Goal: Task Accomplishment & Management: Use online tool/utility

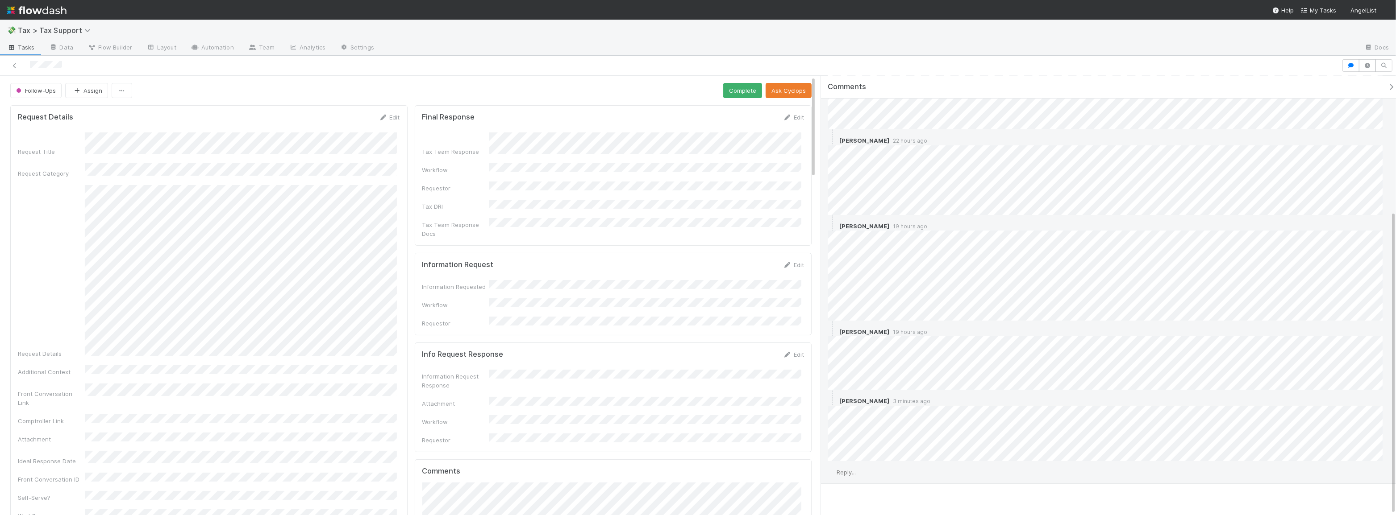
scroll to position [195, 0]
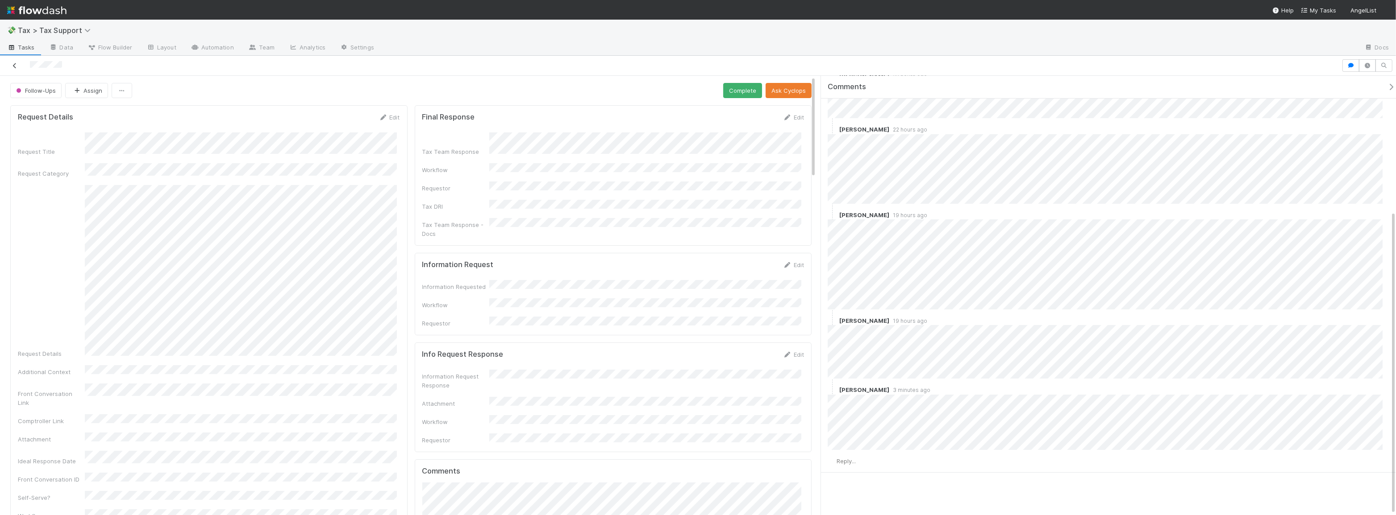
click at [15, 64] on icon at bounding box center [14, 66] width 9 height 6
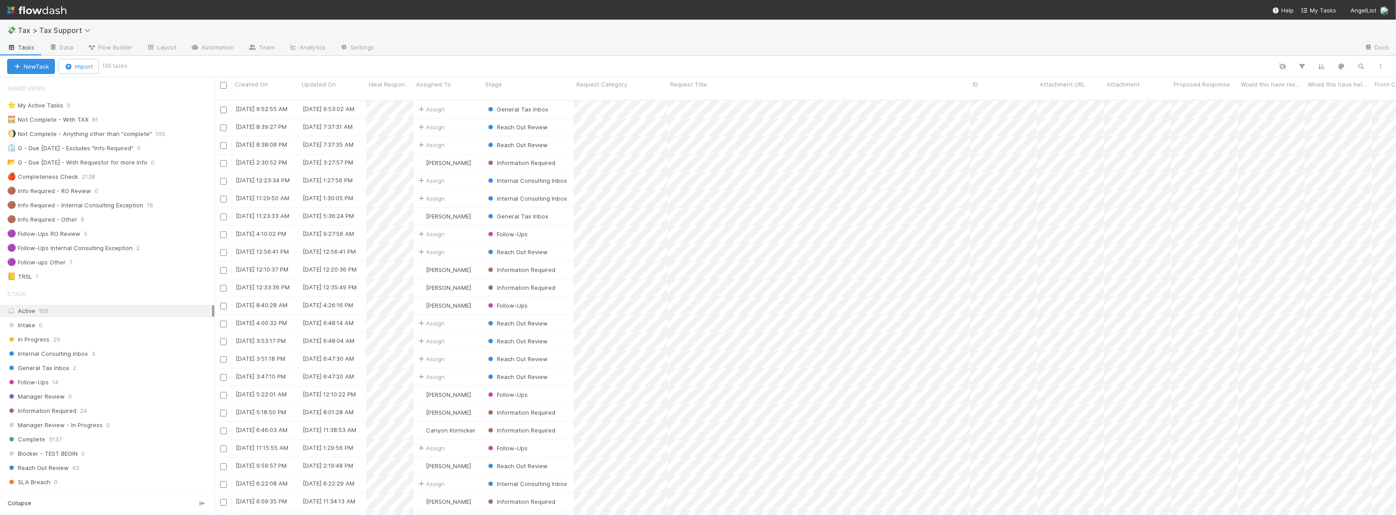
scroll to position [416, 1175]
click at [114, 367] on div "General Tax Inbox 2" at bounding box center [110, 368] width 207 height 11
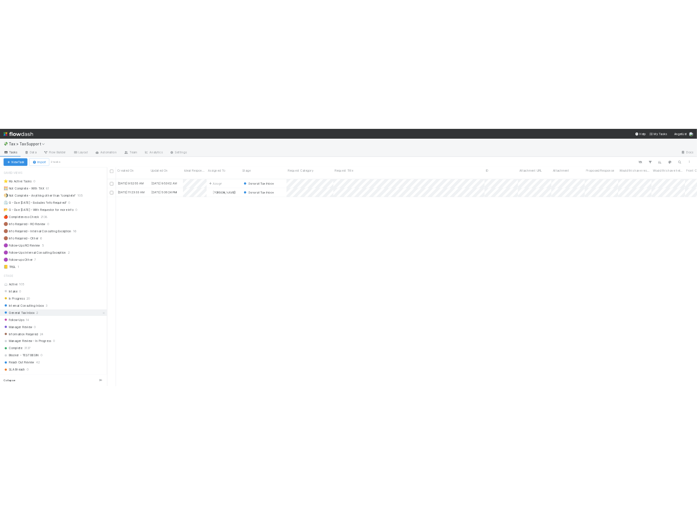
scroll to position [416, 1175]
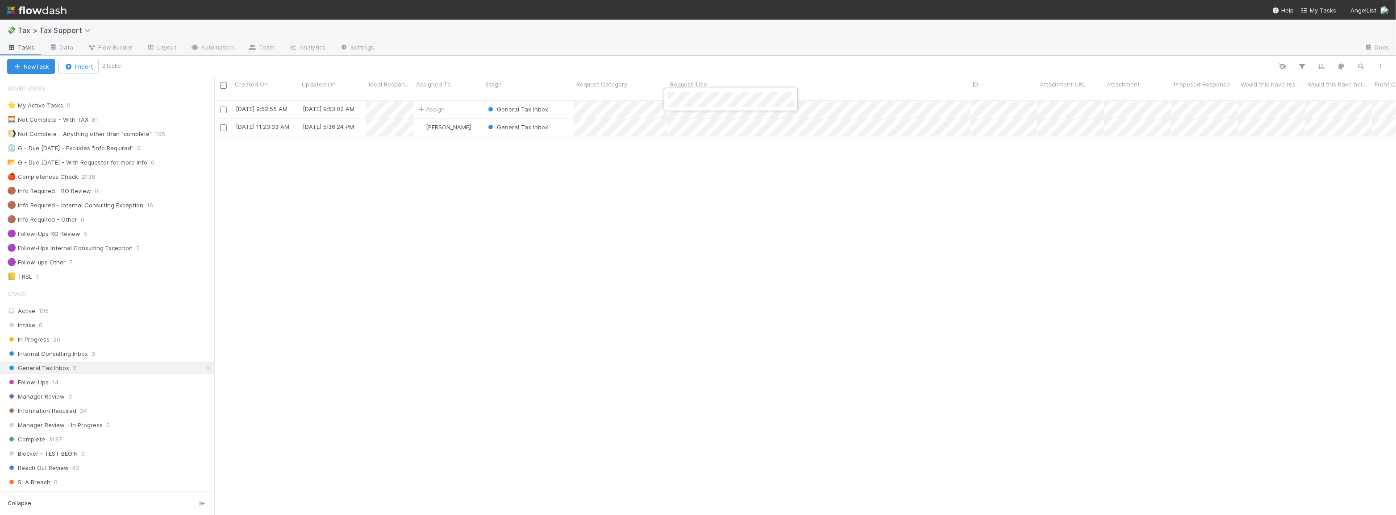
click at [652, 103] on div at bounding box center [698, 257] width 1396 height 515
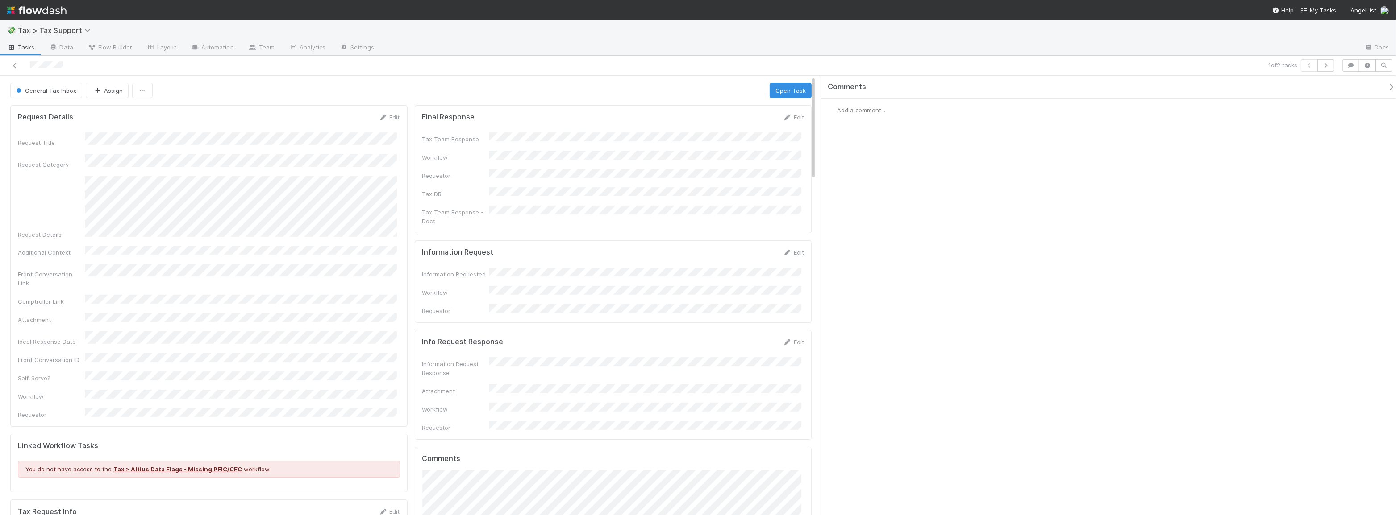
click at [415, 83] on div "General Tax Inbox Assign Open Task" at bounding box center [410, 90] width 801 height 15
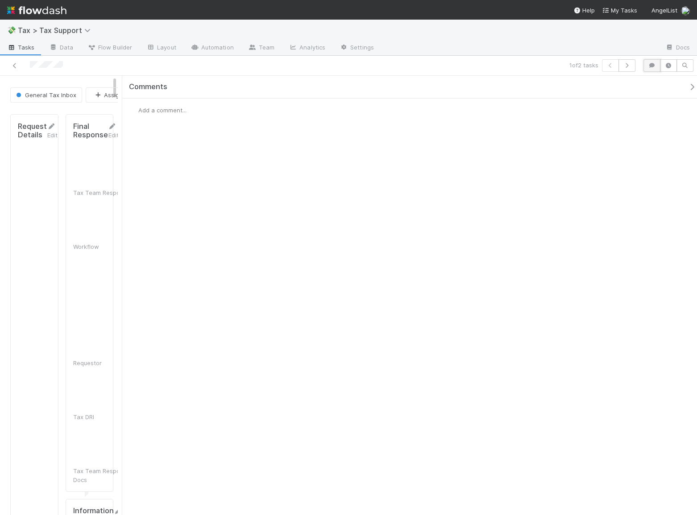
click at [652, 69] on button "button" at bounding box center [652, 65] width 17 height 12
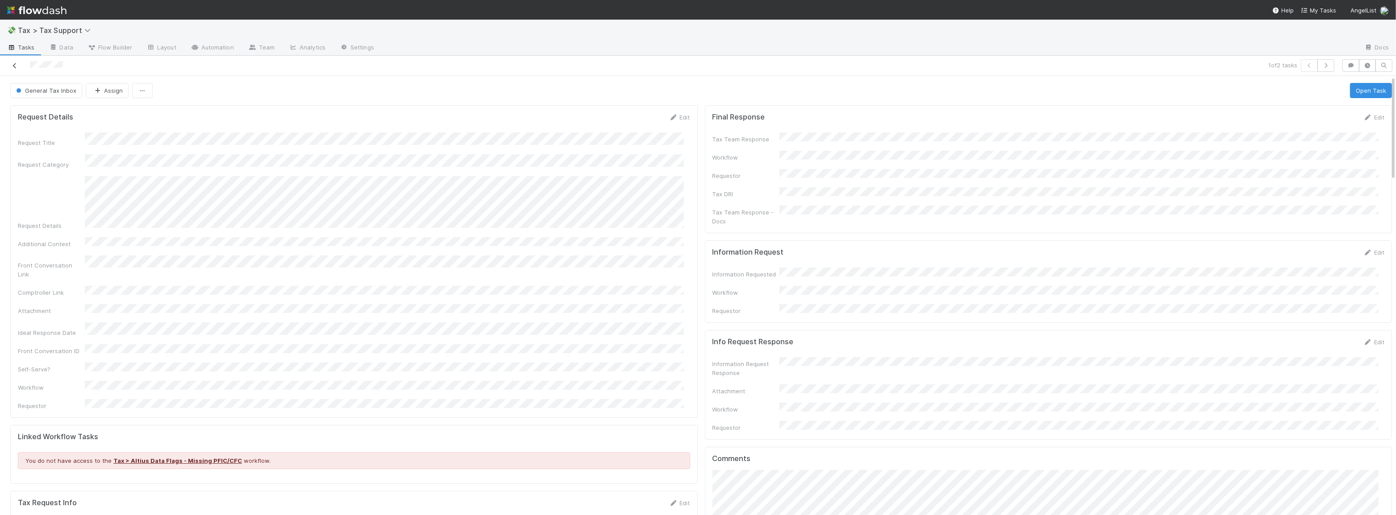
click at [17, 64] on icon at bounding box center [14, 66] width 9 height 6
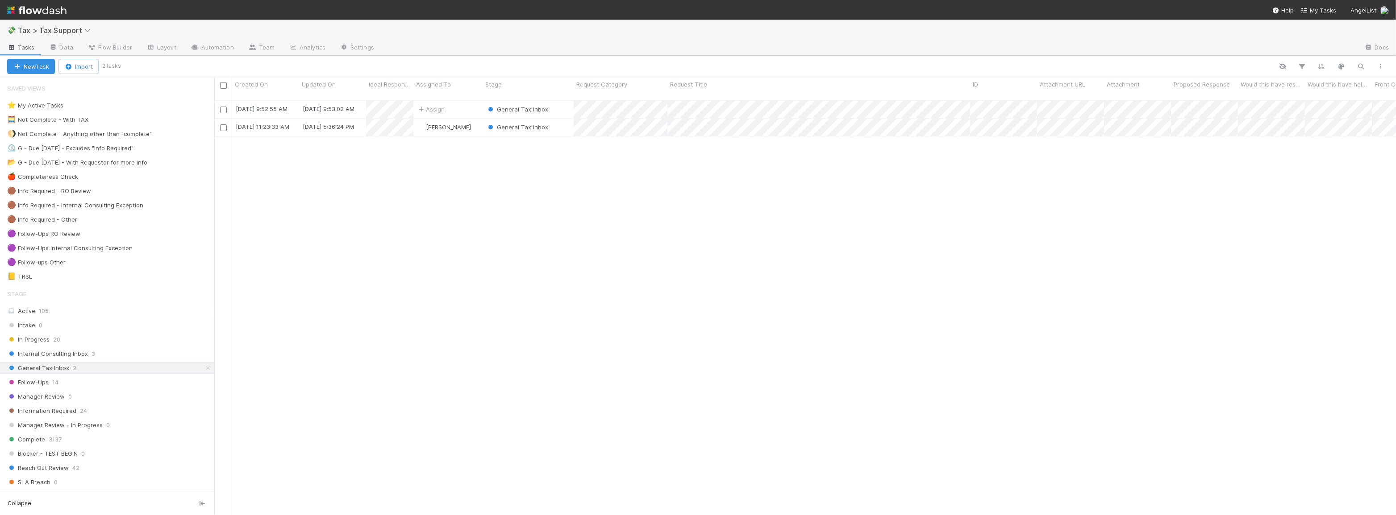
scroll to position [416, 1175]
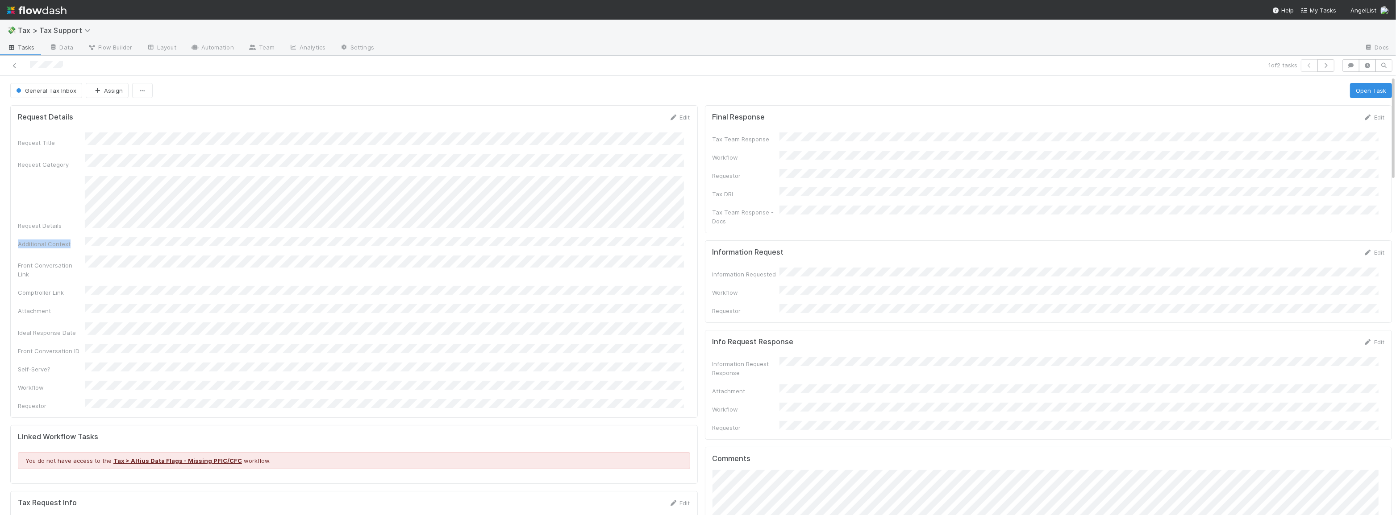
click at [332, 228] on div "Request Title Request Category Request Details Additional Context Front Convers…" at bounding box center [354, 272] width 672 height 278
click at [357, 224] on div "Request Title Request Category Request Details Additional Context Front Convers…" at bounding box center [354, 272] width 672 height 278
click at [361, 224] on div "Request Title Request Category Request Details Additional Context Front Convers…" at bounding box center [354, 272] width 672 height 278
click at [1363, 89] on button "Open Task" at bounding box center [1371, 90] width 42 height 15
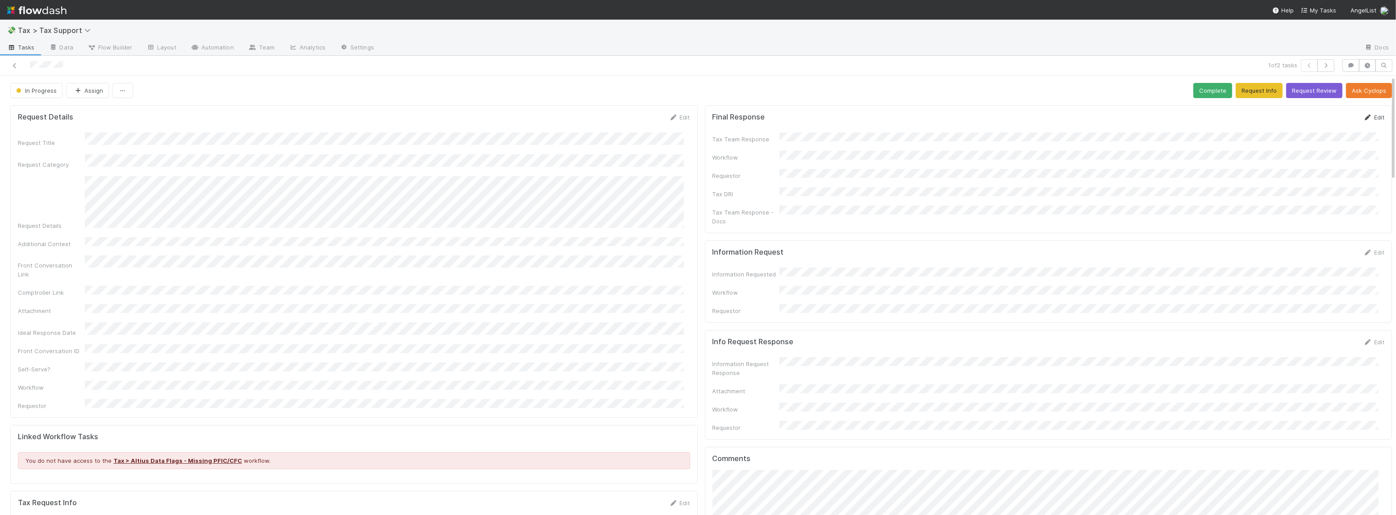
click at [1363, 116] on link "Edit" at bounding box center [1373, 117] width 21 height 7
click at [1332, 115] on button "Save" at bounding box center [1336, 120] width 25 height 15
click at [1364, 114] on link "Edit" at bounding box center [1373, 117] width 21 height 7
click at [1324, 125] on button "Save" at bounding box center [1336, 120] width 25 height 15
click at [1215, 86] on button "Complete" at bounding box center [1212, 90] width 39 height 15
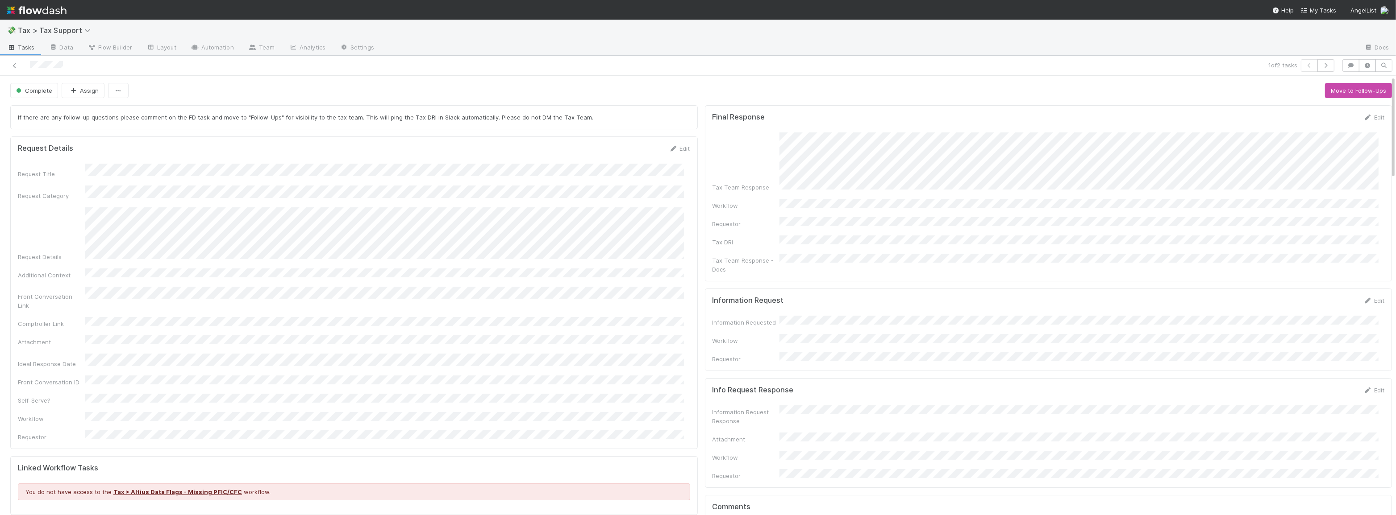
click at [772, 137] on div "Tax Team Response" at bounding box center [1048, 162] width 672 height 59
click at [17, 63] on icon at bounding box center [14, 66] width 9 height 6
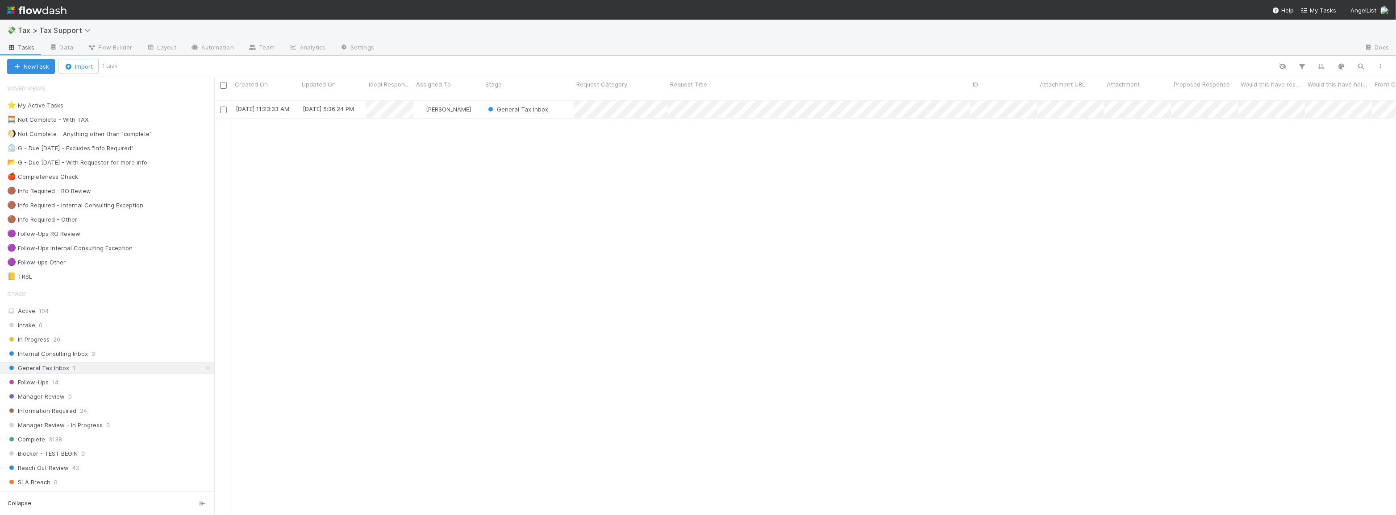
scroll to position [416, 1175]
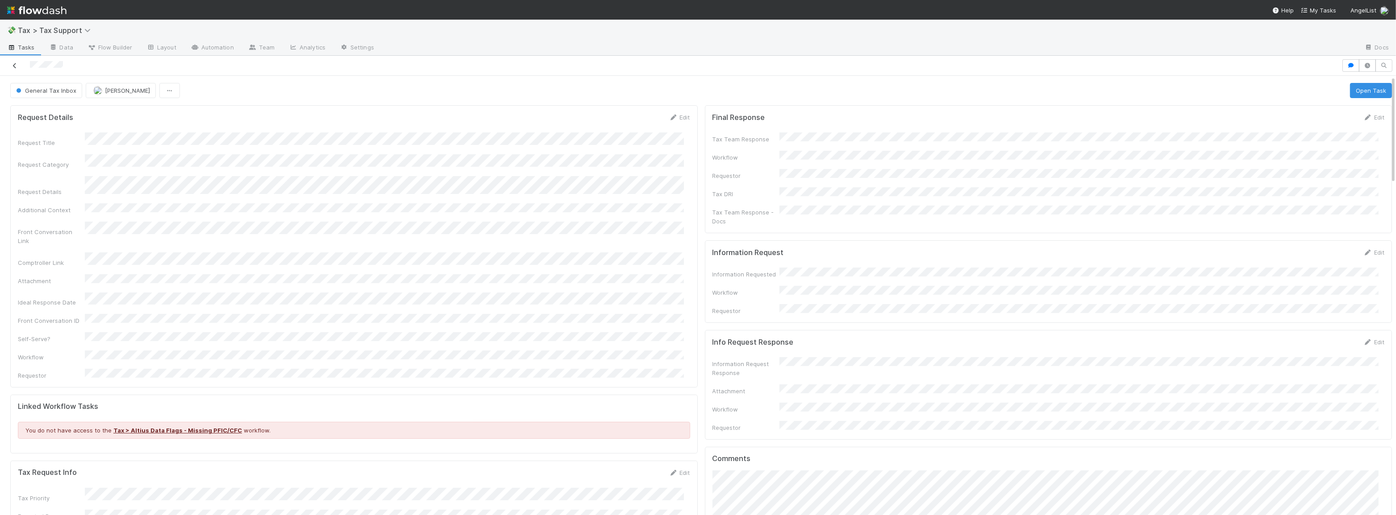
click at [18, 66] on icon at bounding box center [14, 66] width 9 height 6
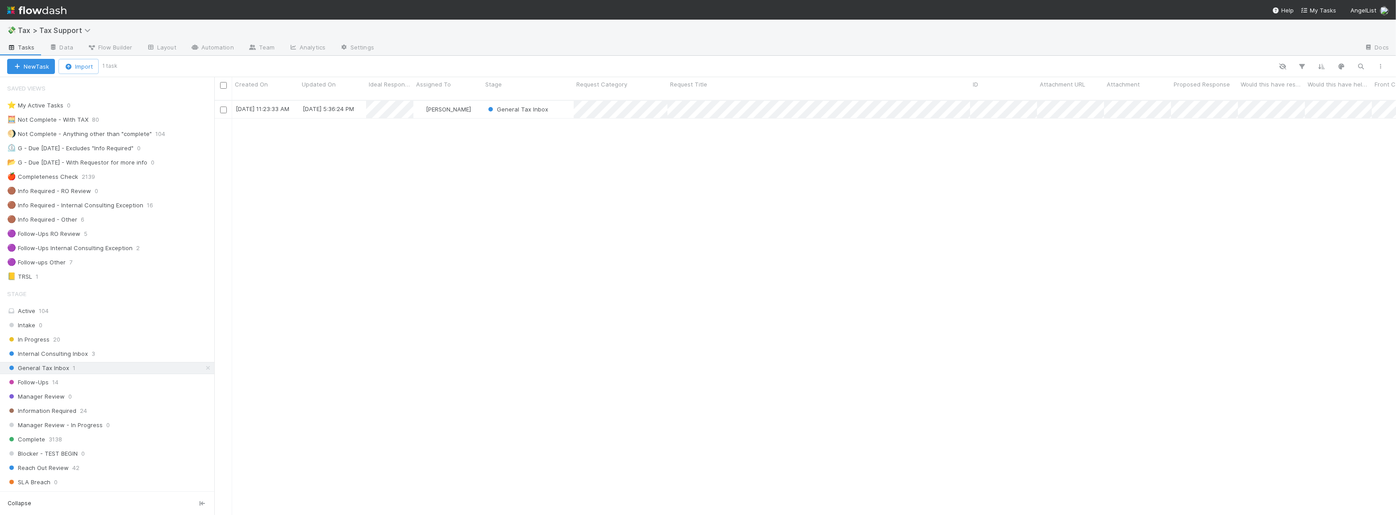
scroll to position [7, 6]
click at [78, 381] on div "Follow-Ups 14" at bounding box center [110, 382] width 207 height 11
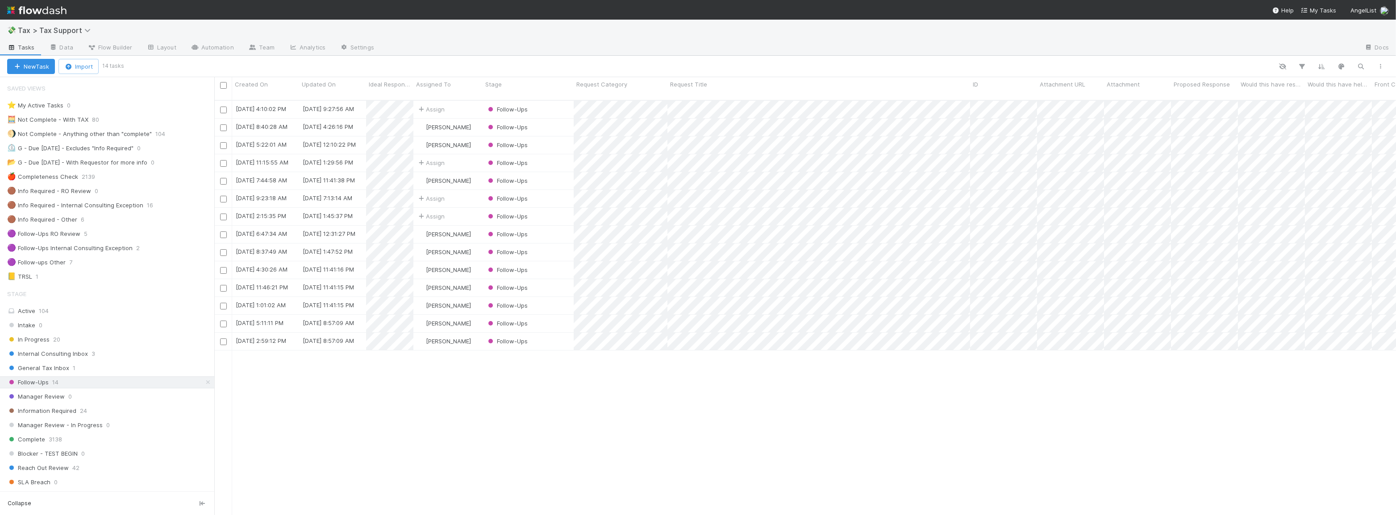
scroll to position [416, 1175]
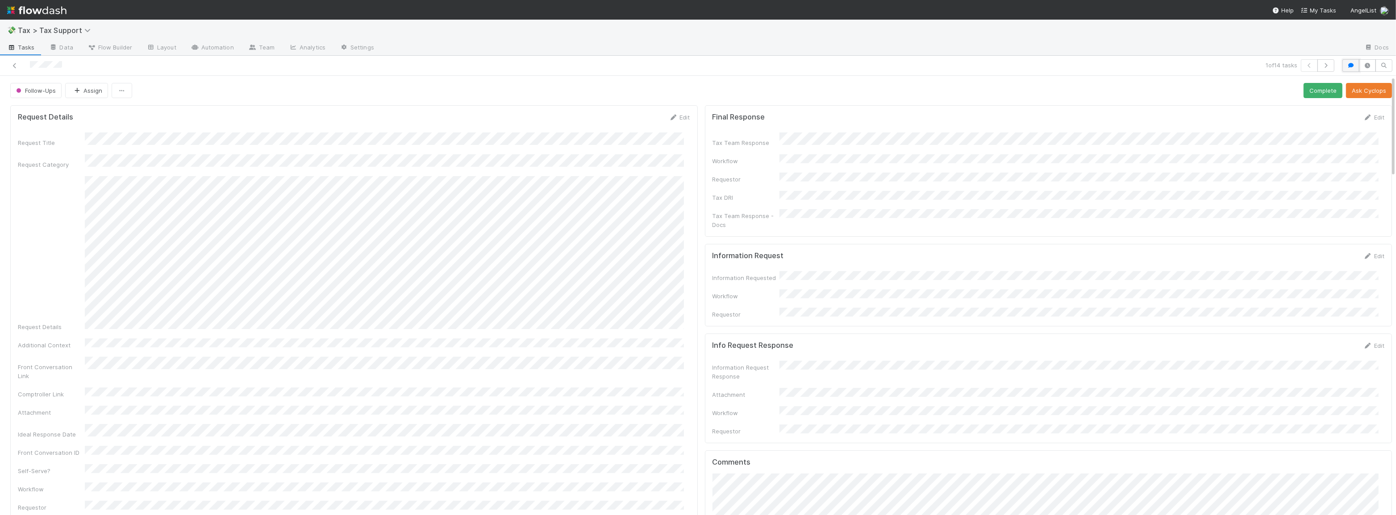
click at [1346, 66] on icon "button" at bounding box center [1350, 65] width 9 height 5
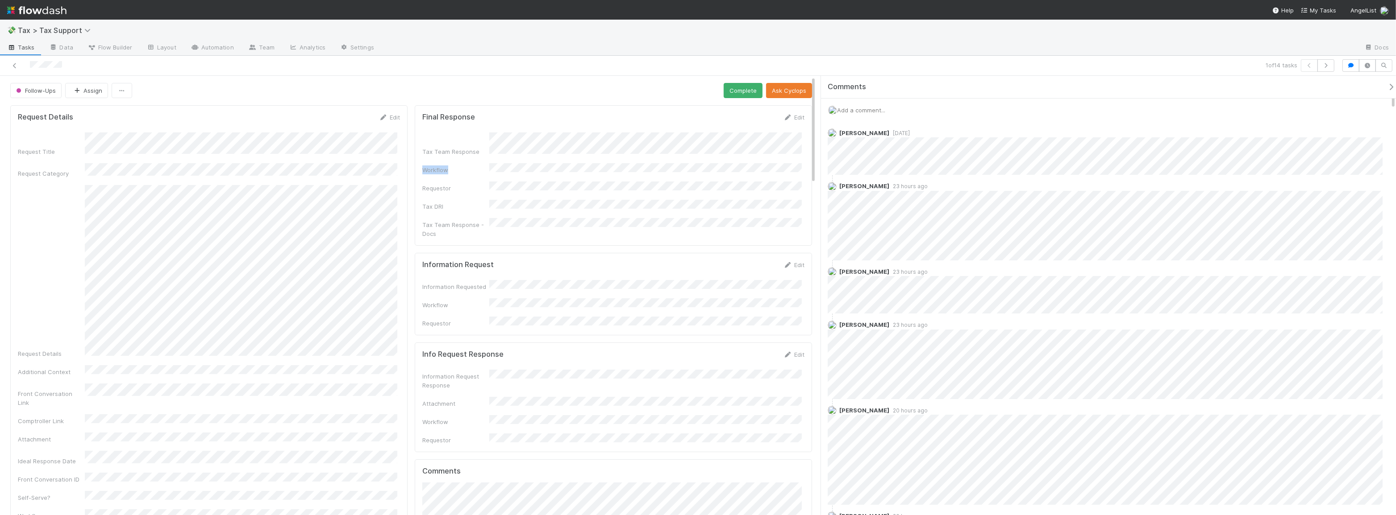
click at [653, 166] on div "Tax Team Response Workflow Requestor Tax DRI Tax Team Response - Docs" at bounding box center [613, 186] width 382 height 106
click at [660, 174] on div "Tax Team Response Workflow Requestor Tax DRI Tax Team Response - Docs" at bounding box center [613, 186] width 382 height 106
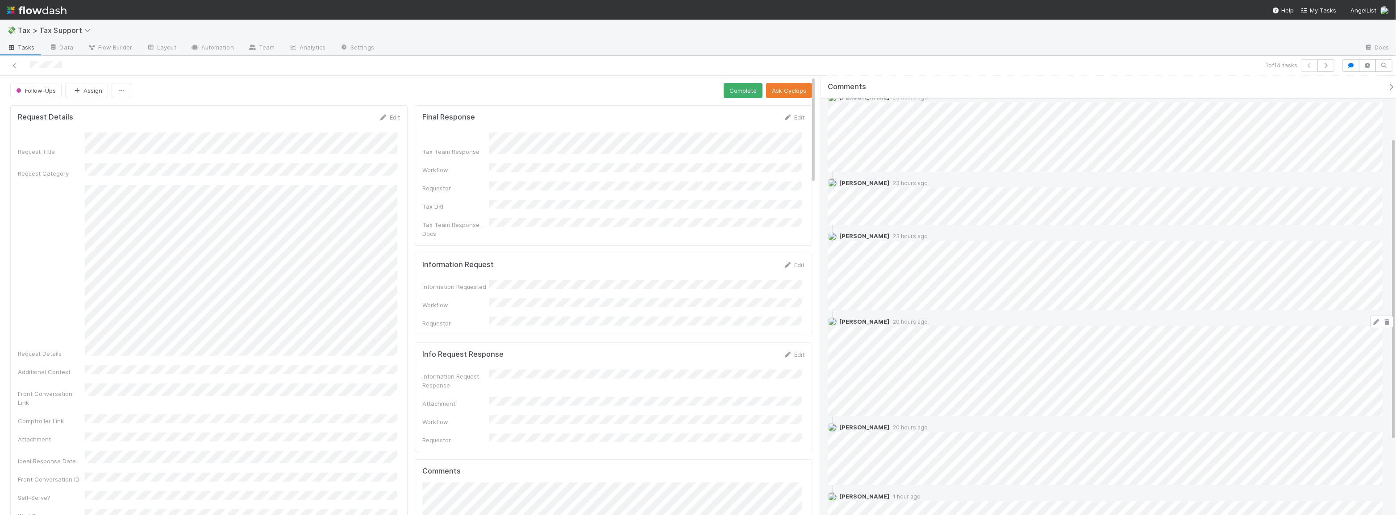
scroll to position [195, 0]
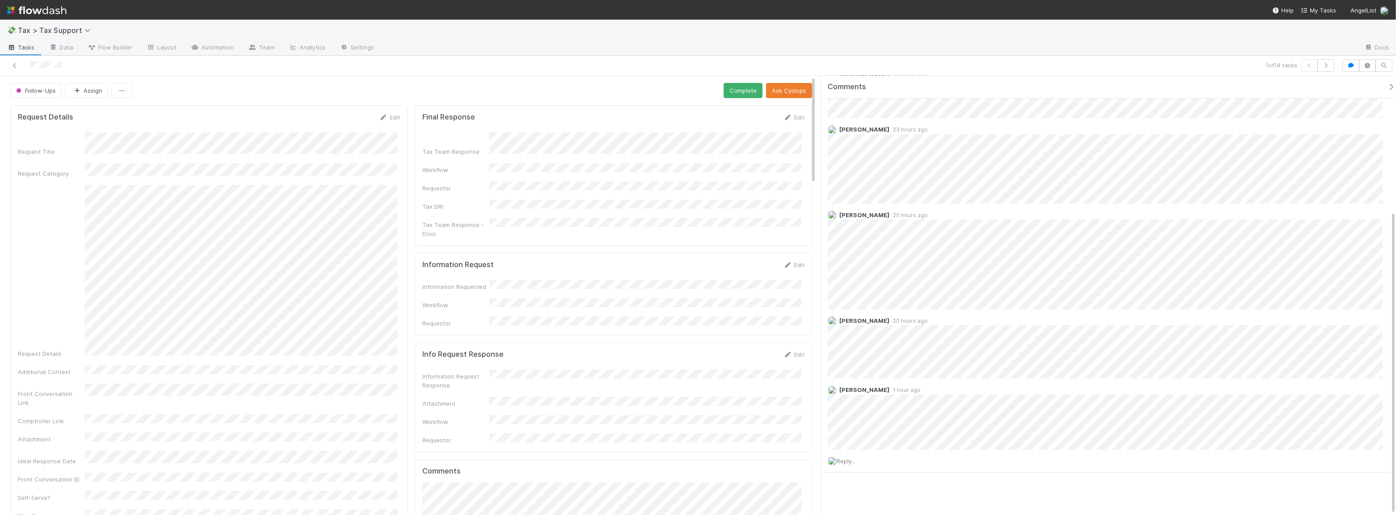
click at [233, 281] on div "Request Details" at bounding box center [209, 272] width 382 height 174
click at [14, 67] on icon at bounding box center [14, 66] width 9 height 6
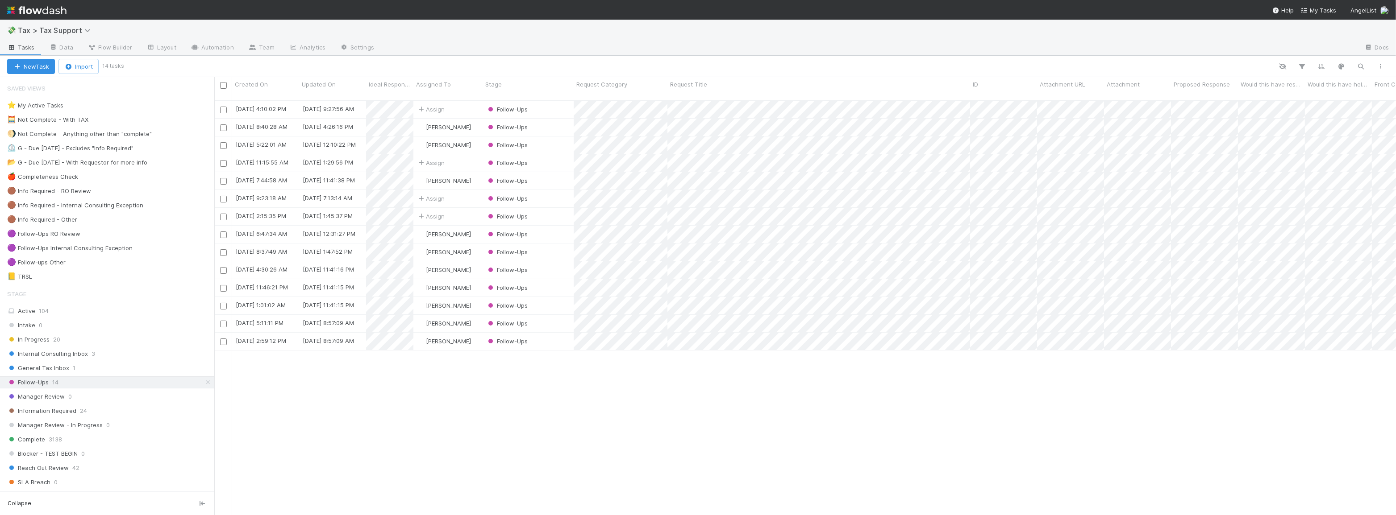
scroll to position [416, 1175]
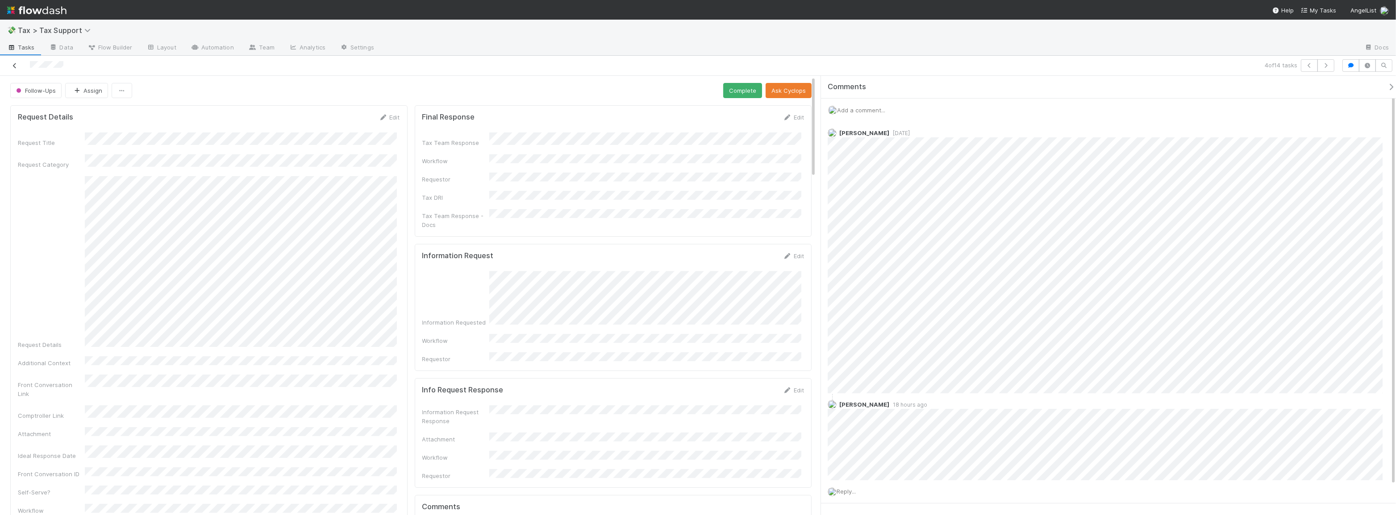
click at [20, 69] on div at bounding box center [338, 65] width 669 height 12
click at [17, 65] on icon at bounding box center [14, 66] width 9 height 6
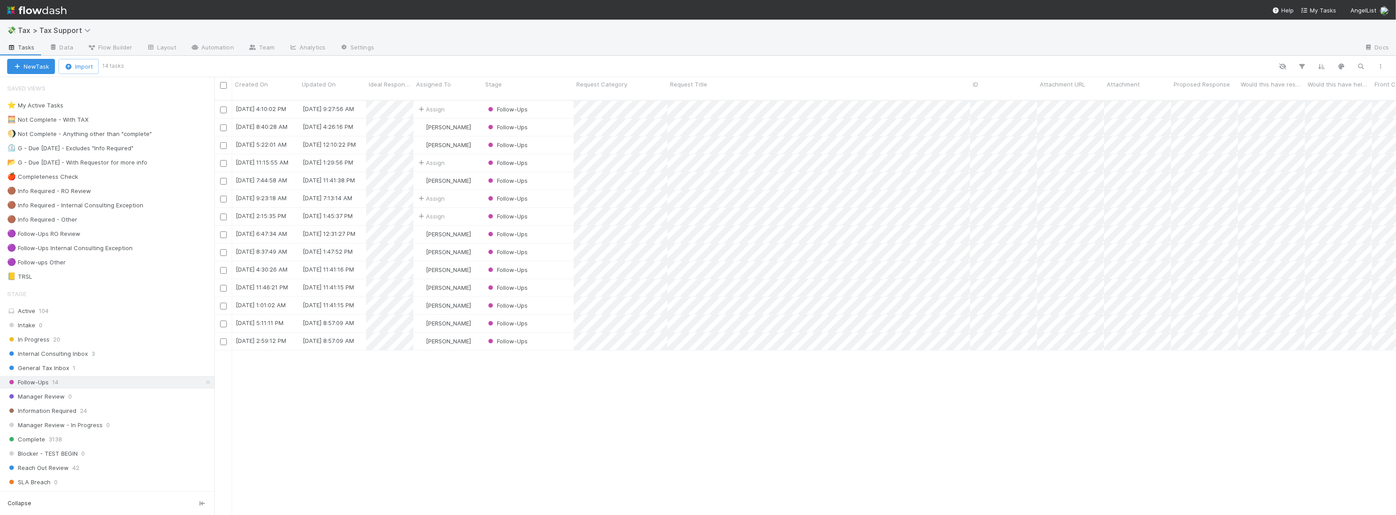
scroll to position [416, 1175]
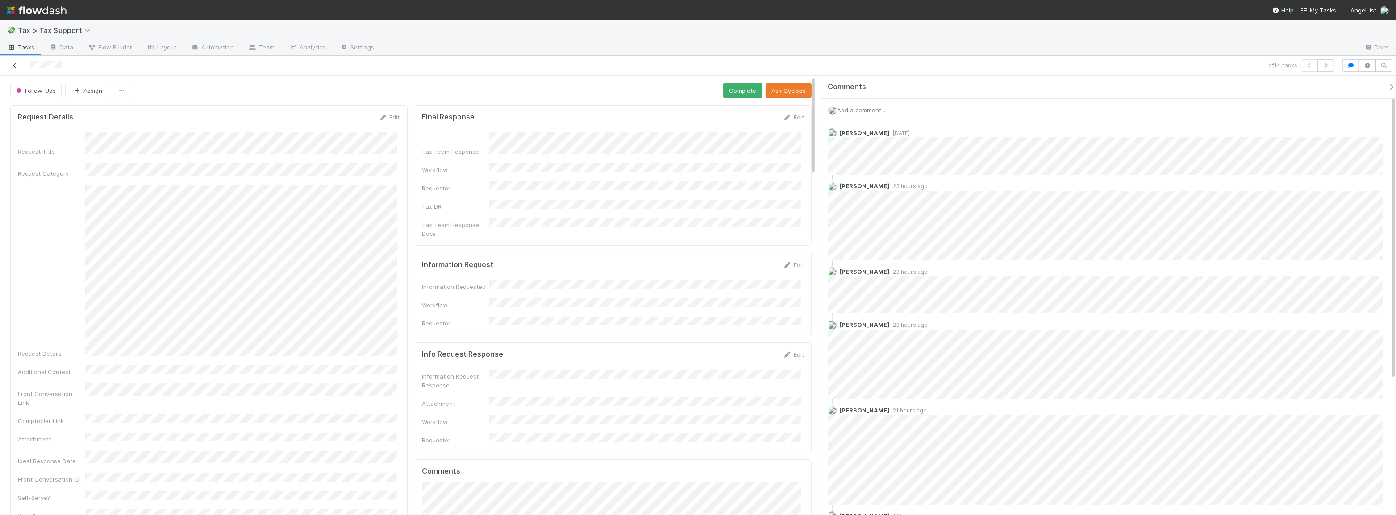
click at [16, 66] on icon at bounding box center [14, 66] width 9 height 6
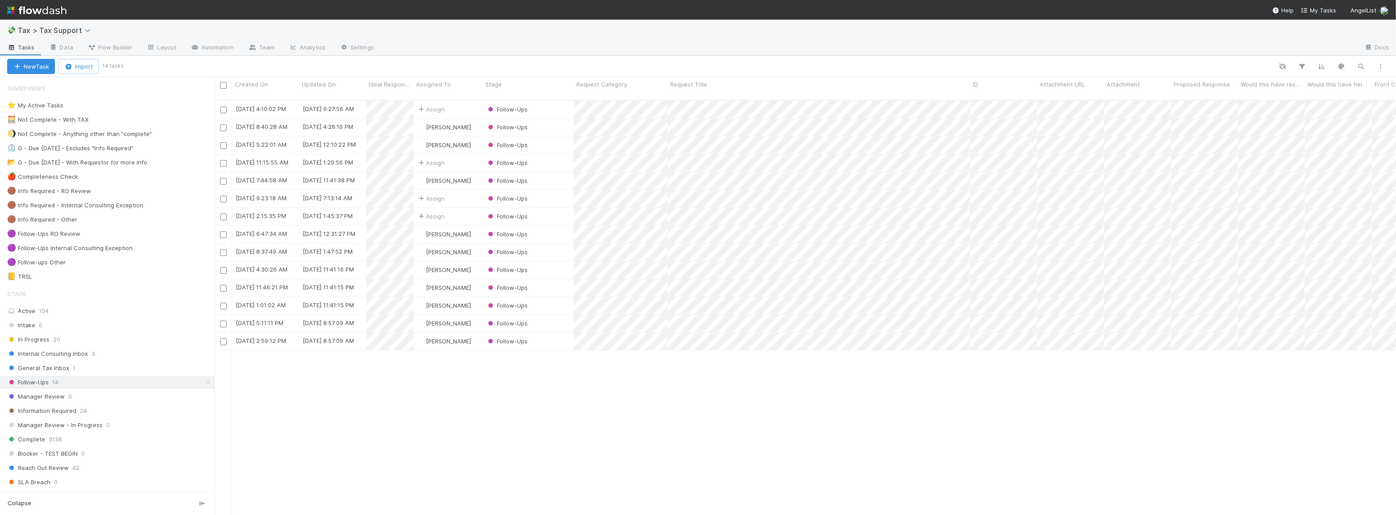
scroll to position [416, 1175]
click at [97, 369] on div "General Tax Inbox 1" at bounding box center [110, 368] width 207 height 11
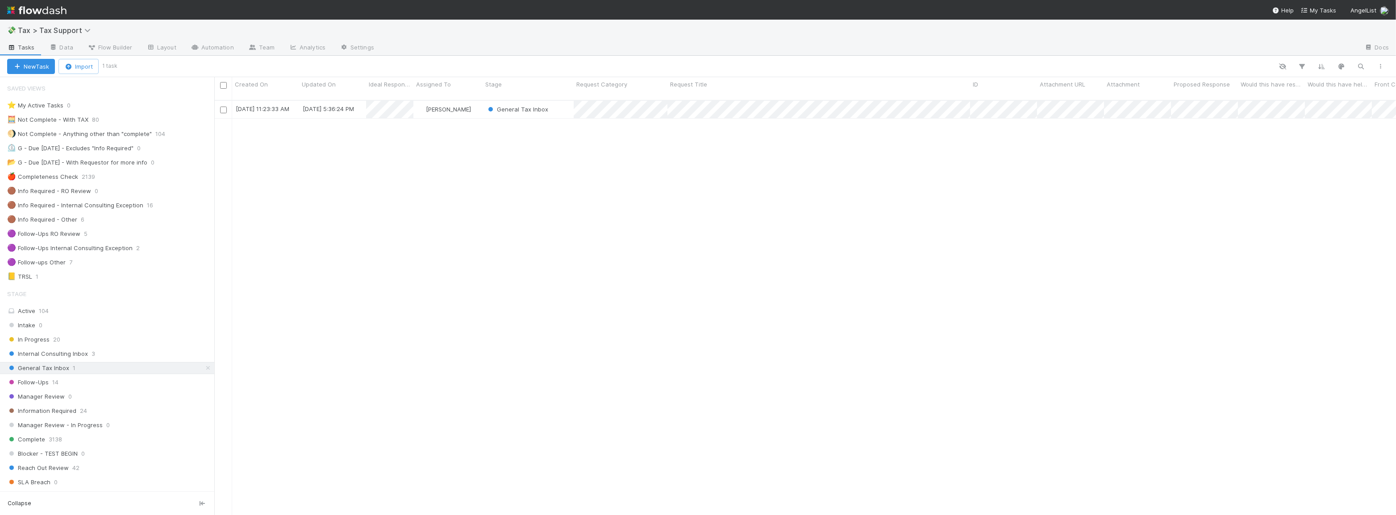
scroll to position [416, 1175]
click at [116, 387] on div "Follow-Ups 14" at bounding box center [107, 383] width 214 height 12
click at [69, 382] on div "Follow-Ups 14" at bounding box center [110, 382] width 207 height 11
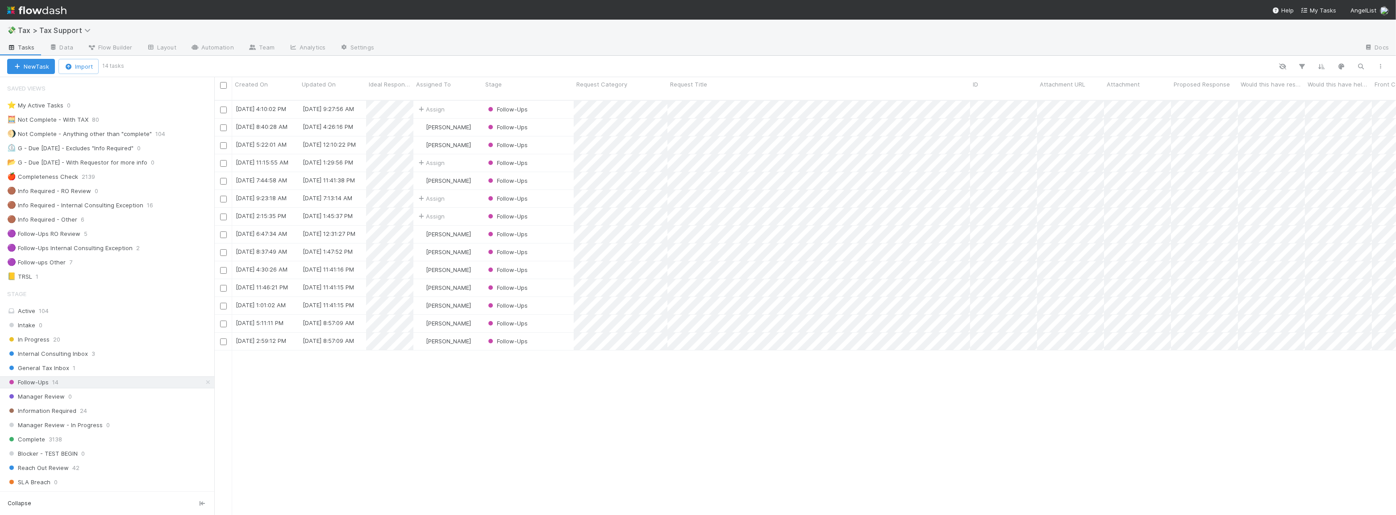
scroll to position [416, 1175]
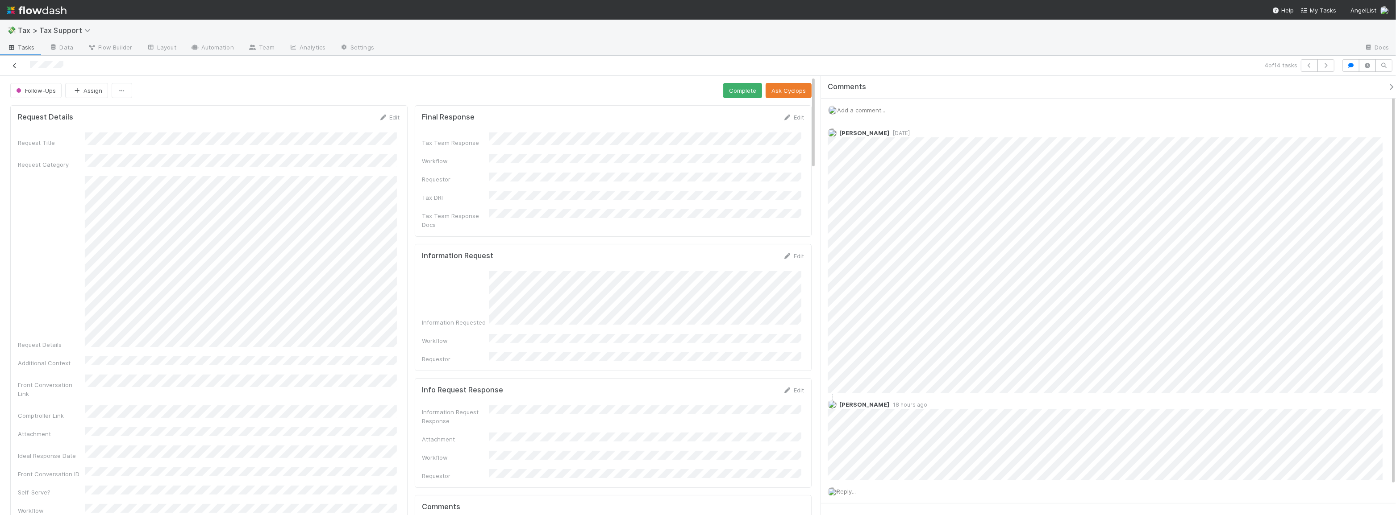
click at [17, 66] on icon at bounding box center [14, 66] width 9 height 6
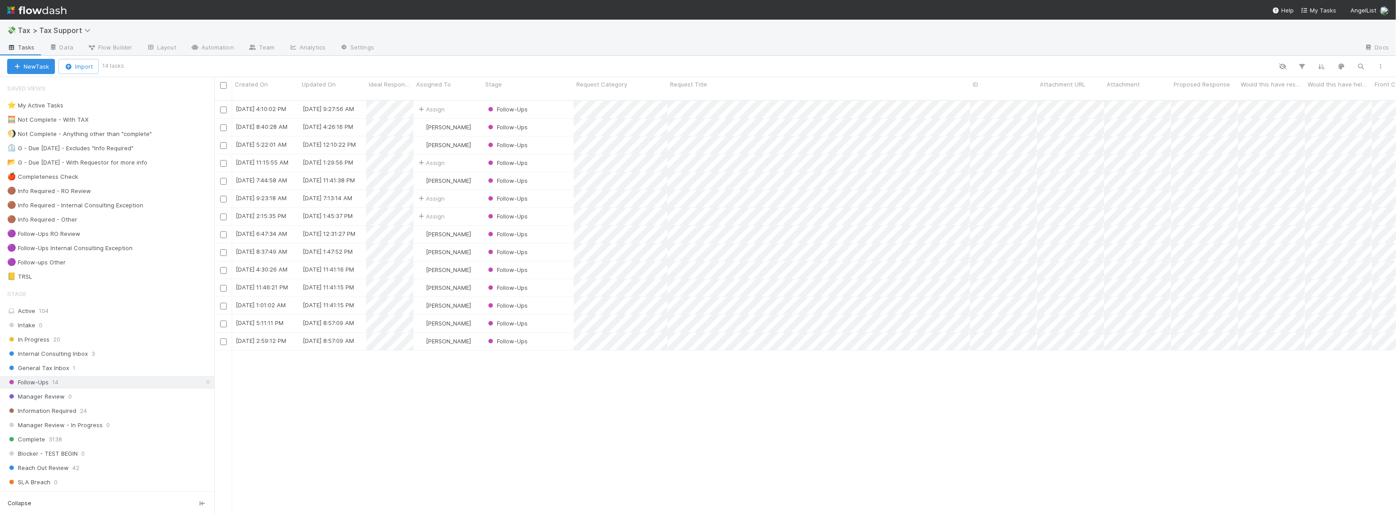
scroll to position [416, 1175]
click at [552, 139] on div "Follow-Ups" at bounding box center [527, 145] width 91 height 17
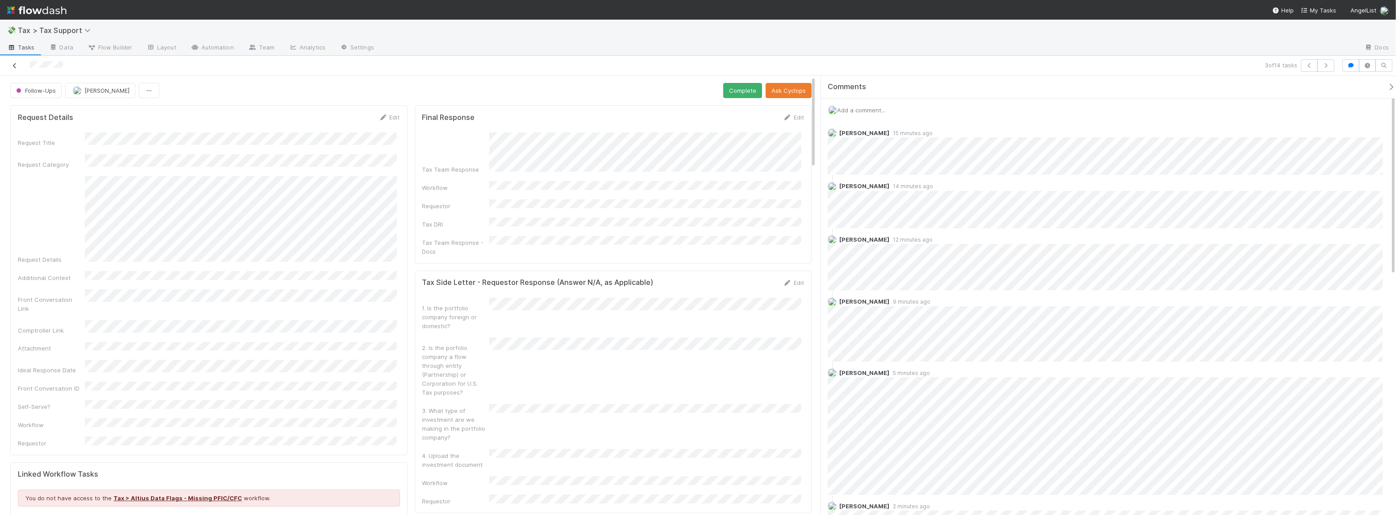
click at [14, 63] on icon at bounding box center [14, 66] width 9 height 6
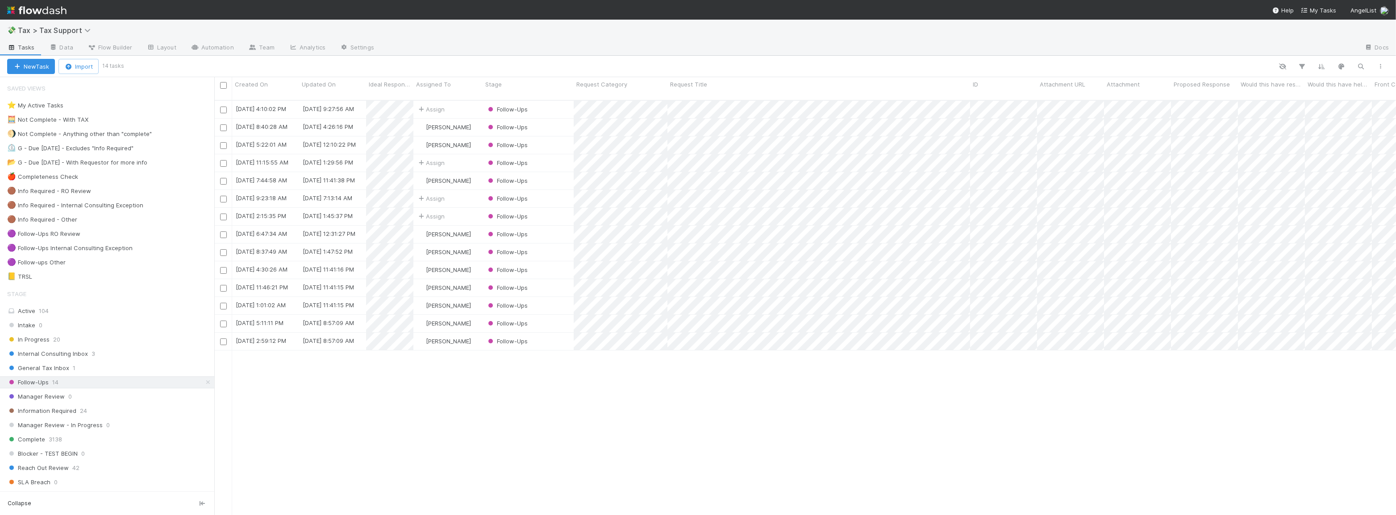
scroll to position [416, 1175]
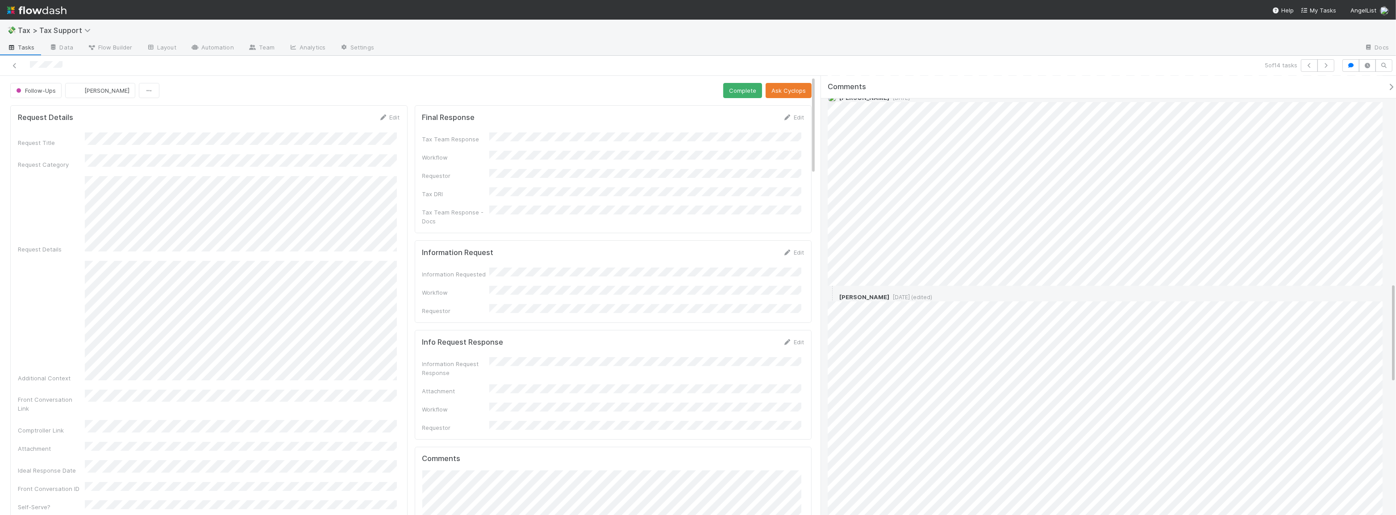
scroll to position [752, 0]
click at [14, 69] on link at bounding box center [14, 65] width 9 height 9
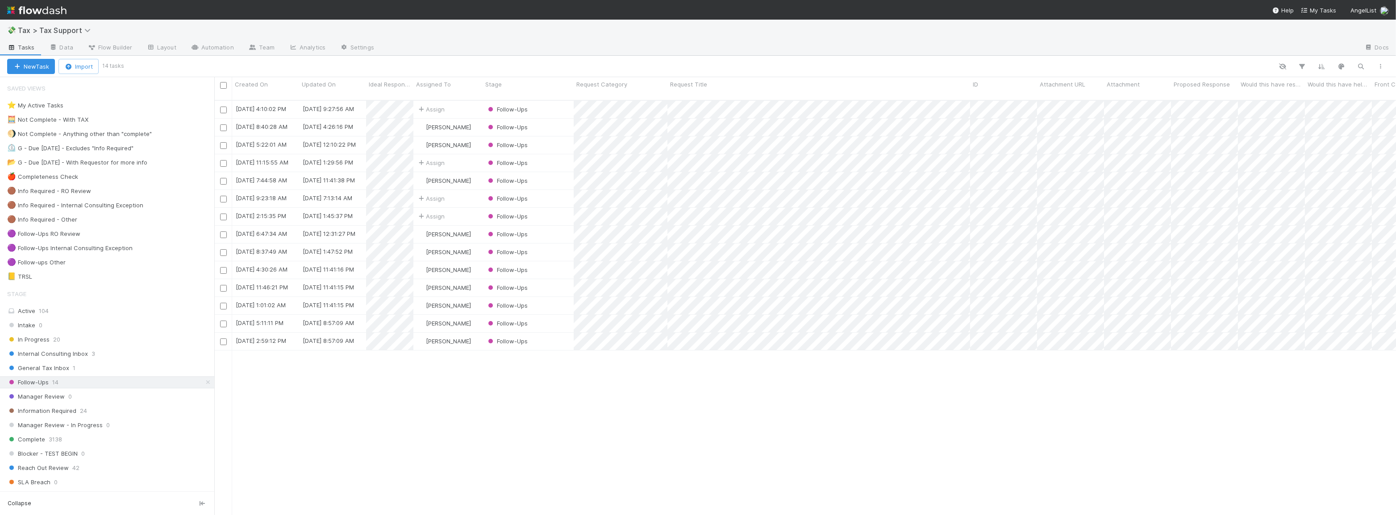
scroll to position [416, 1175]
click at [560, 208] on div "Follow-Ups" at bounding box center [527, 216] width 91 height 17
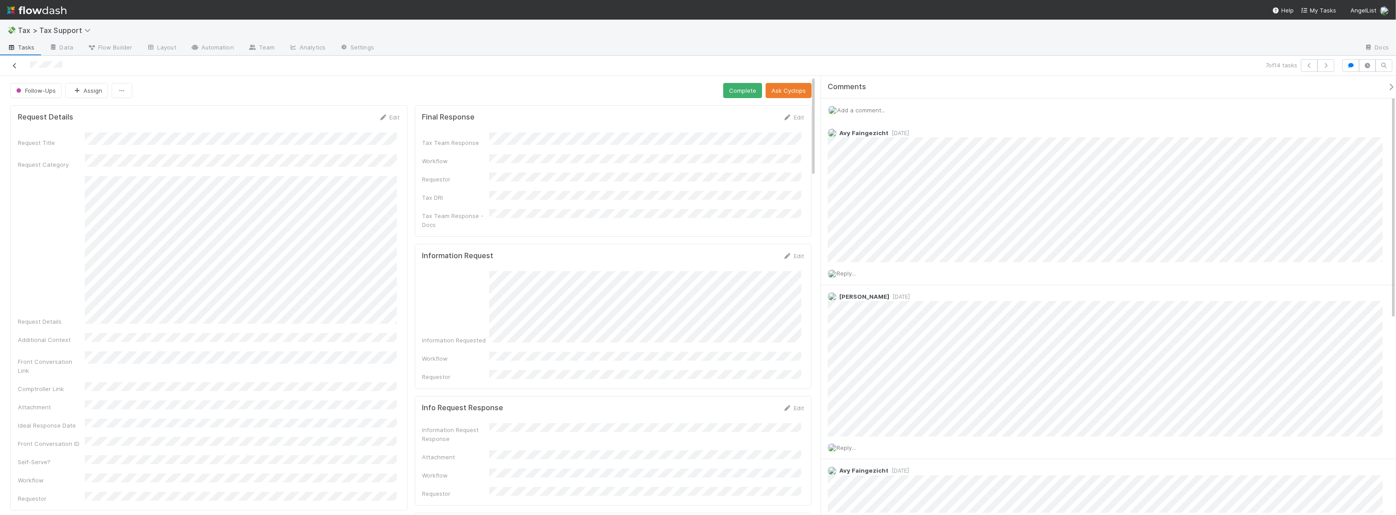
click at [10, 64] on icon at bounding box center [14, 66] width 9 height 6
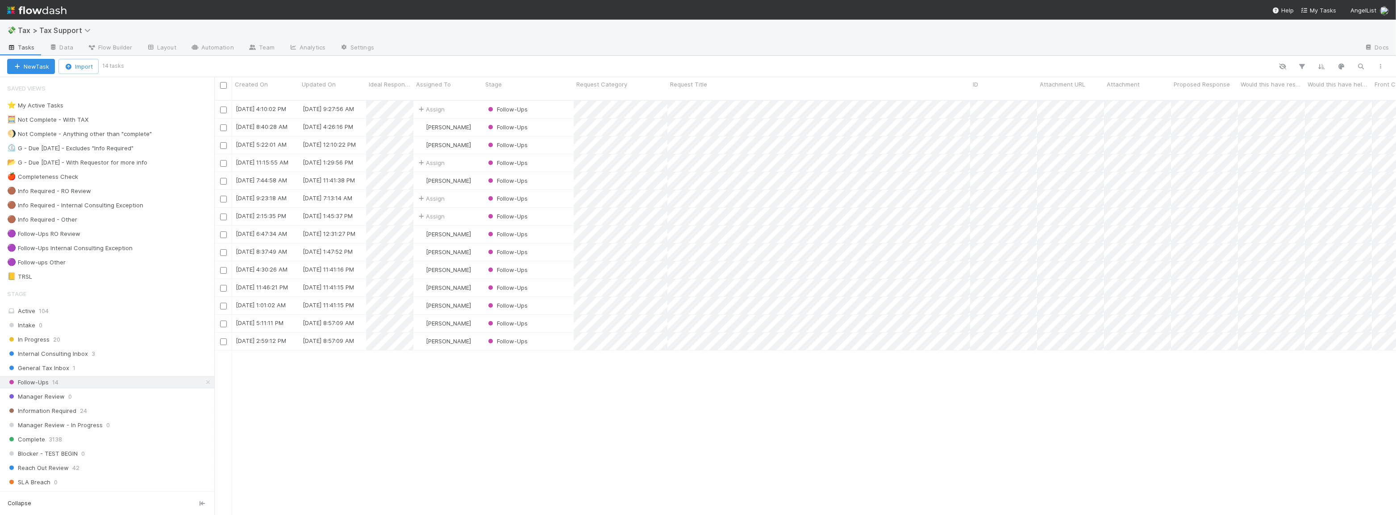
scroll to position [416, 1175]
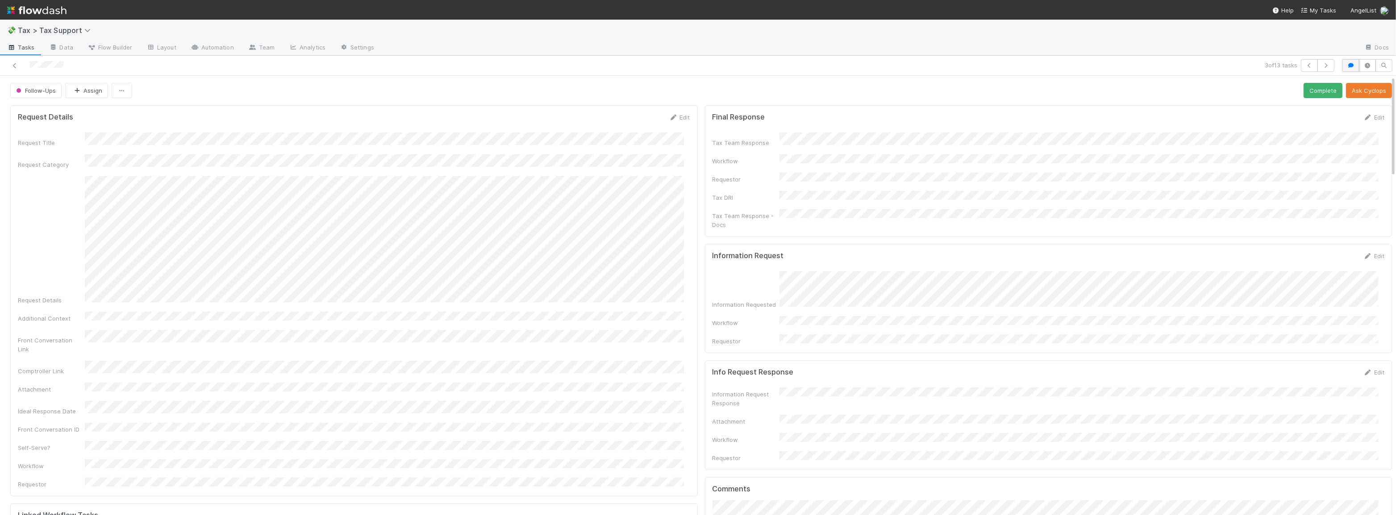
click at [1342, 69] on button "button" at bounding box center [1350, 65] width 17 height 12
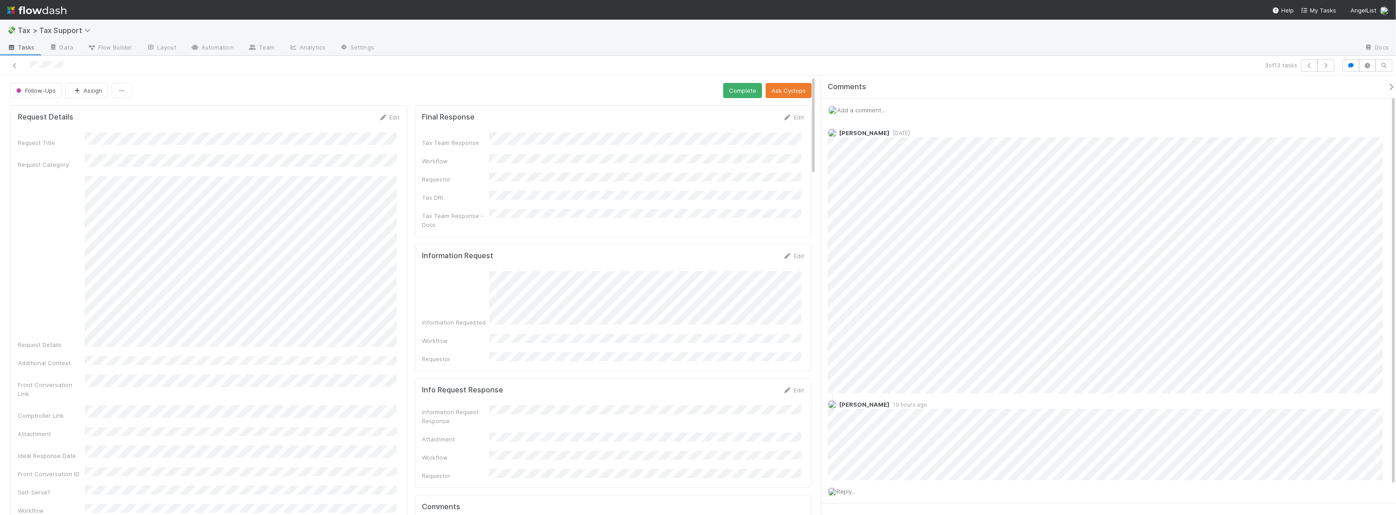
click at [371, 64] on div at bounding box center [338, 65] width 669 height 12
click at [18, 67] on icon at bounding box center [14, 66] width 9 height 6
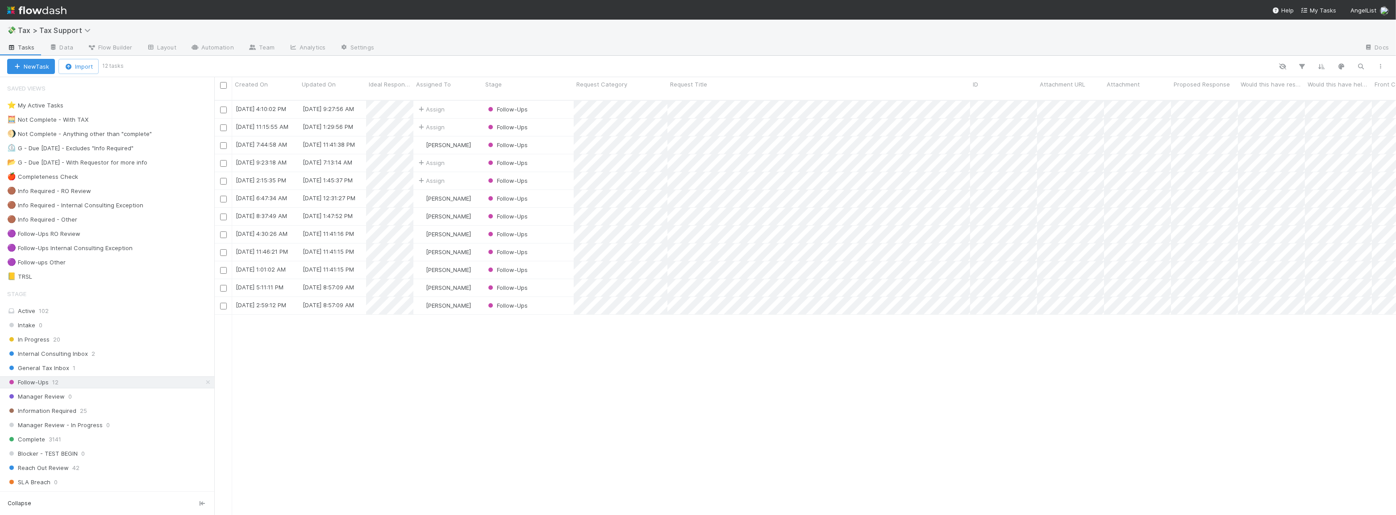
scroll to position [416, 1175]
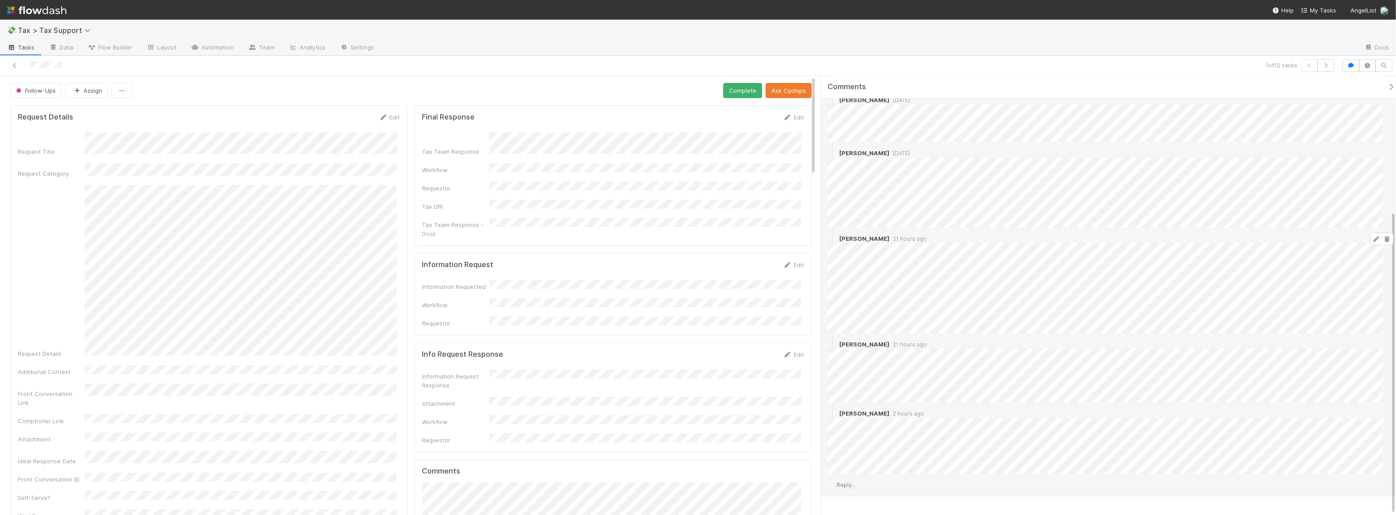
scroll to position [195, 0]
click at [844, 459] on span "Reply..." at bounding box center [845, 461] width 19 height 7
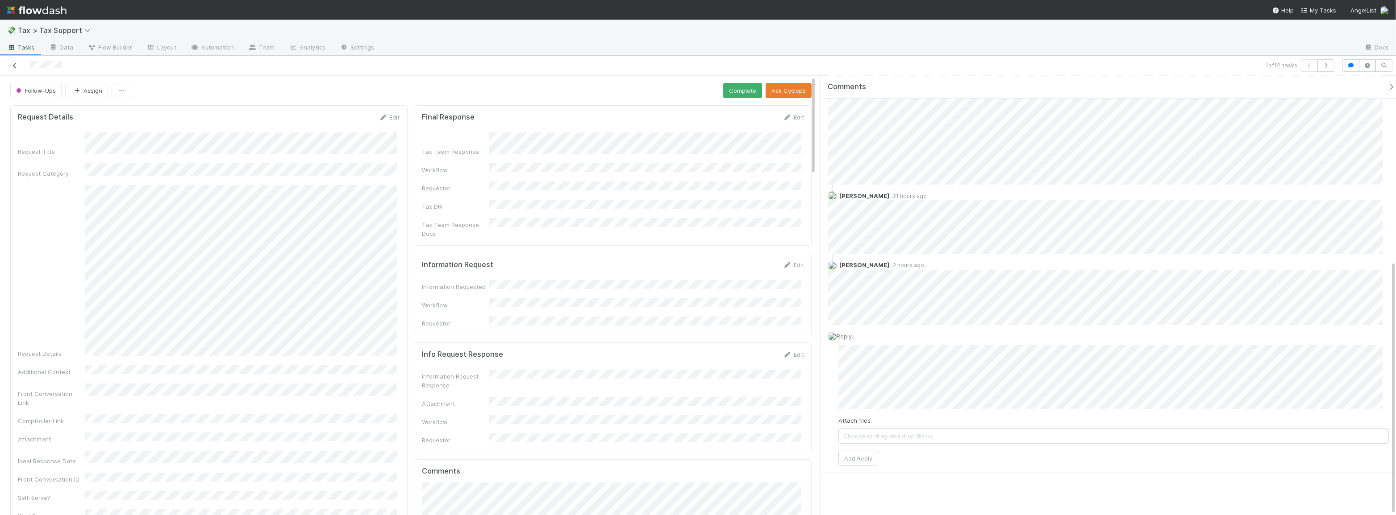
click at [18, 65] on icon at bounding box center [14, 66] width 9 height 6
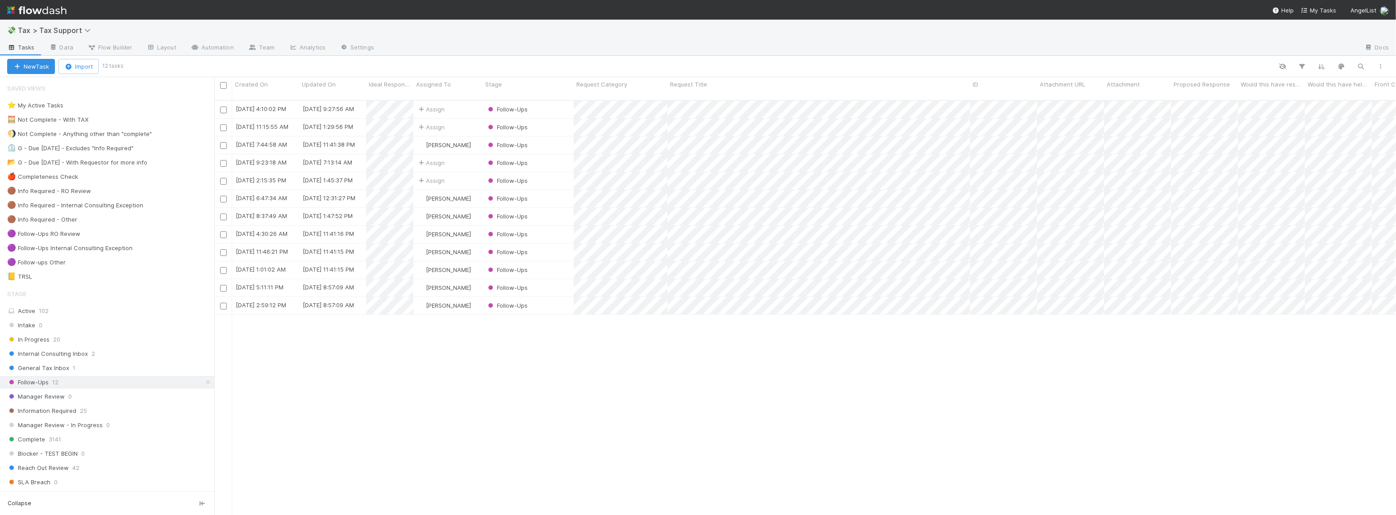
scroll to position [416, 1175]
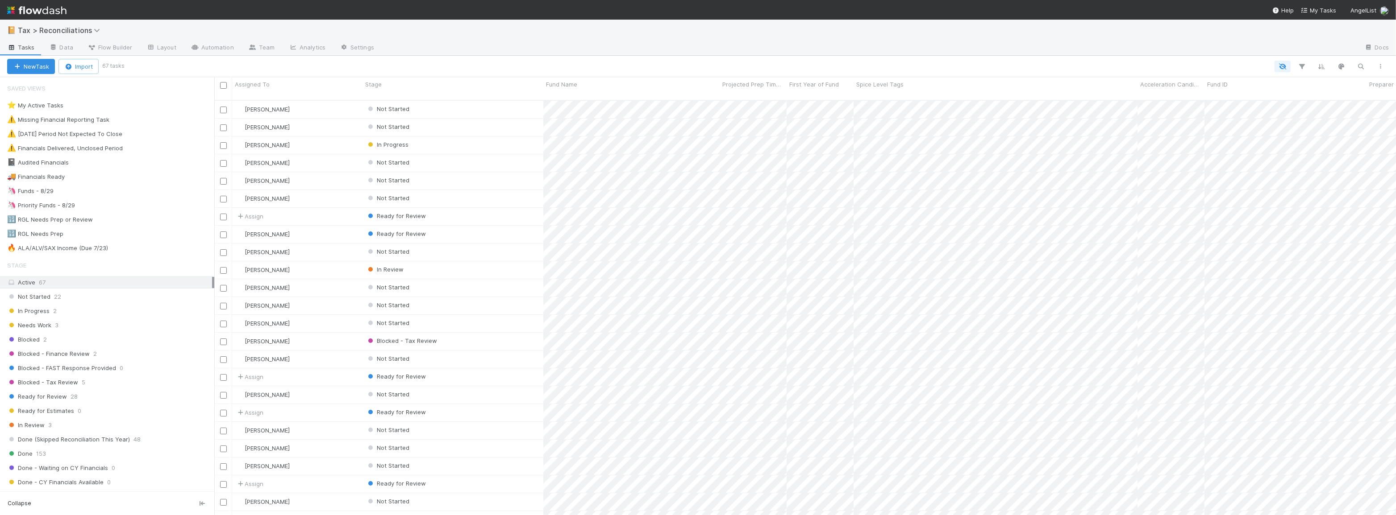
scroll to position [416, 1175]
click at [1360, 66] on icon "button" at bounding box center [1360, 66] width 9 height 8
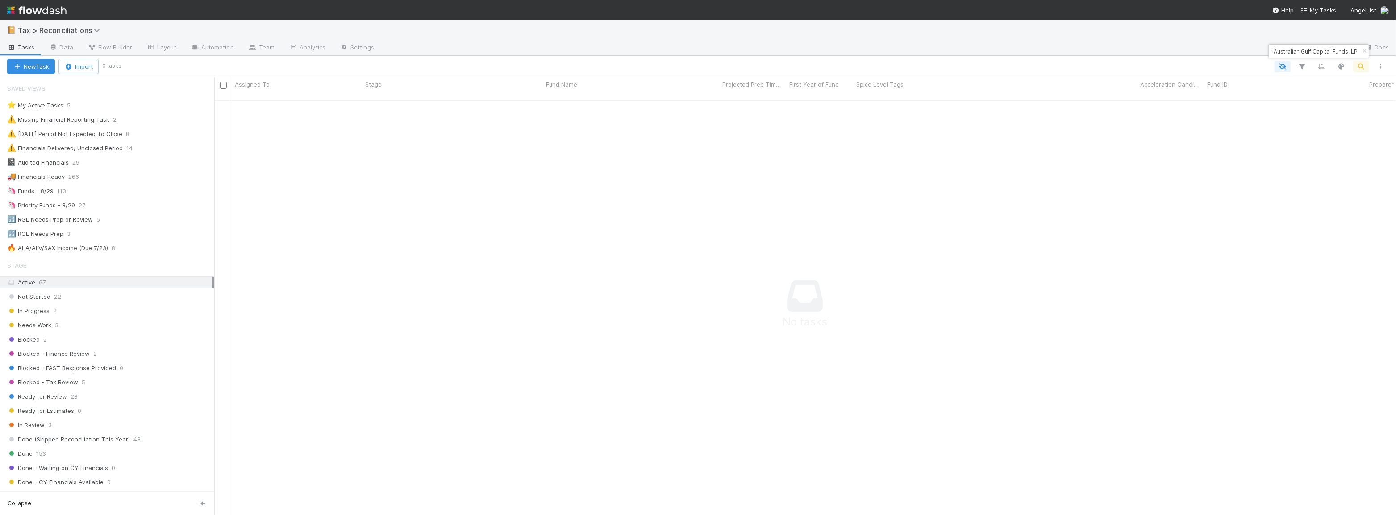
scroll to position [410, 1175]
type input "NI Fund I, a series of Australian Gulf Capital Funds, LP"
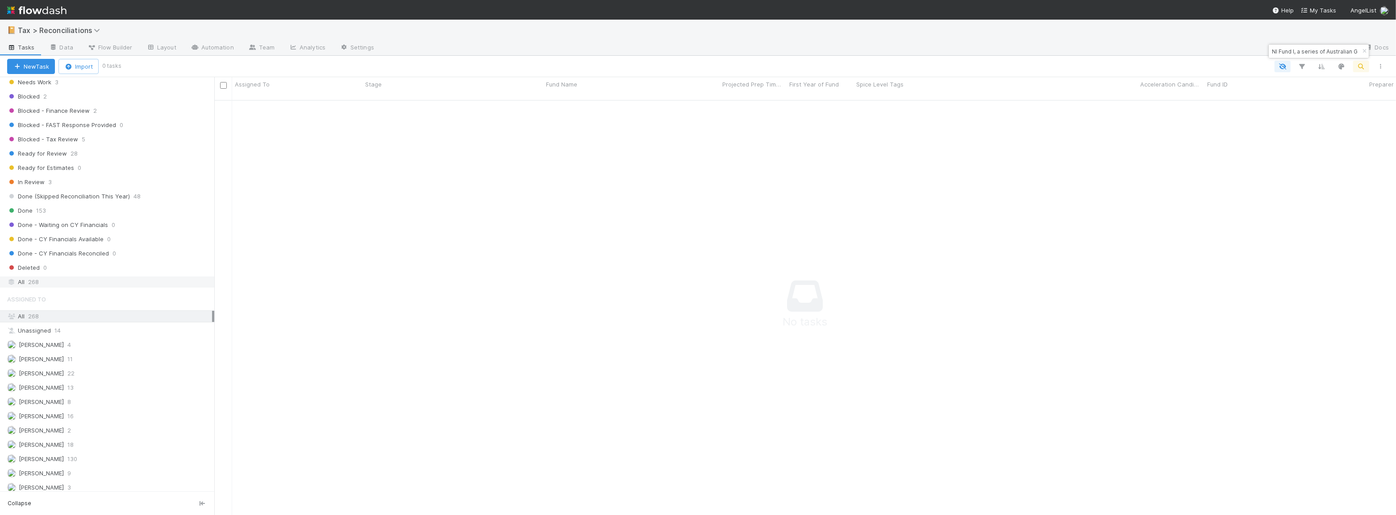
click at [80, 277] on div "All 268" at bounding box center [109, 282] width 205 height 11
click at [1363, 50] on icon "button" at bounding box center [1363, 51] width 9 height 5
click at [1361, 63] on icon "button" at bounding box center [1360, 66] width 9 height 8
type input "BA Fund I, a series of Australian Gulf Capital Funds, LP"
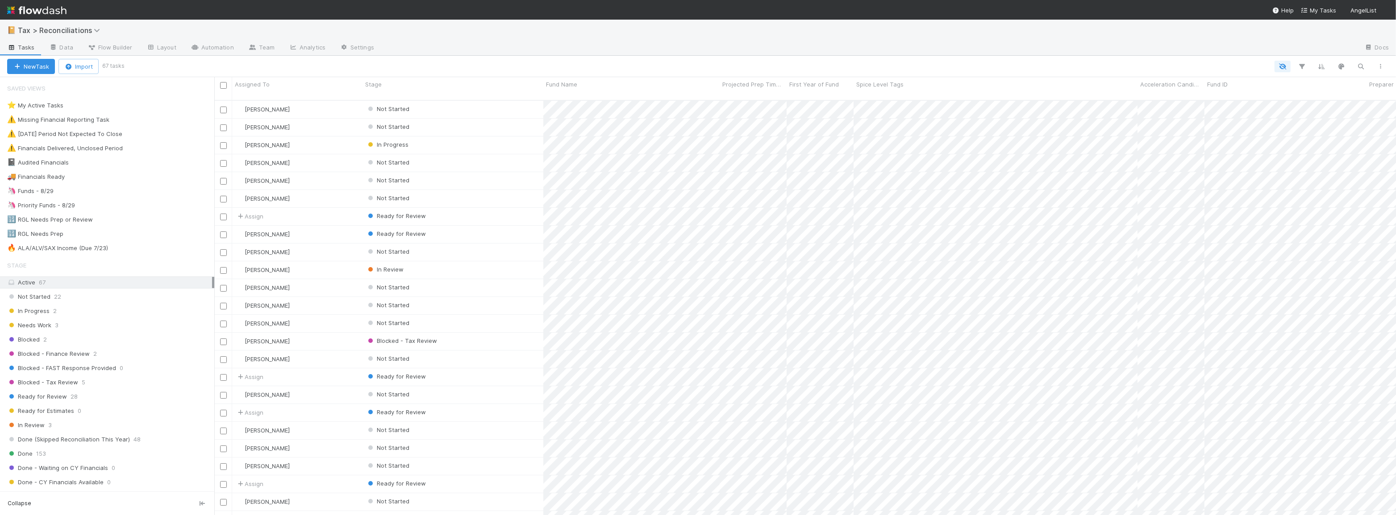
scroll to position [416, 1175]
click at [1360, 67] on icon "button" at bounding box center [1360, 66] width 9 height 8
click at [1197, 26] on div at bounding box center [698, 257] width 1396 height 515
click at [1300, 69] on icon "button" at bounding box center [1301, 66] width 9 height 8
click at [1217, 92] on button "Add Filter" at bounding box center [1165, 93] width 268 height 13
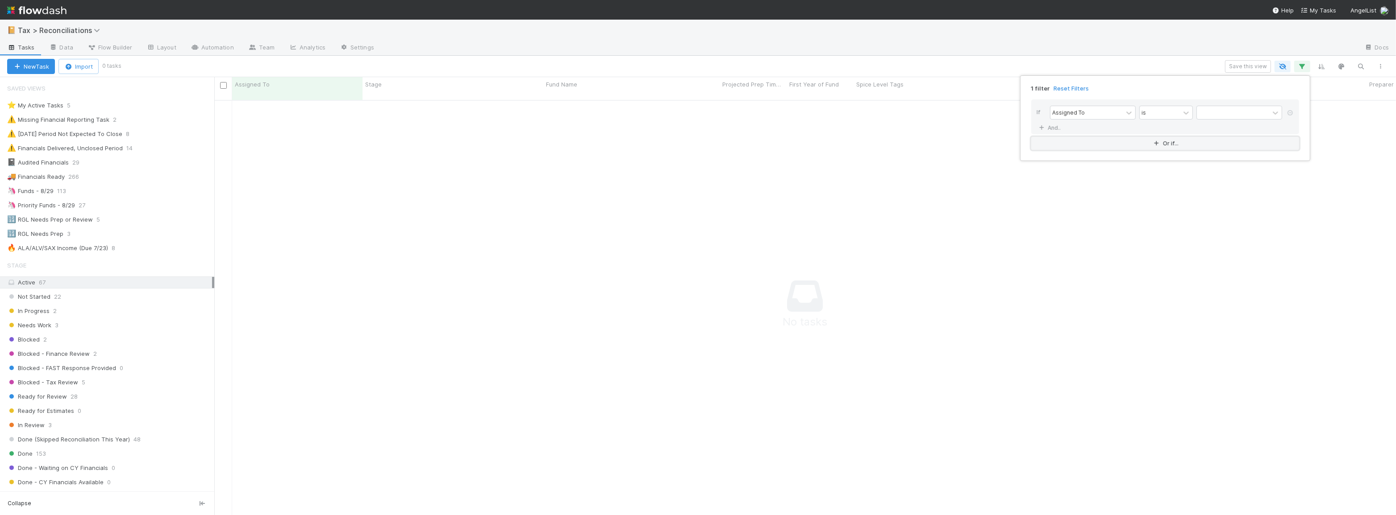
scroll to position [410, 1175]
click at [914, 67] on div "1 filter Reset Filters If Assigned To is And.. Or if..." at bounding box center [698, 257] width 1396 height 515
click at [55, 187] on div "🦄 Funds - 8/29 113" at bounding box center [110, 191] width 207 height 11
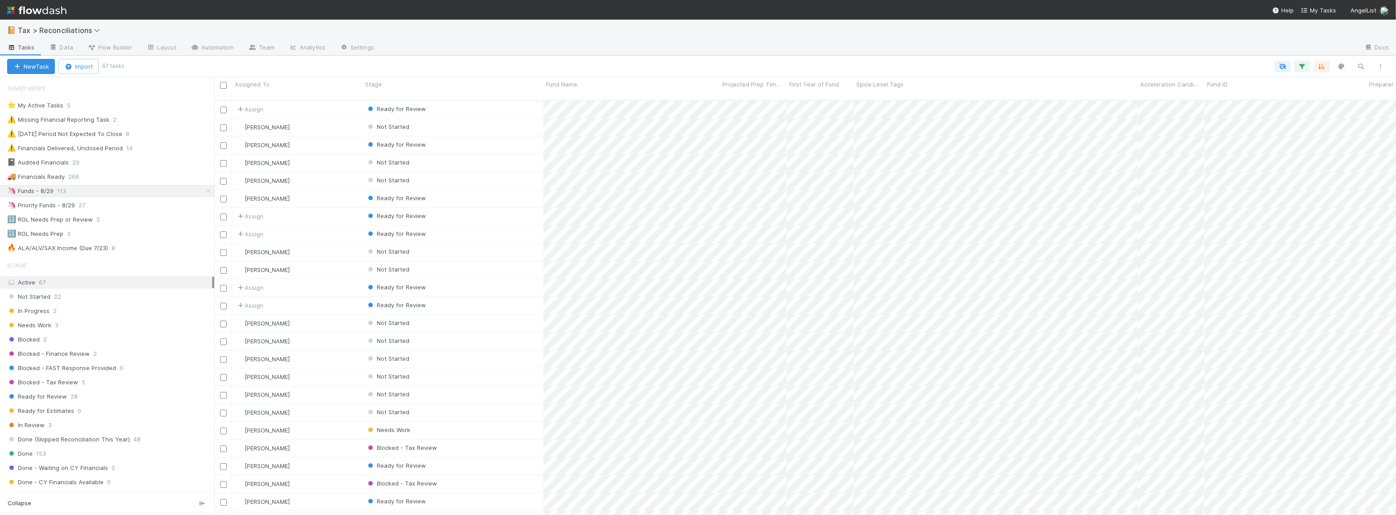
scroll to position [416, 1175]
click at [1304, 66] on icon "button" at bounding box center [1301, 66] width 9 height 8
click at [1056, 129] on link "And.." at bounding box center [1050, 127] width 28 height 13
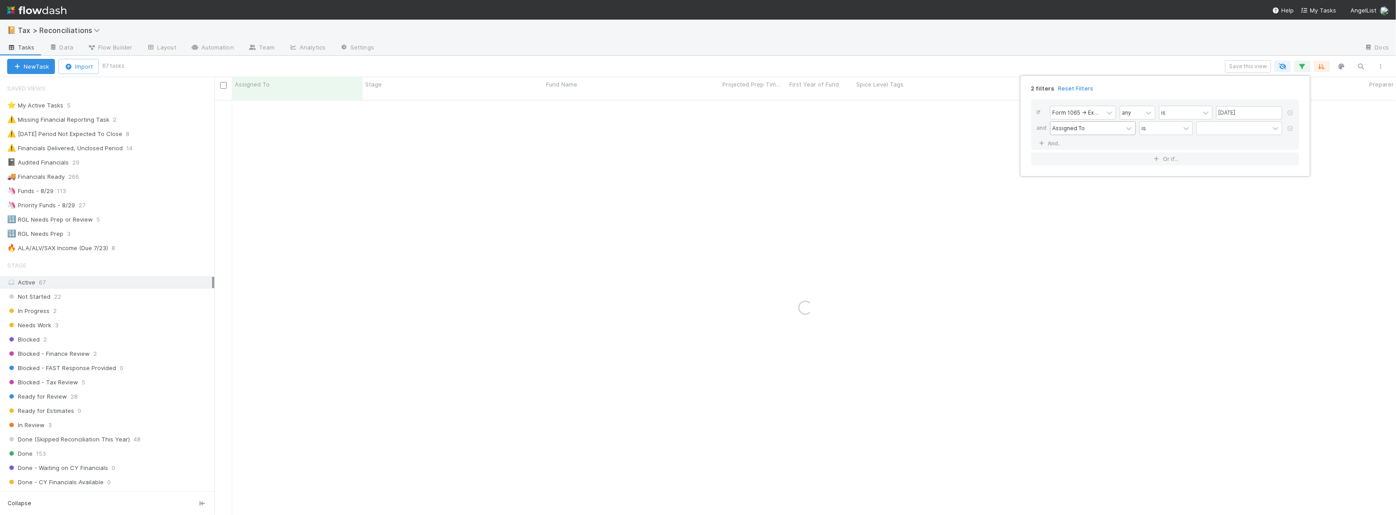
click at [1097, 132] on div "Assigned To" at bounding box center [1086, 128] width 72 height 13
type input "pre"
click at [1095, 147] on div "Preparer" at bounding box center [1093, 147] width 86 height 15
click at [1221, 125] on div at bounding box center [1232, 128] width 72 height 13
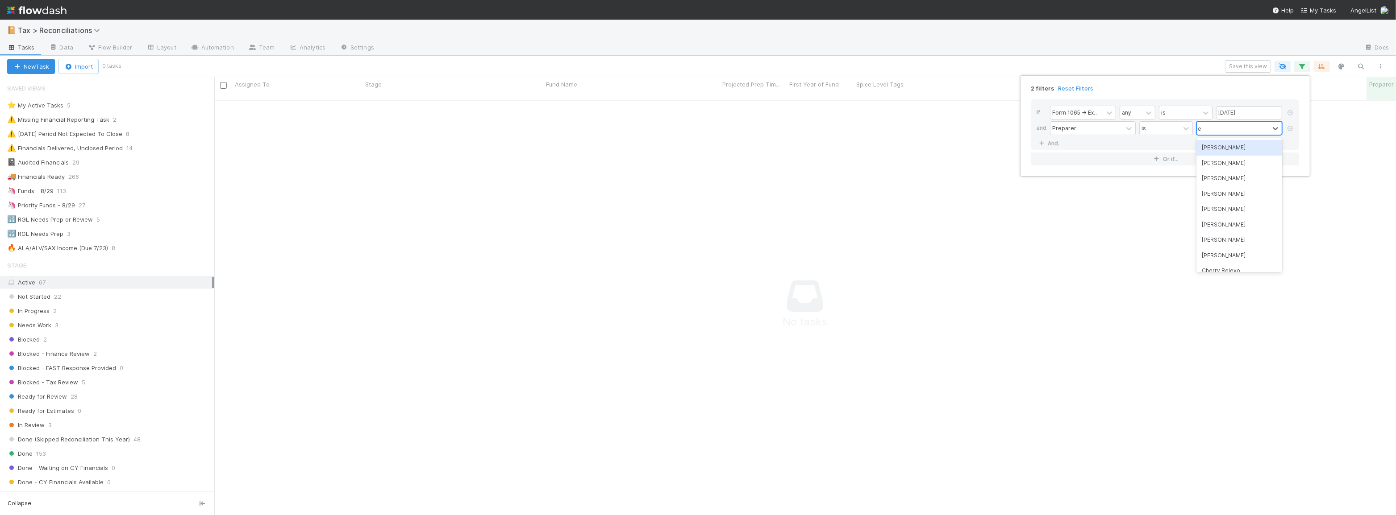
type input "enr"
click at [1239, 150] on div "[PERSON_NAME]" at bounding box center [1239, 147] width 86 height 15
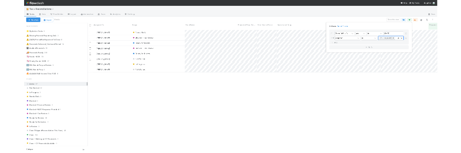
scroll to position [416, 1175]
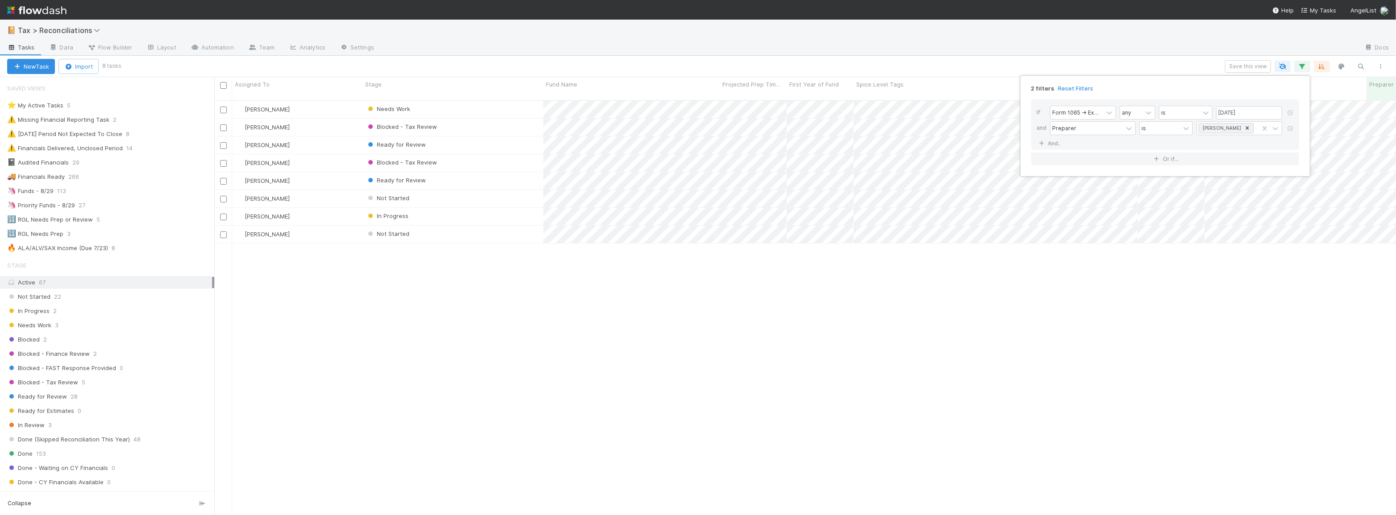
click at [771, 71] on div "2 filters Reset Filters If Form 1065 -> Expected K1s Release Date any is 08/29/…" at bounding box center [698, 257] width 1396 height 515
click at [497, 105] on div "Needs Work" at bounding box center [452, 109] width 181 height 17
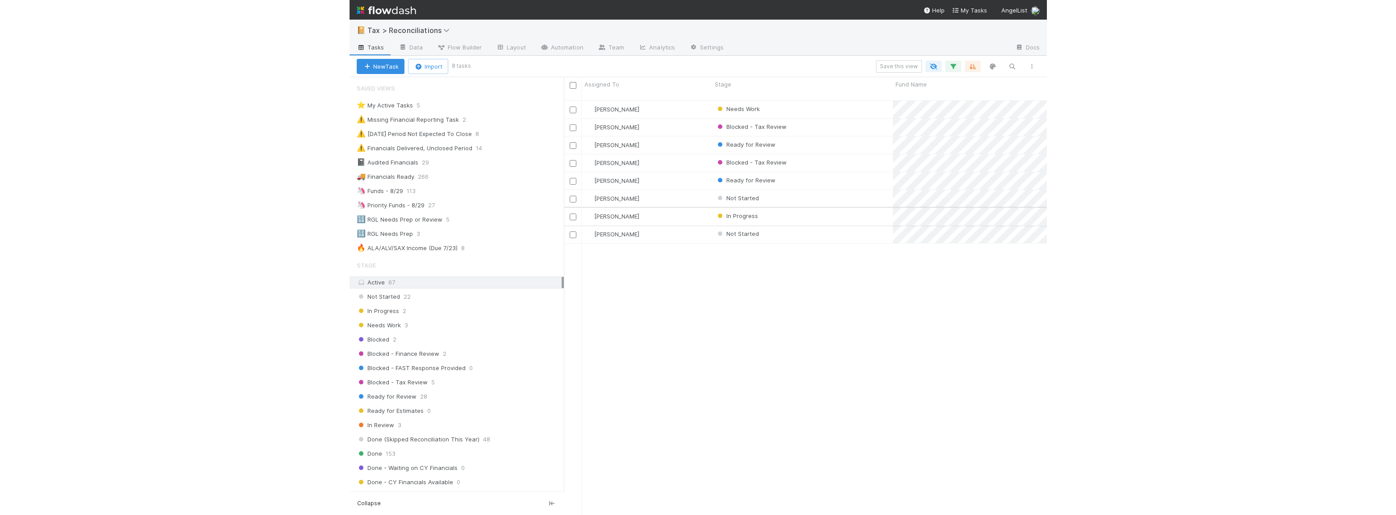
scroll to position [416, 477]
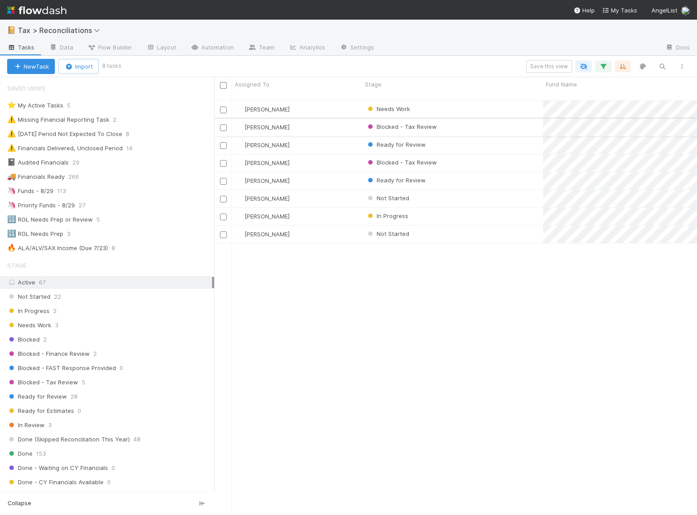
click at [453, 121] on div "Blocked - Tax Review" at bounding box center [452, 127] width 181 height 17
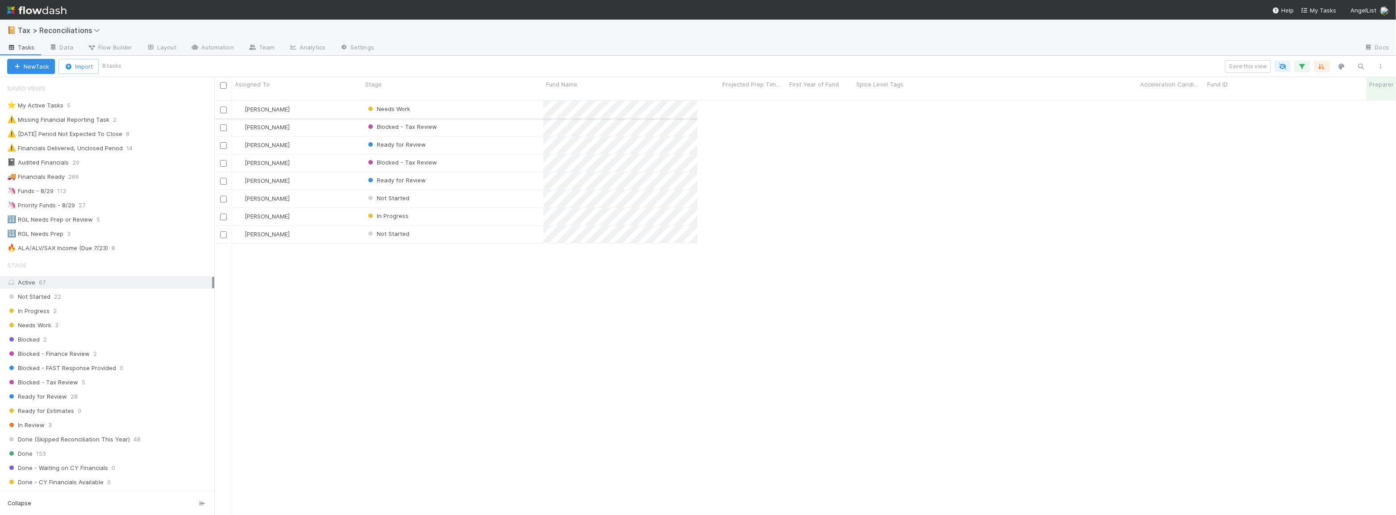
scroll to position [416, 1175]
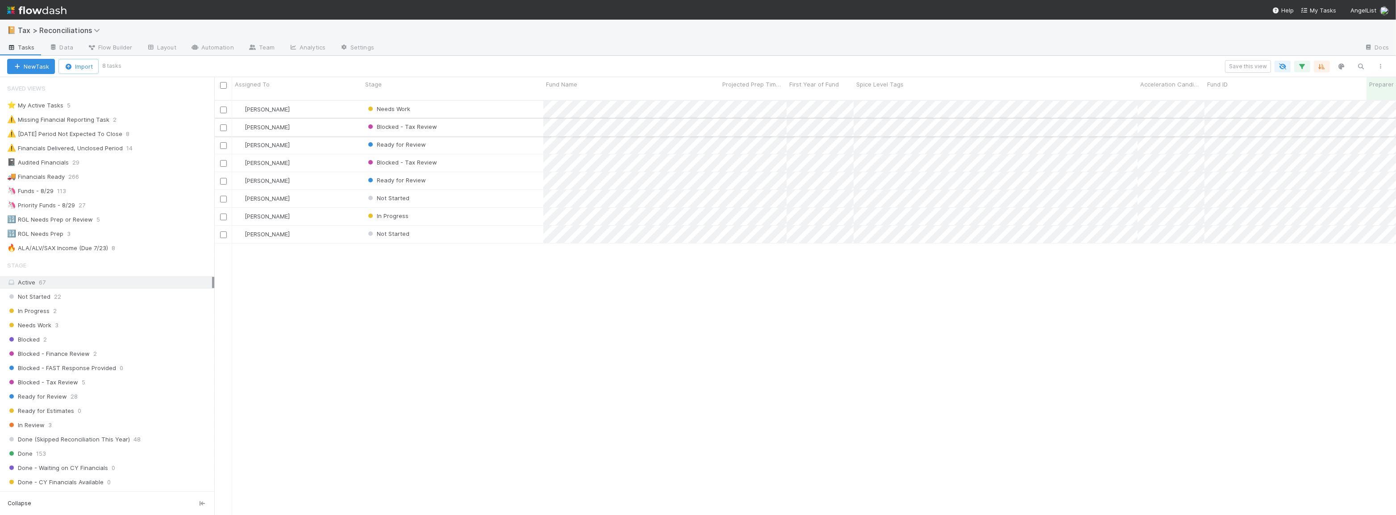
click at [495, 124] on div "Blocked - Tax Review" at bounding box center [452, 127] width 181 height 17
click at [450, 190] on div "Not Started" at bounding box center [452, 198] width 181 height 17
click at [446, 228] on div "Not Started" at bounding box center [452, 234] width 181 height 17
click at [509, 232] on div "Not Started" at bounding box center [452, 234] width 181 height 17
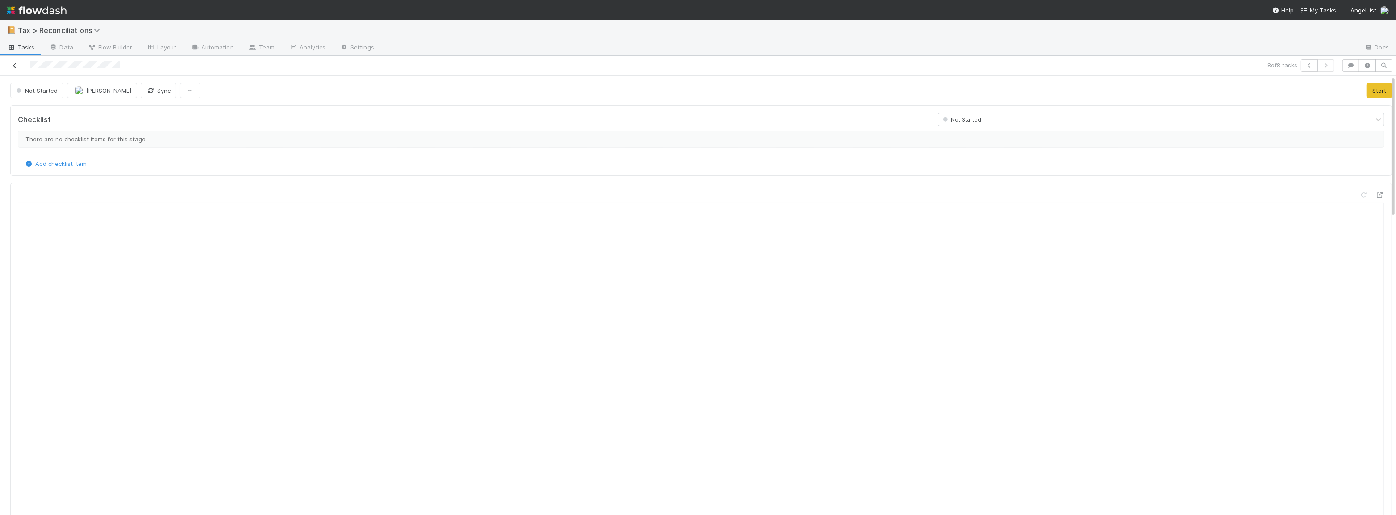
click at [17, 66] on icon at bounding box center [14, 66] width 9 height 6
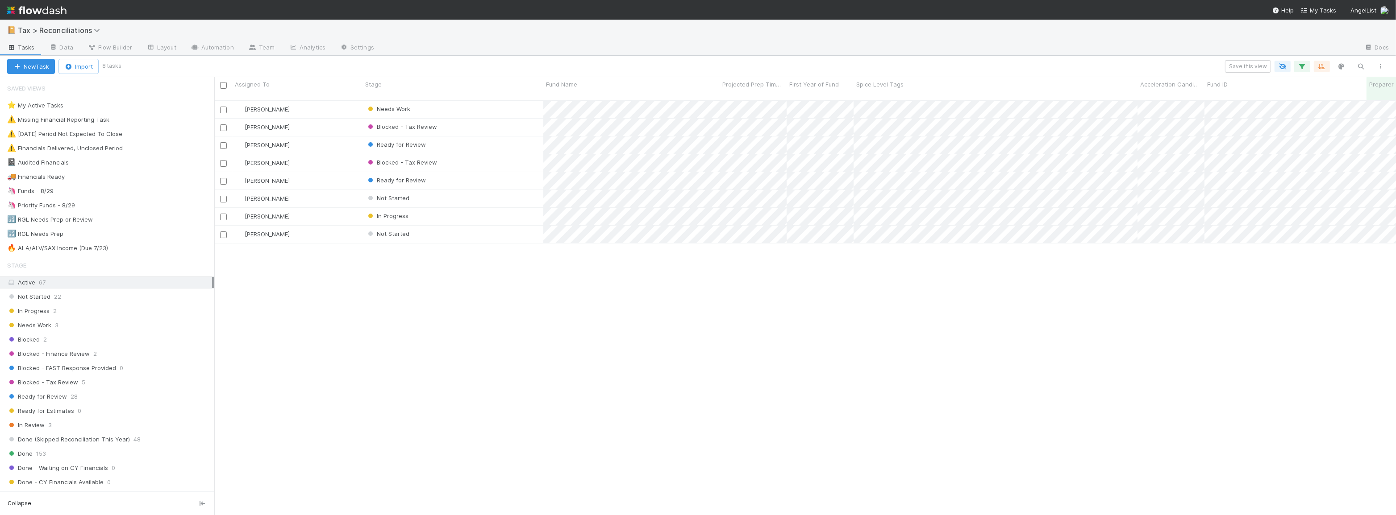
scroll to position [416, 1175]
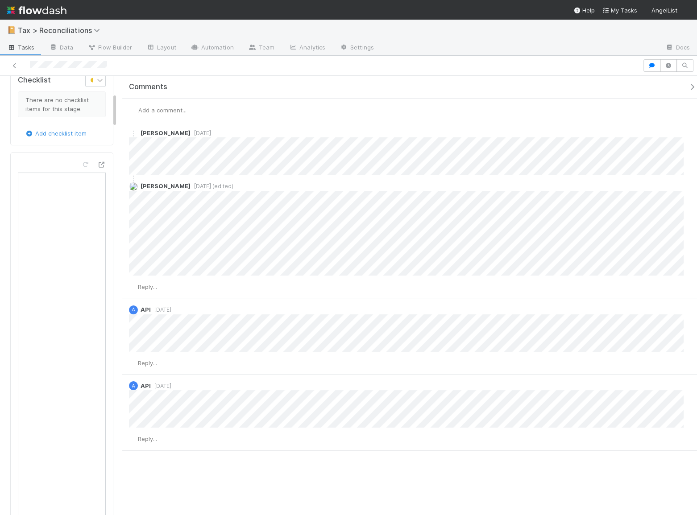
scroll to position [212, 0]
click at [658, 67] on button "button" at bounding box center [652, 65] width 17 height 12
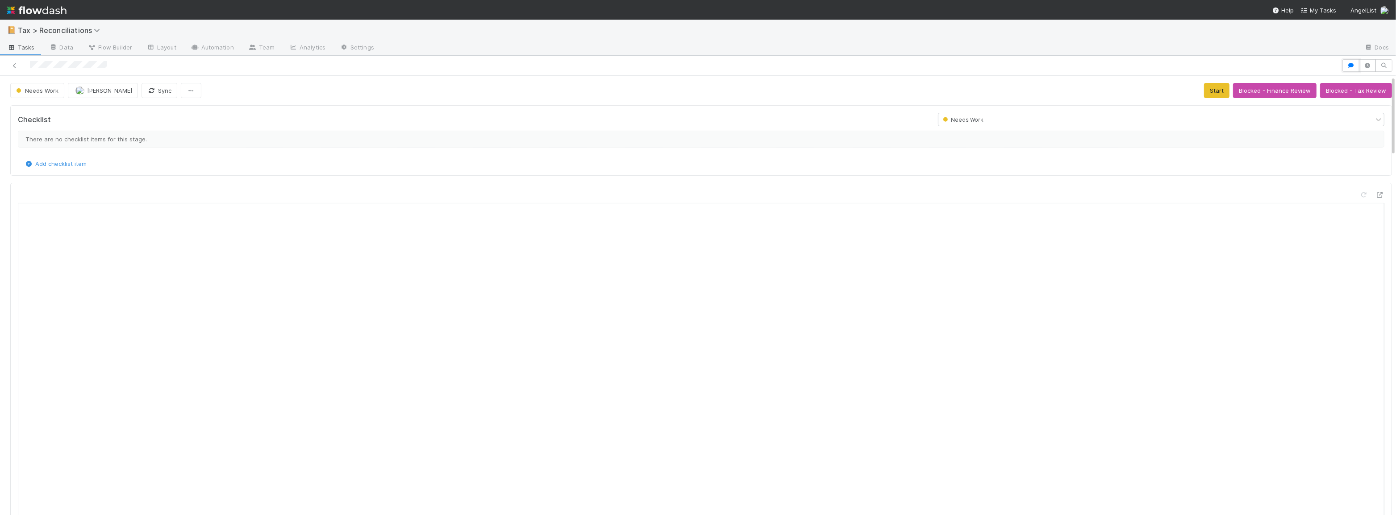
scroll to position [0, 0]
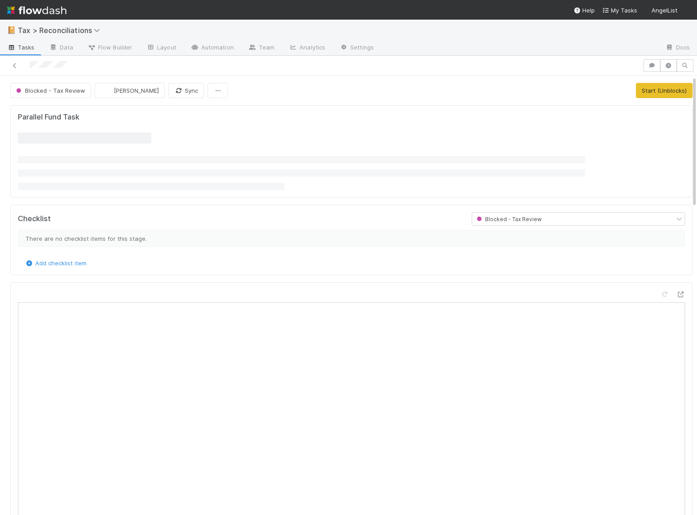
scroll to position [175, 310]
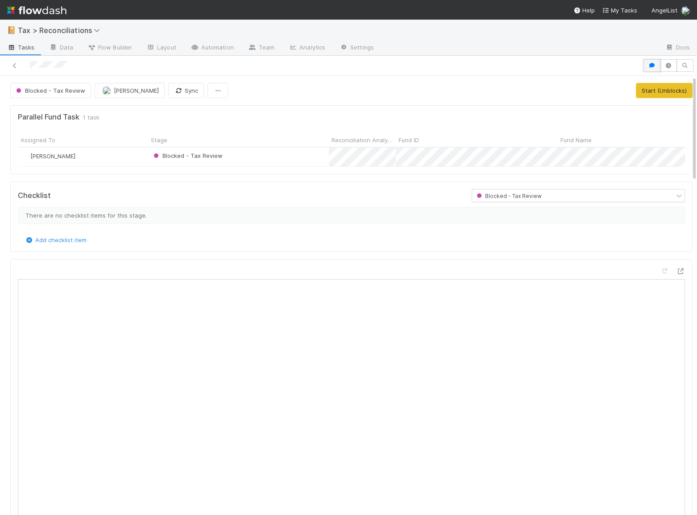
click at [648, 67] on icon "button" at bounding box center [652, 65] width 9 height 5
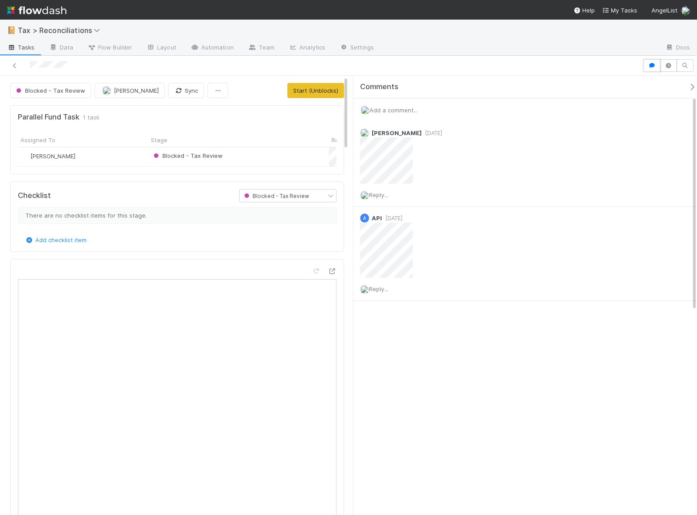
scroll to position [6, 6]
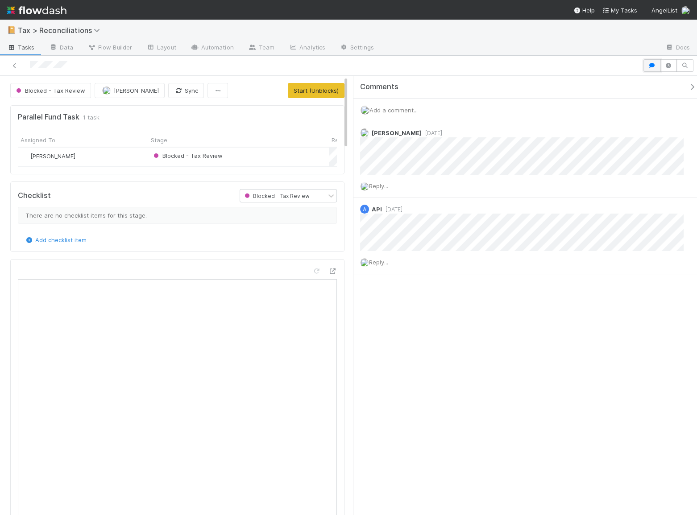
click at [653, 66] on icon "button" at bounding box center [652, 65] width 9 height 5
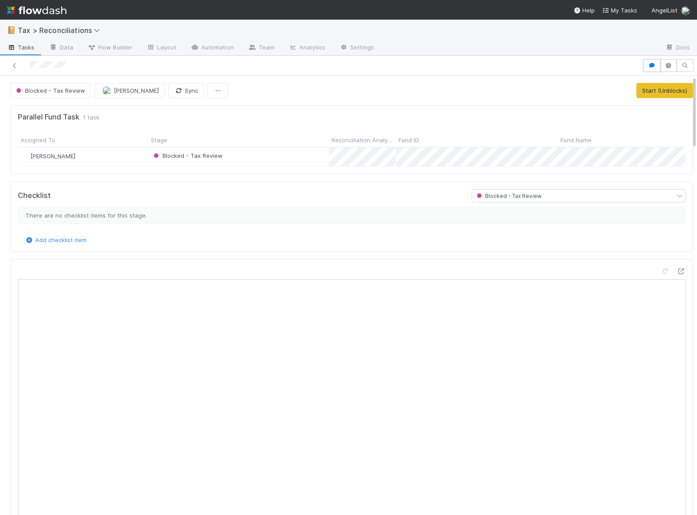
scroll to position [175, 311]
click at [13, 65] on icon at bounding box center [14, 66] width 9 height 6
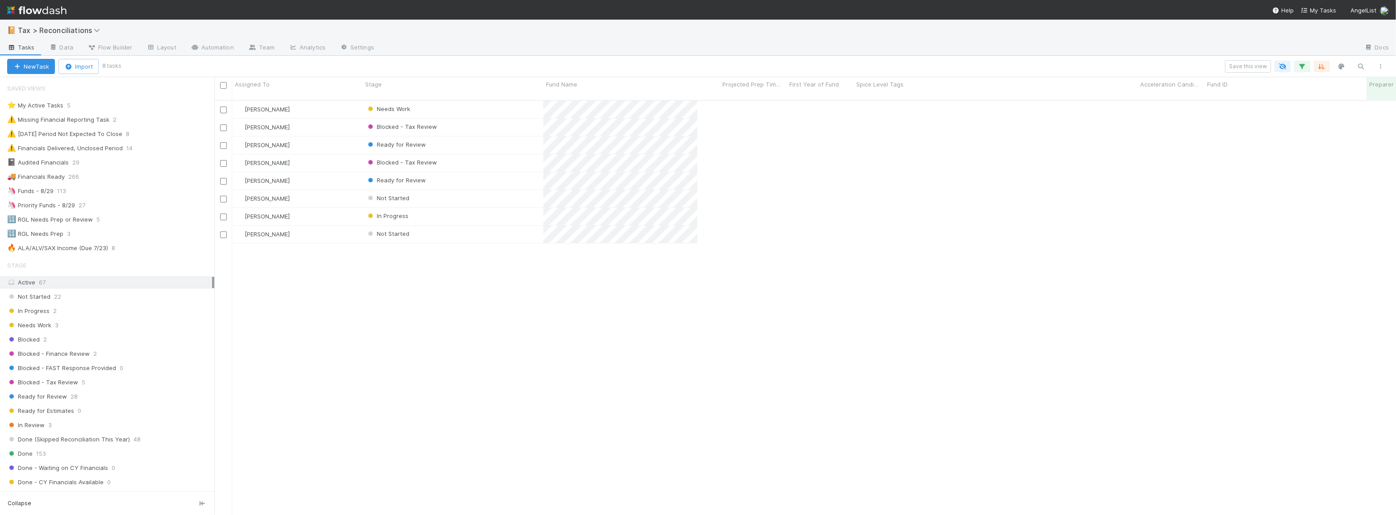
scroll to position [416, 1175]
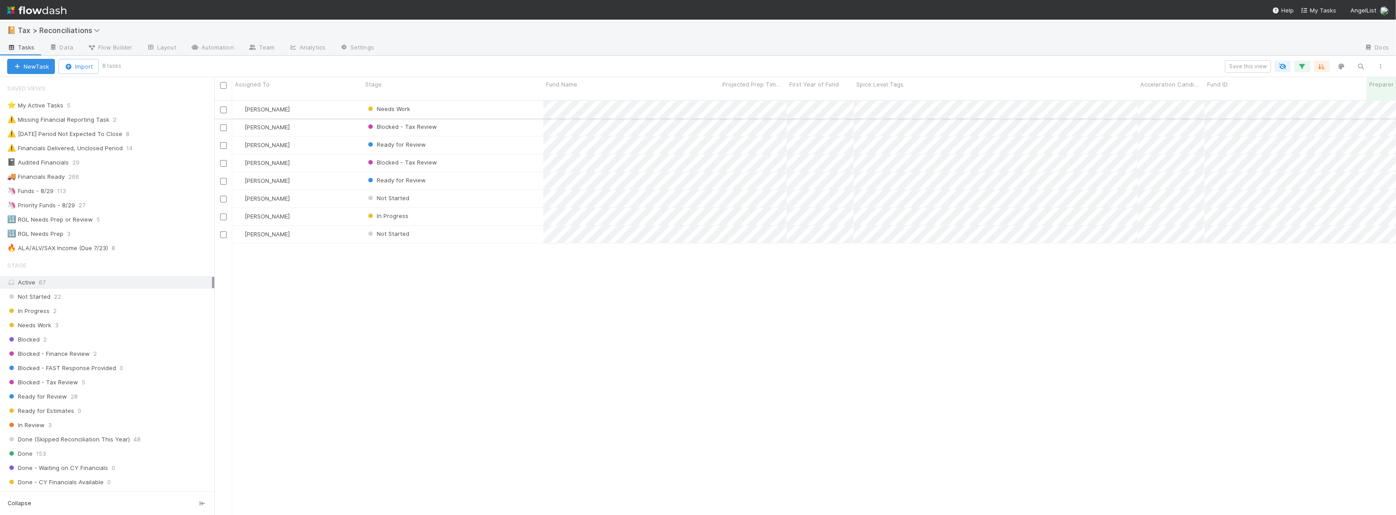
click at [432, 105] on div "Needs Work" at bounding box center [452, 109] width 181 height 17
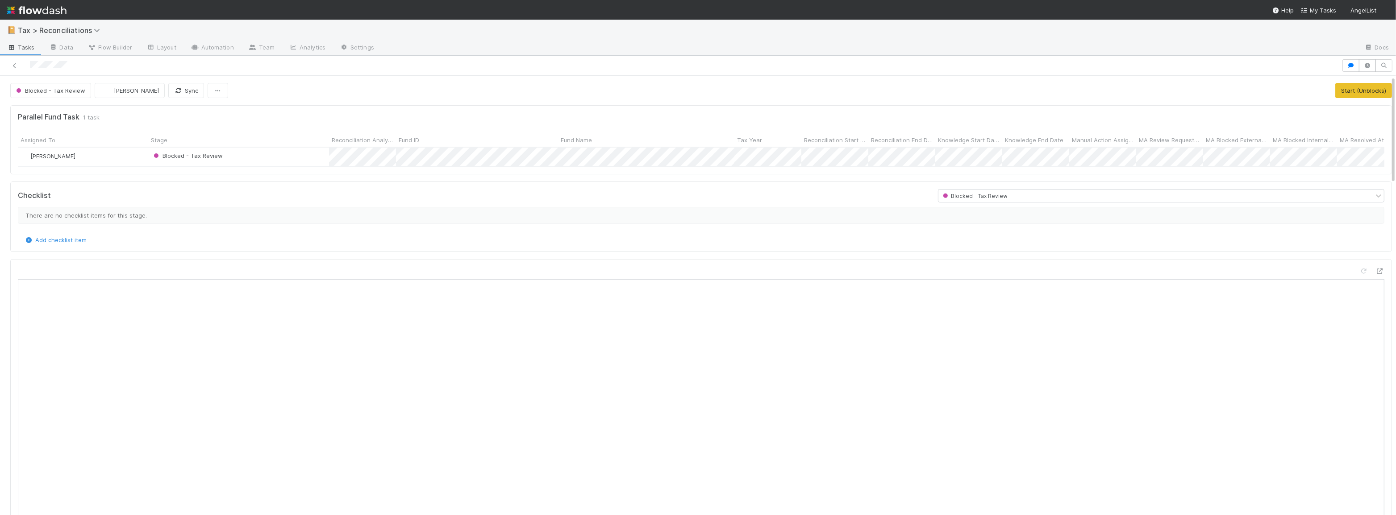
scroll to position [175, 660]
click at [1346, 63] on icon "button" at bounding box center [1350, 65] width 9 height 5
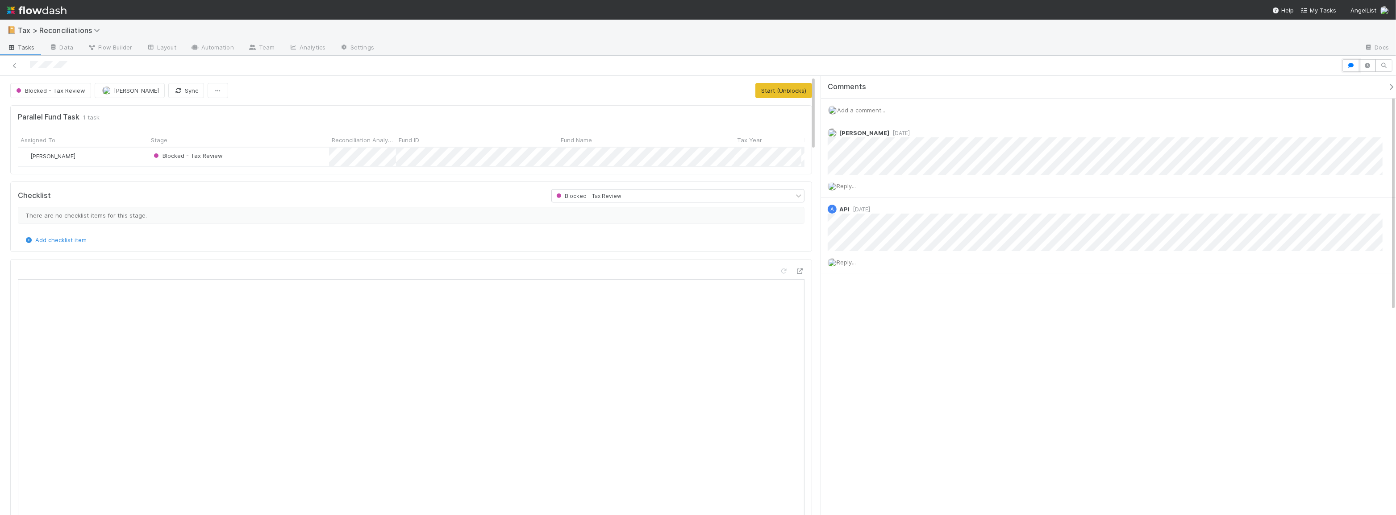
scroll to position [6, 7]
click at [1346, 64] on button "button" at bounding box center [1350, 65] width 17 height 12
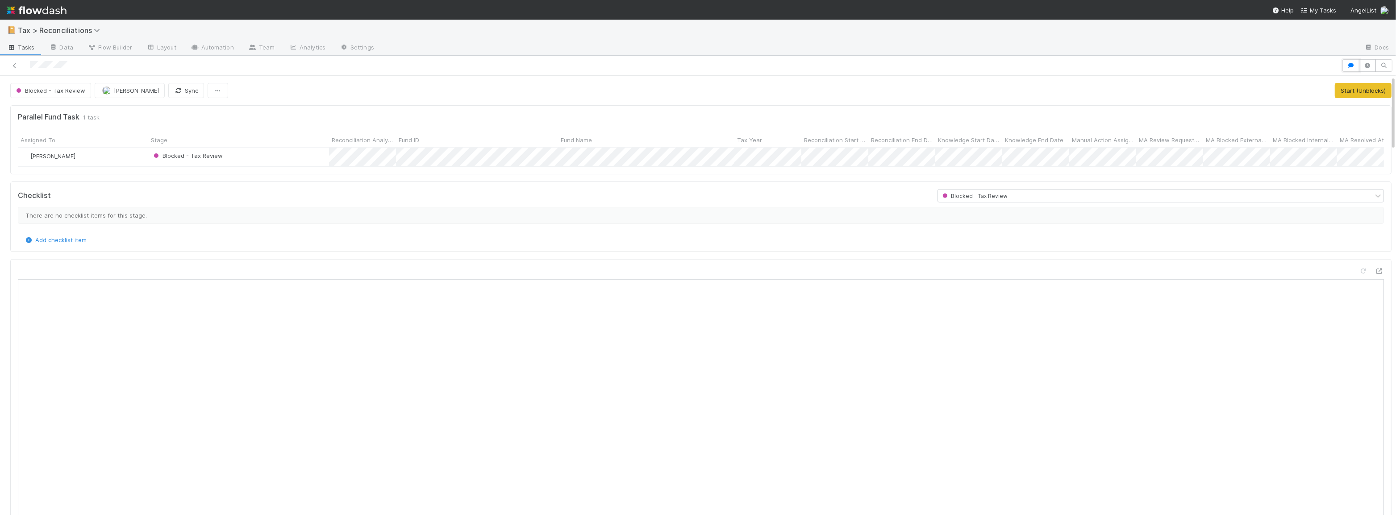
scroll to position [175, 660]
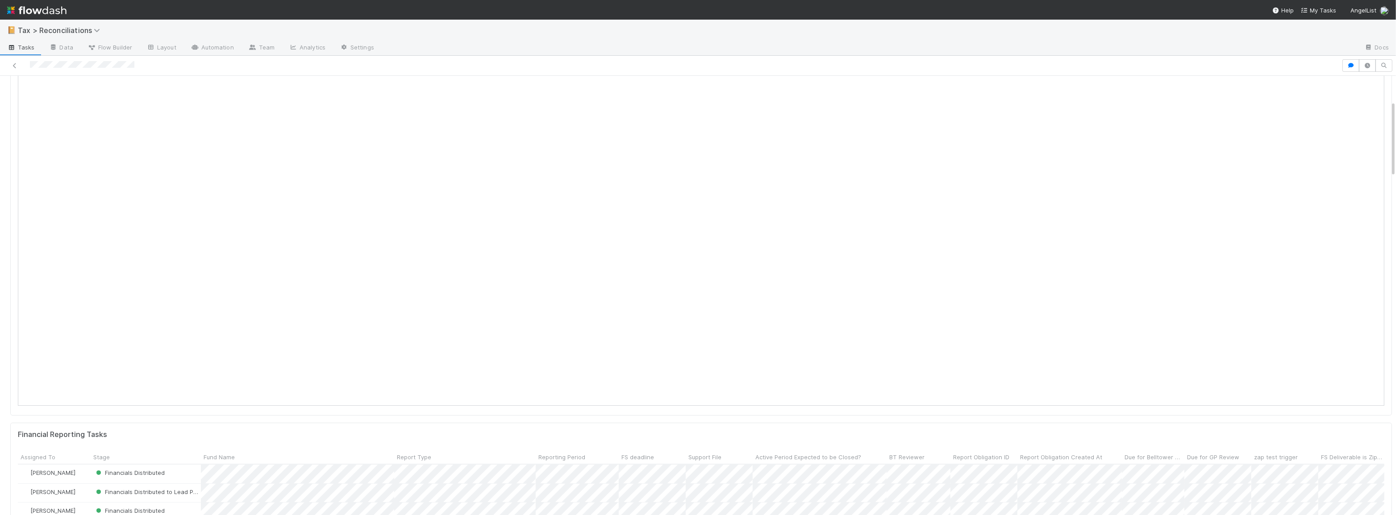
scroll to position [121, 0]
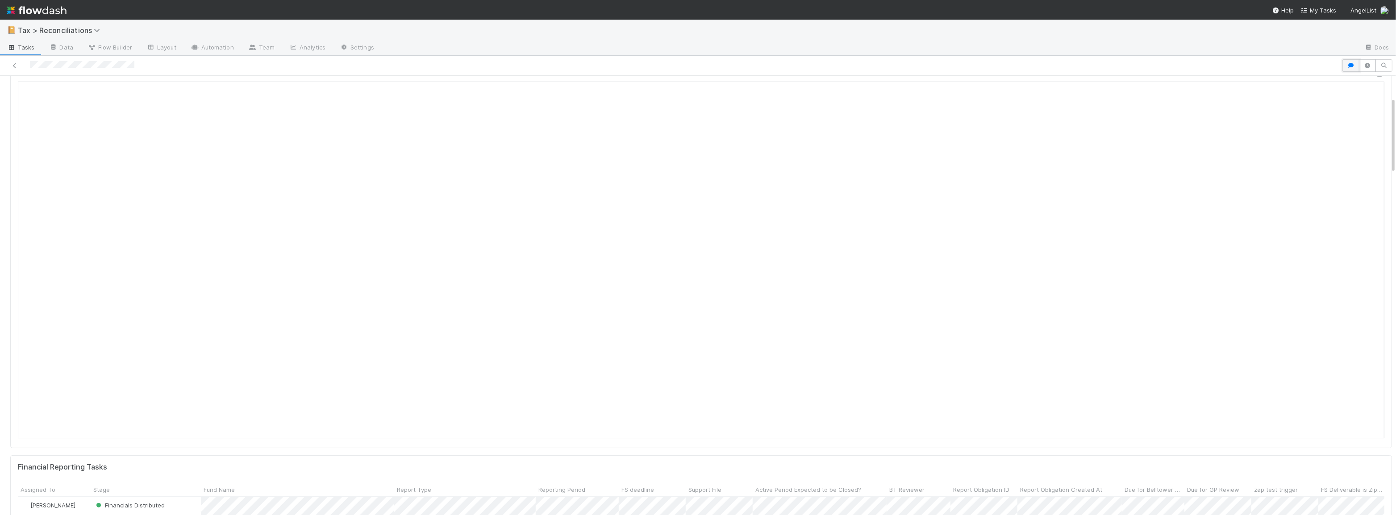
click at [1346, 64] on icon "button" at bounding box center [1350, 65] width 9 height 5
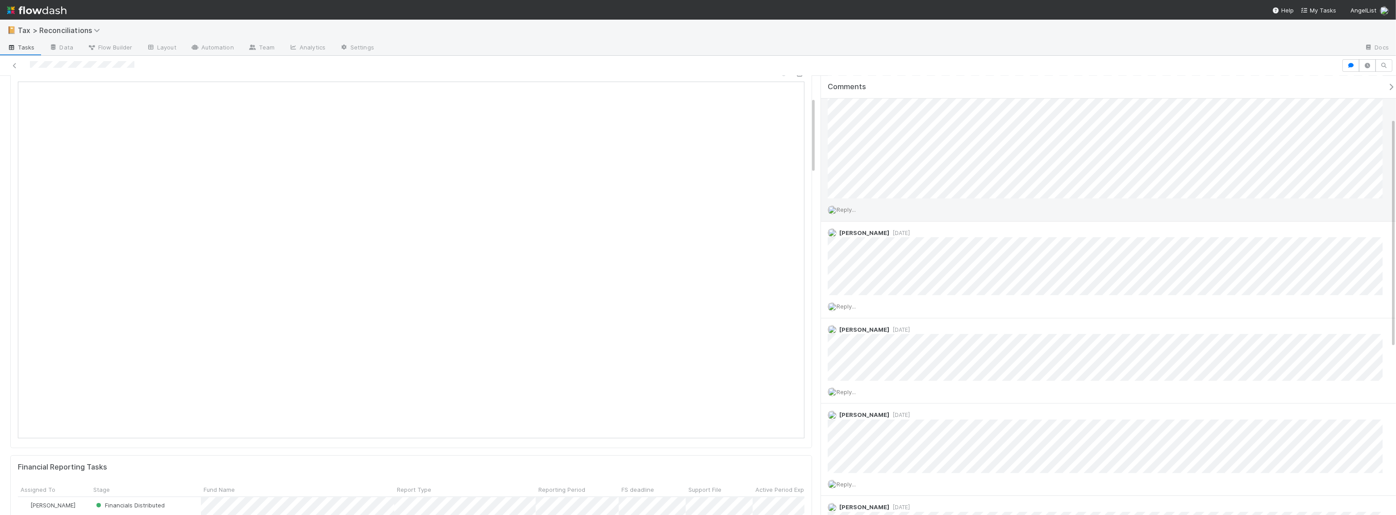
scroll to position [0, 0]
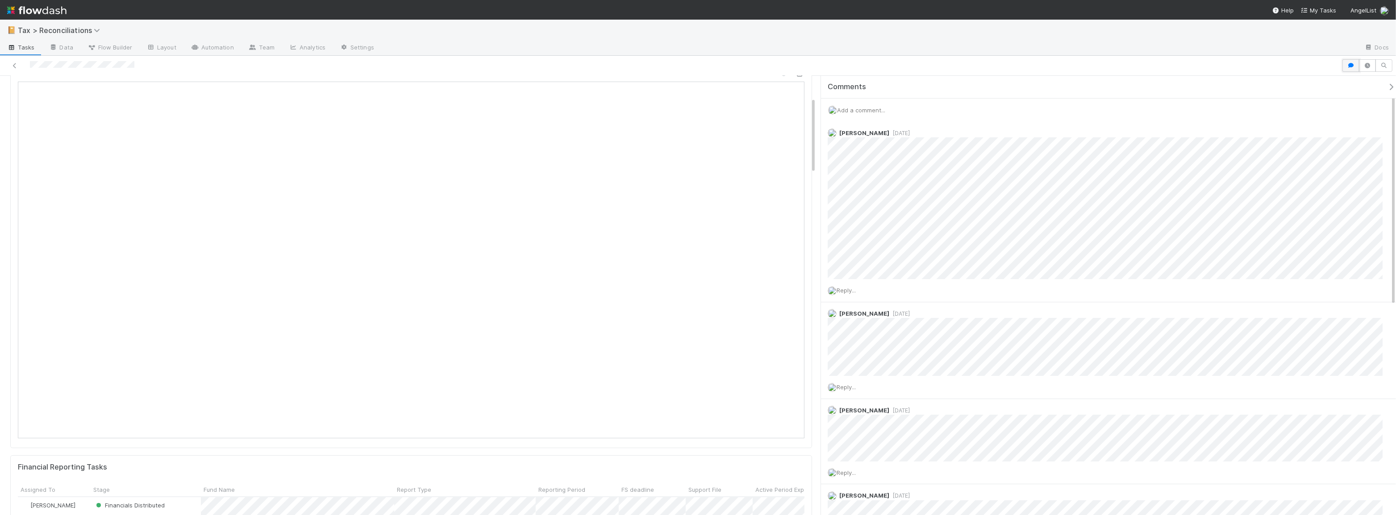
click at [1348, 67] on icon "button" at bounding box center [1350, 65] width 9 height 5
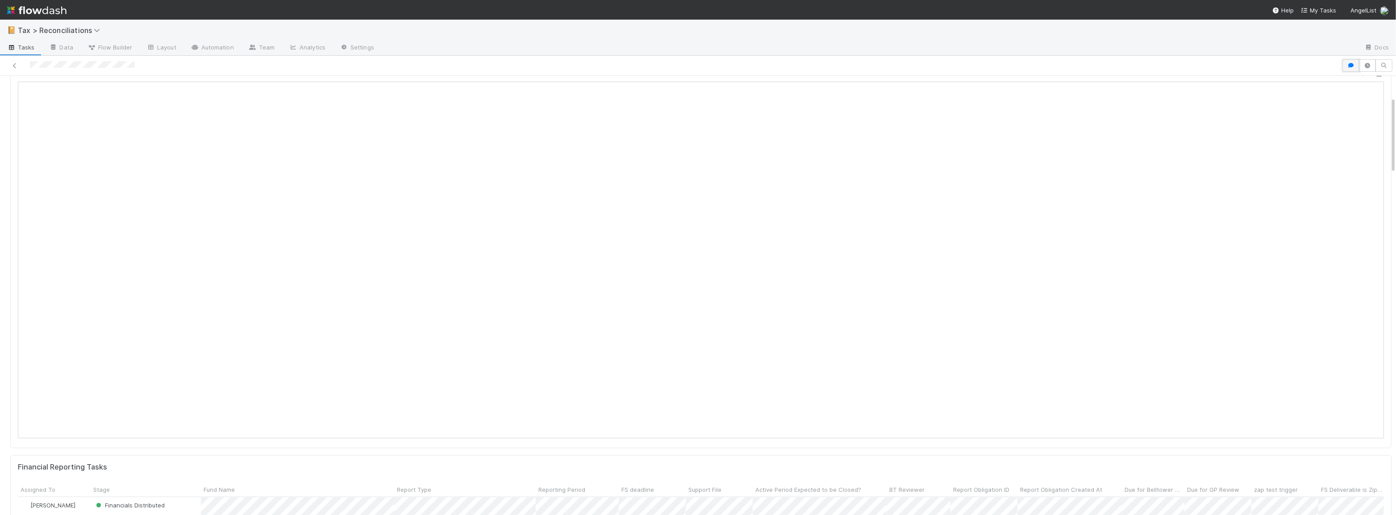
scroll to position [6, 6]
click at [1346, 67] on icon "button" at bounding box center [1350, 65] width 9 height 5
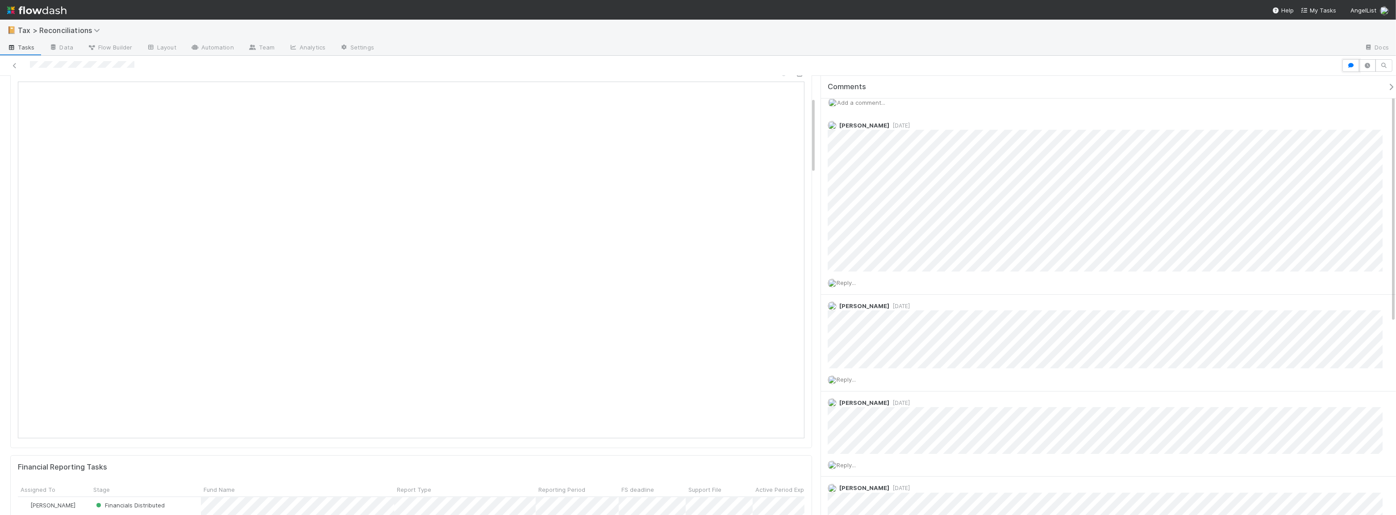
scroll to position [0, 0]
click at [1352, 63] on icon "button" at bounding box center [1350, 65] width 9 height 5
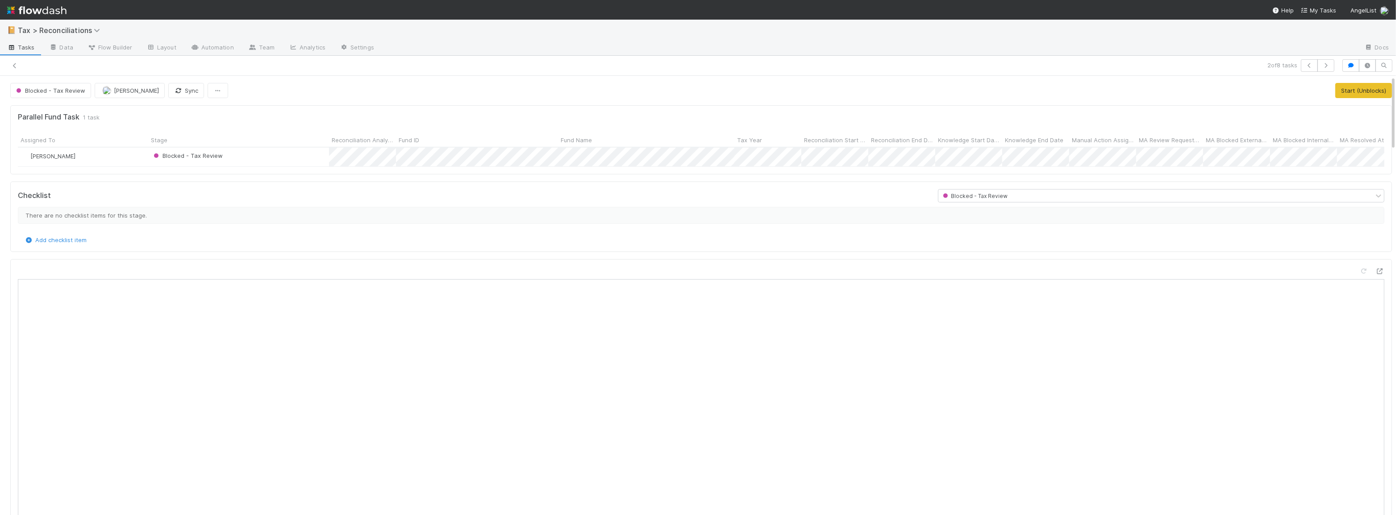
scroll to position [6, 6]
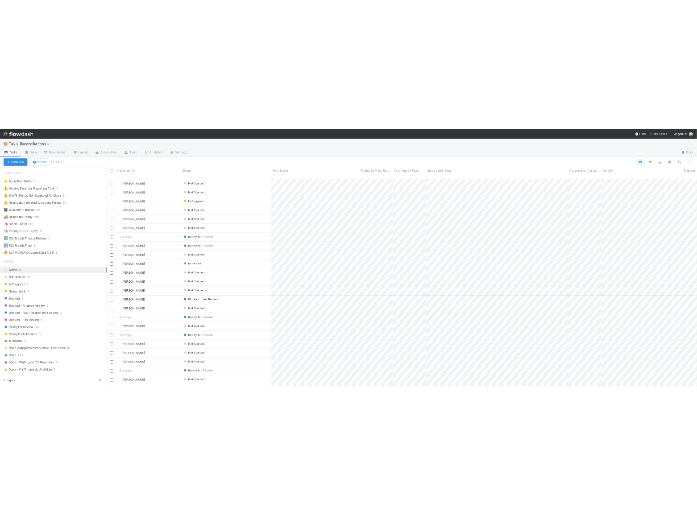
scroll to position [416, 1175]
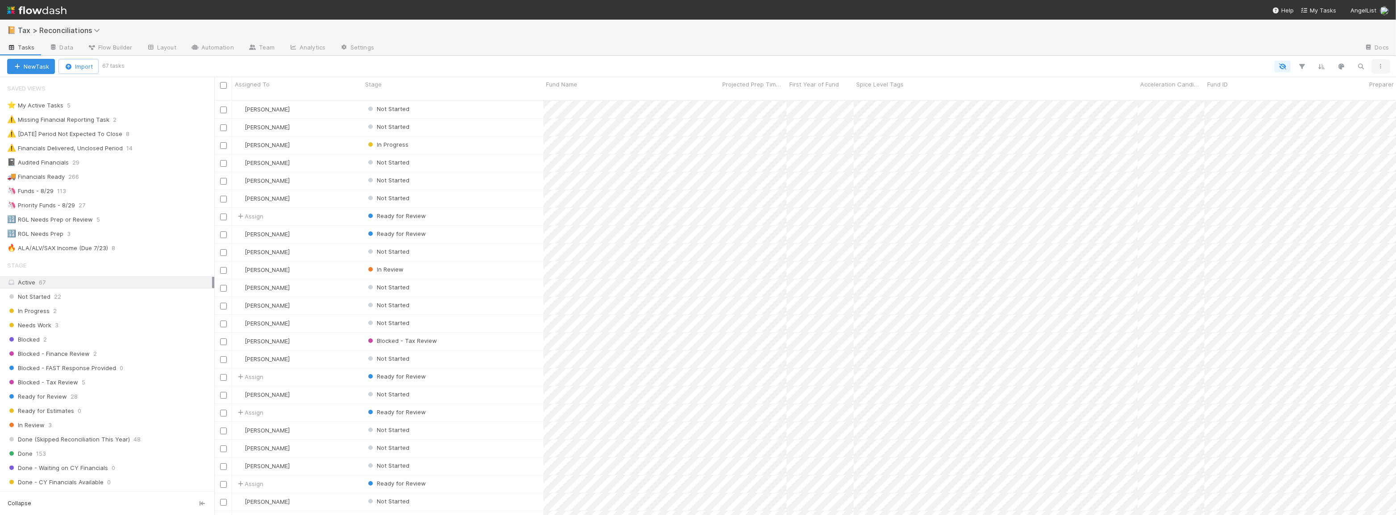
click at [1385, 66] on button "button" at bounding box center [1380, 67] width 16 height 12
click at [1166, 67] on div "View as list Comments Export view to CSV" at bounding box center [698, 257] width 1396 height 515
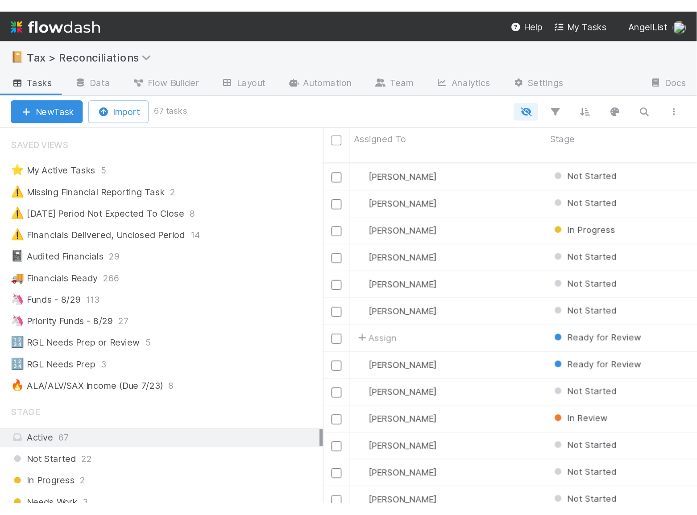
scroll to position [416, 477]
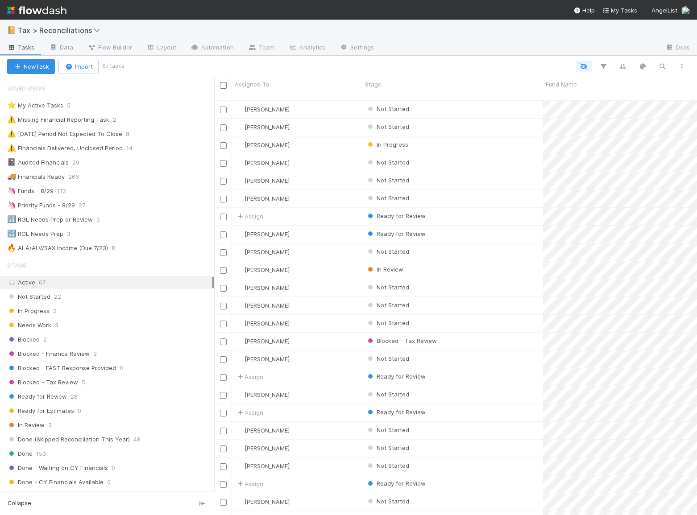
click at [28, 50] on span "Tasks" at bounding box center [21, 47] width 28 height 9
click at [681, 67] on icon "button" at bounding box center [681, 66] width 9 height 5
click at [531, 59] on div "View as list Comments Export view to CSV" at bounding box center [348, 257] width 697 height 515
click at [674, 46] on icon at bounding box center [669, 47] width 9 height 5
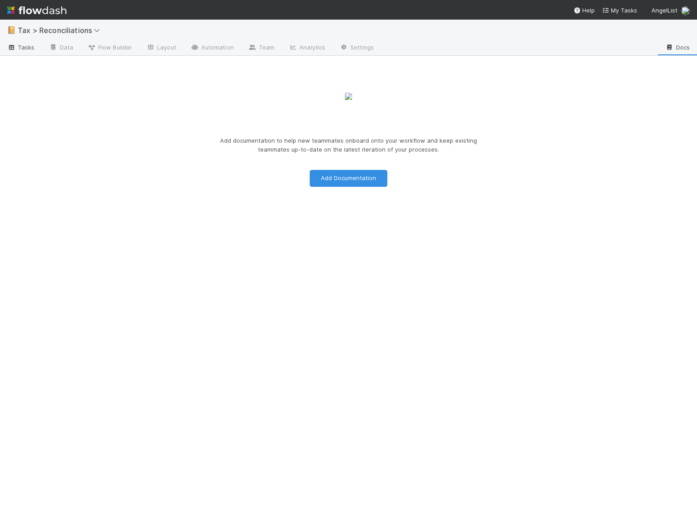
click at [24, 51] on span "Tasks" at bounding box center [21, 47] width 28 height 9
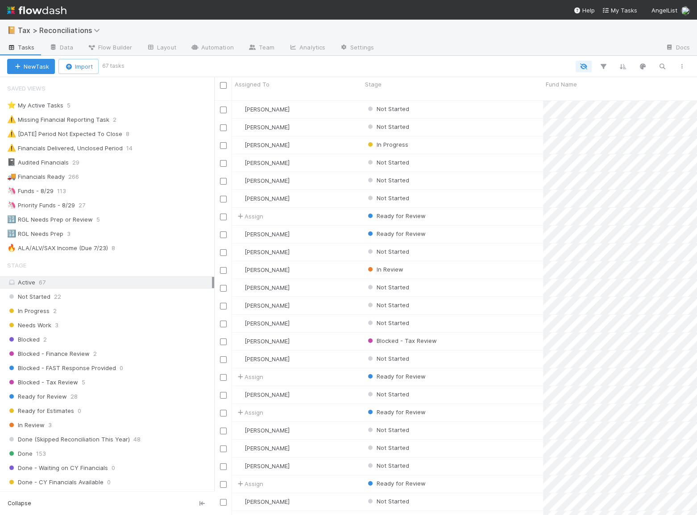
scroll to position [416, 477]
click at [340, 48] on icon at bounding box center [344, 47] width 9 height 5
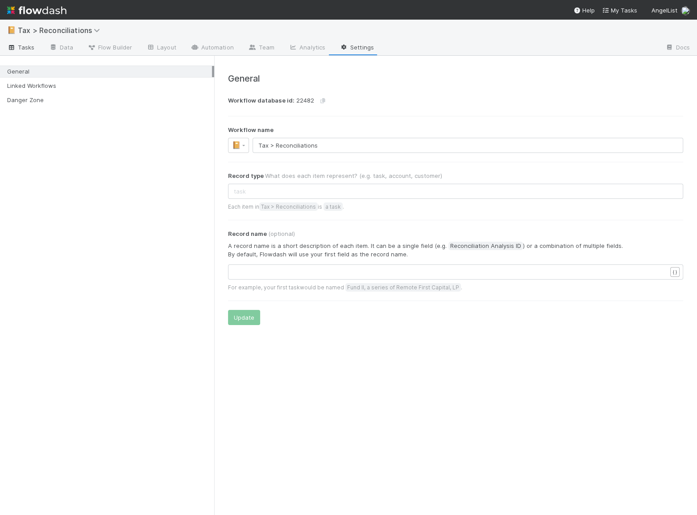
click at [31, 48] on span "Tasks" at bounding box center [21, 47] width 28 height 9
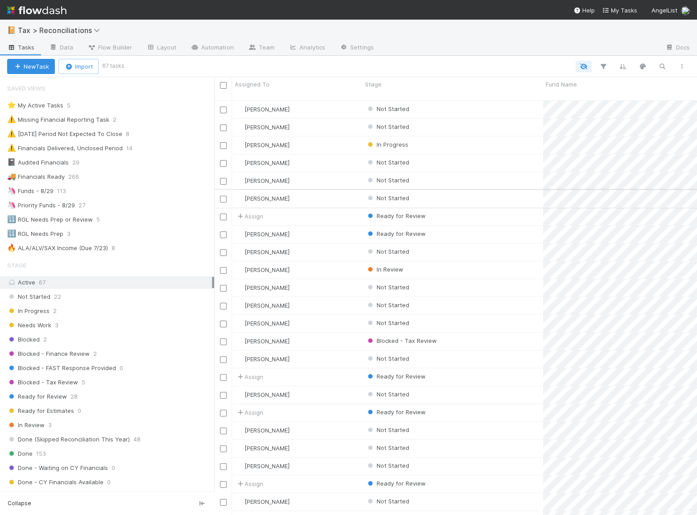
scroll to position [416, 477]
click at [98, 50] on span "Flow Builder" at bounding box center [109, 47] width 45 height 9
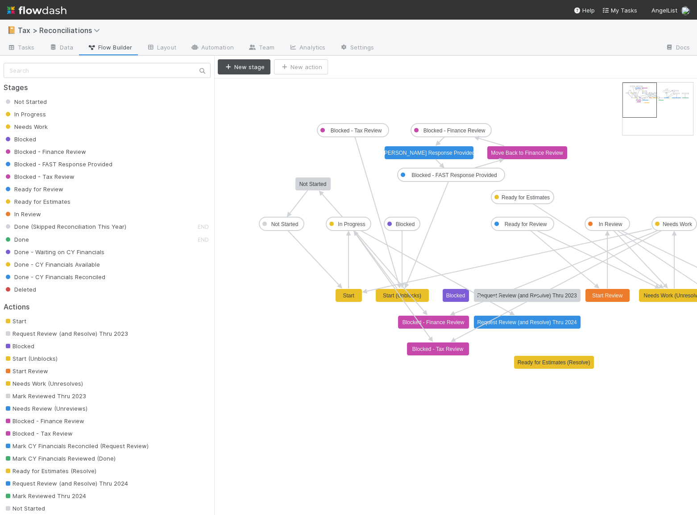
click at [315, 185] on text "Not Started" at bounding box center [312, 184] width 27 height 6
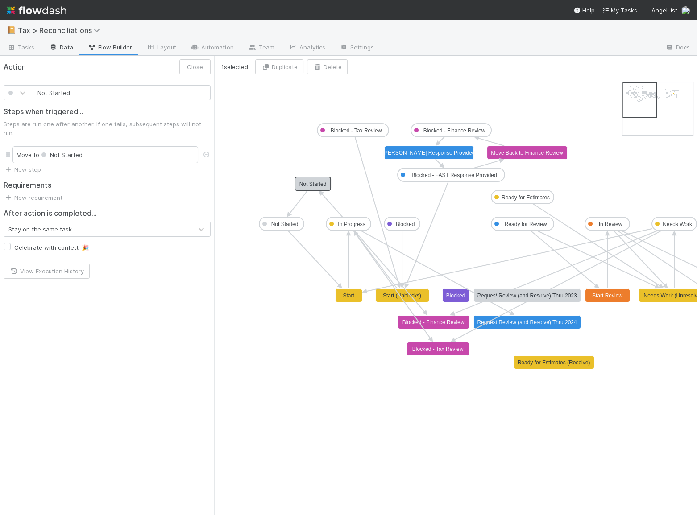
click at [58, 48] on link "Data" at bounding box center [61, 48] width 38 height 14
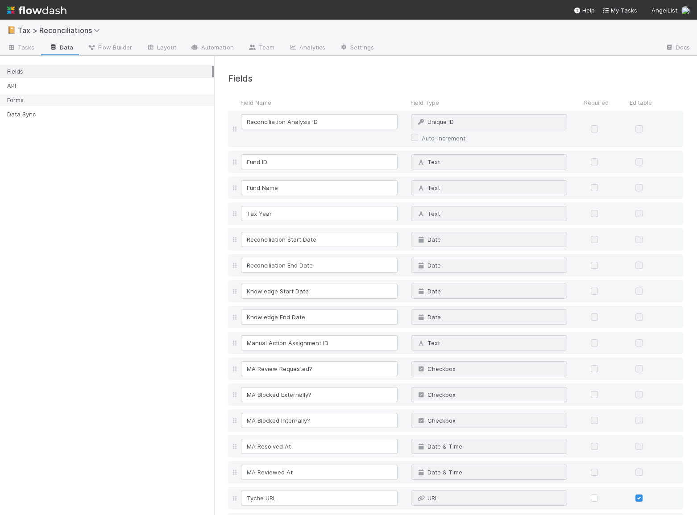
click at [31, 100] on div "Forms" at bounding box center [109, 100] width 205 height 11
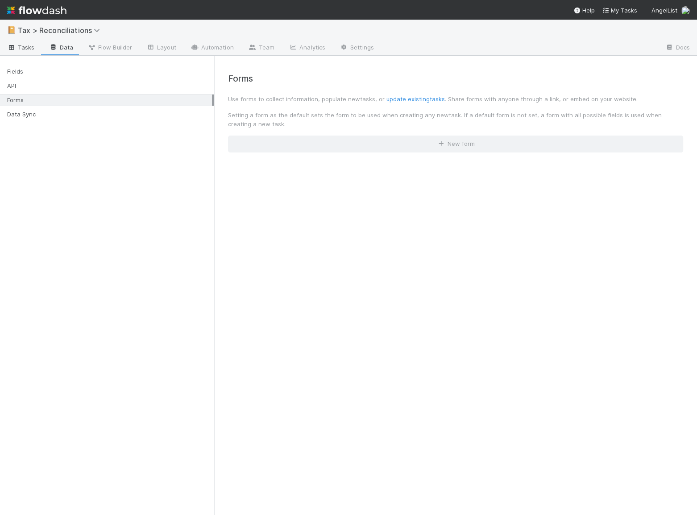
click at [26, 48] on span "Tasks" at bounding box center [21, 47] width 28 height 9
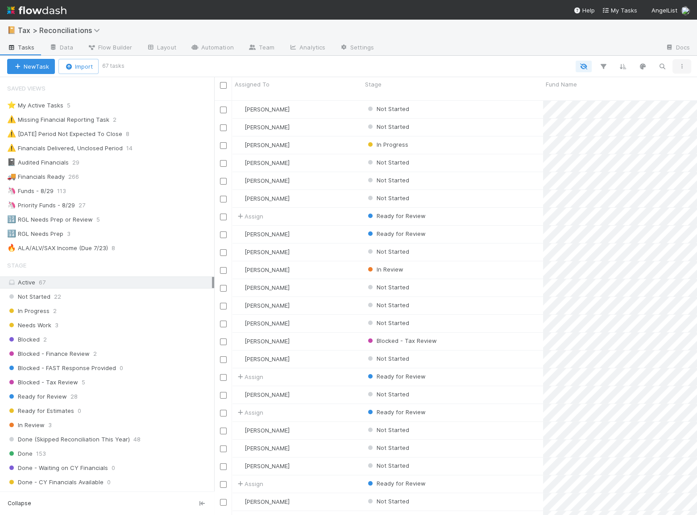
click at [685, 67] on icon "button" at bounding box center [681, 66] width 9 height 5
click at [481, 75] on div "View as list Comments Export view to CSV" at bounding box center [348, 257] width 697 height 515
click at [271, 54] on link "Team" at bounding box center [261, 48] width 41 height 14
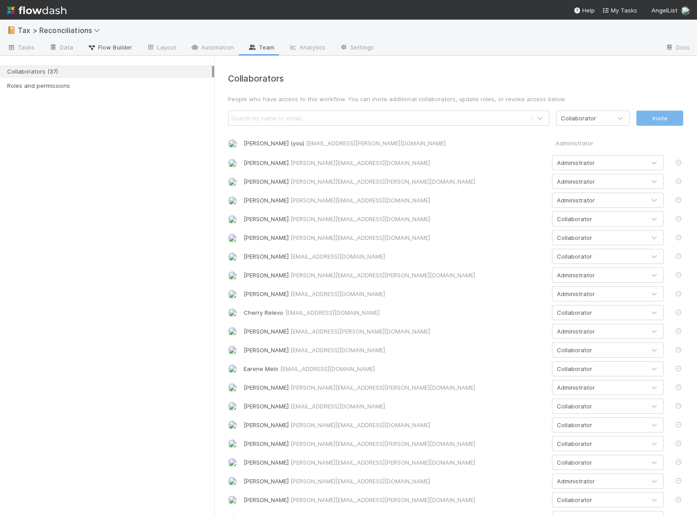
click at [114, 46] on span "Flow Builder" at bounding box center [109, 47] width 45 height 9
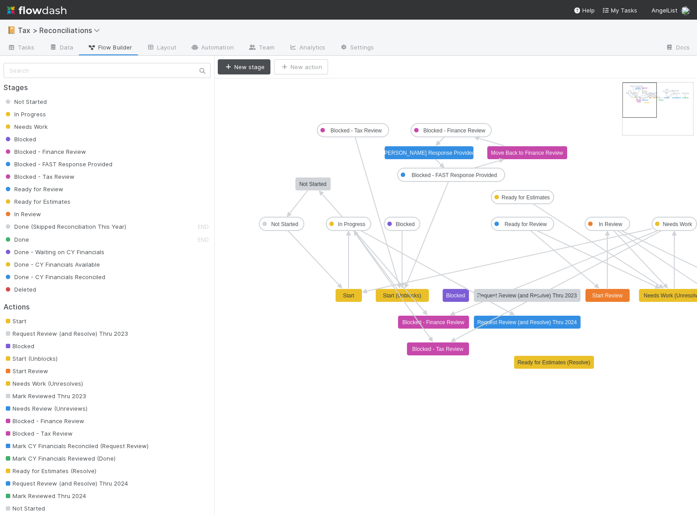
click at [309, 187] on text "Not Started" at bounding box center [312, 184] width 27 height 6
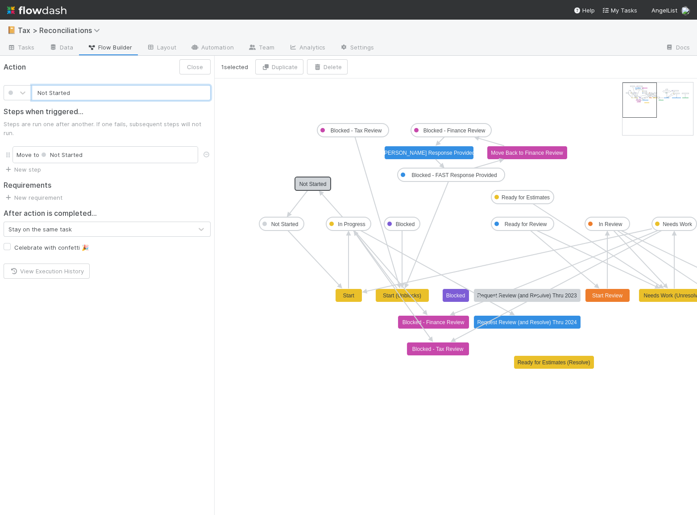
click at [306, 185] on text "Not Started" at bounding box center [312, 184] width 27 height 6
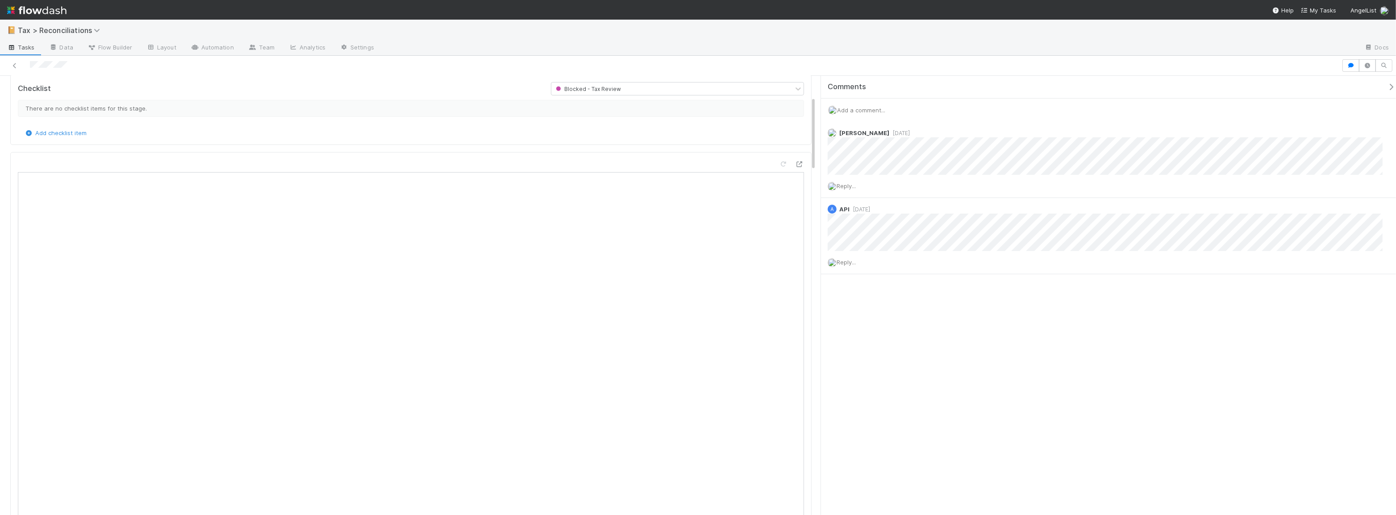
scroll to position [121, 0]
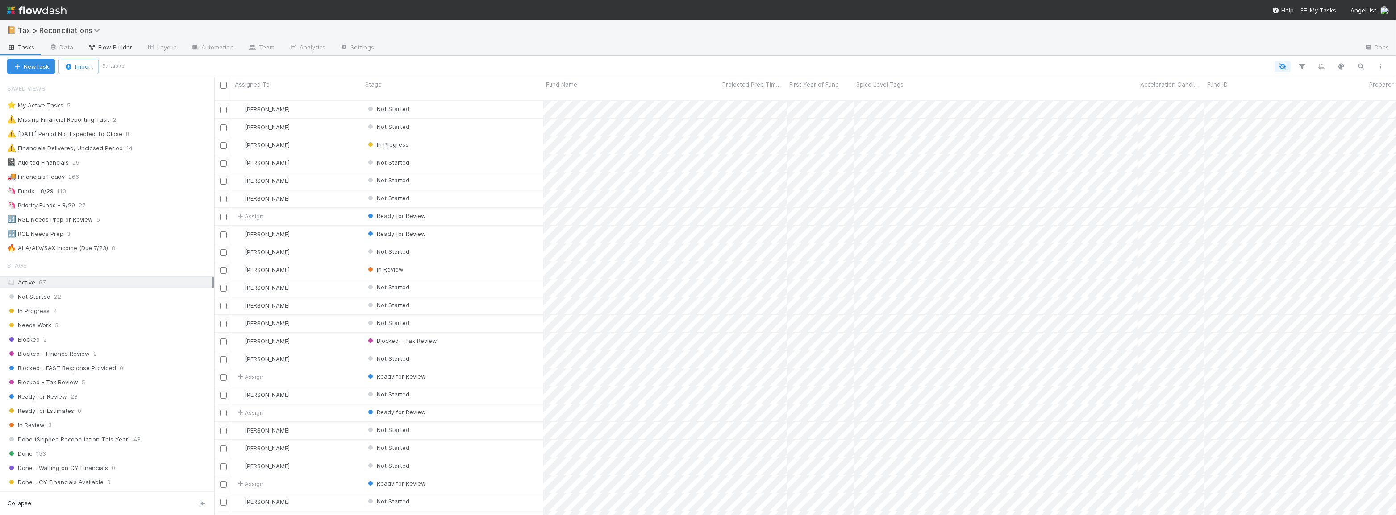
click at [116, 49] on span "Flow Builder" at bounding box center [109, 47] width 45 height 9
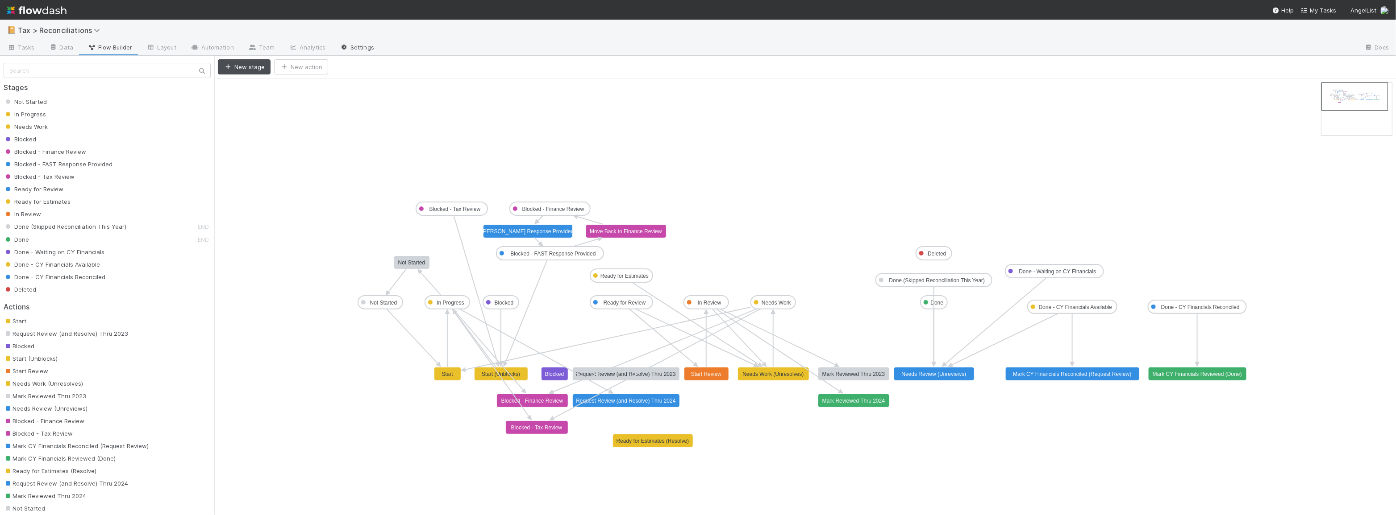
click at [346, 49] on link "Settings" at bounding box center [356, 48] width 49 height 14
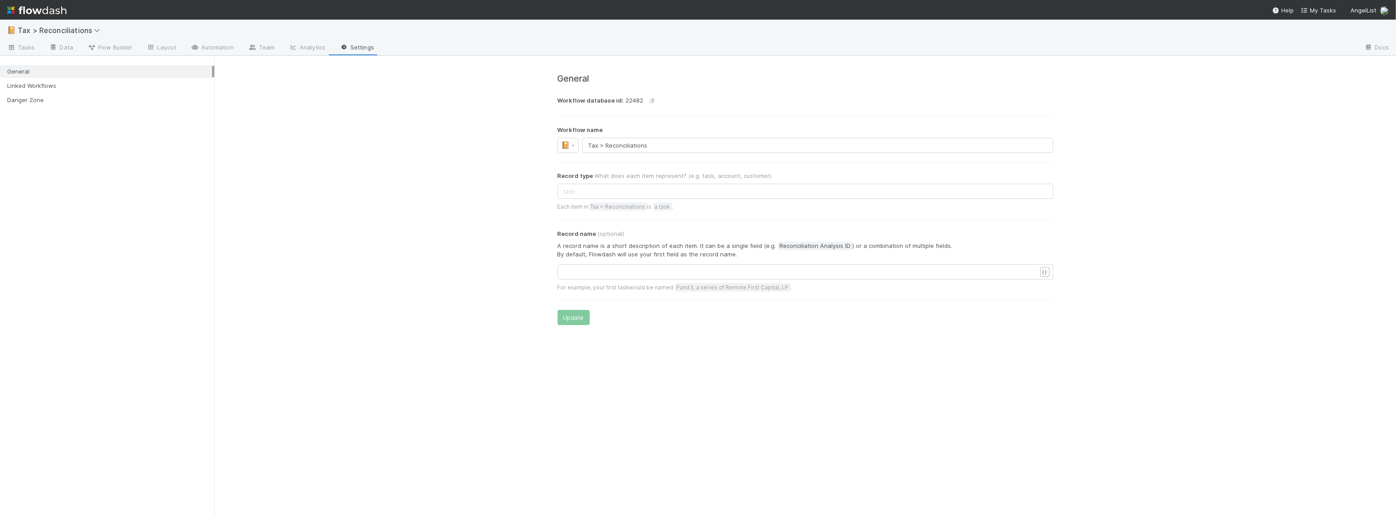
click at [114, 49] on span "Flow Builder" at bounding box center [109, 47] width 45 height 9
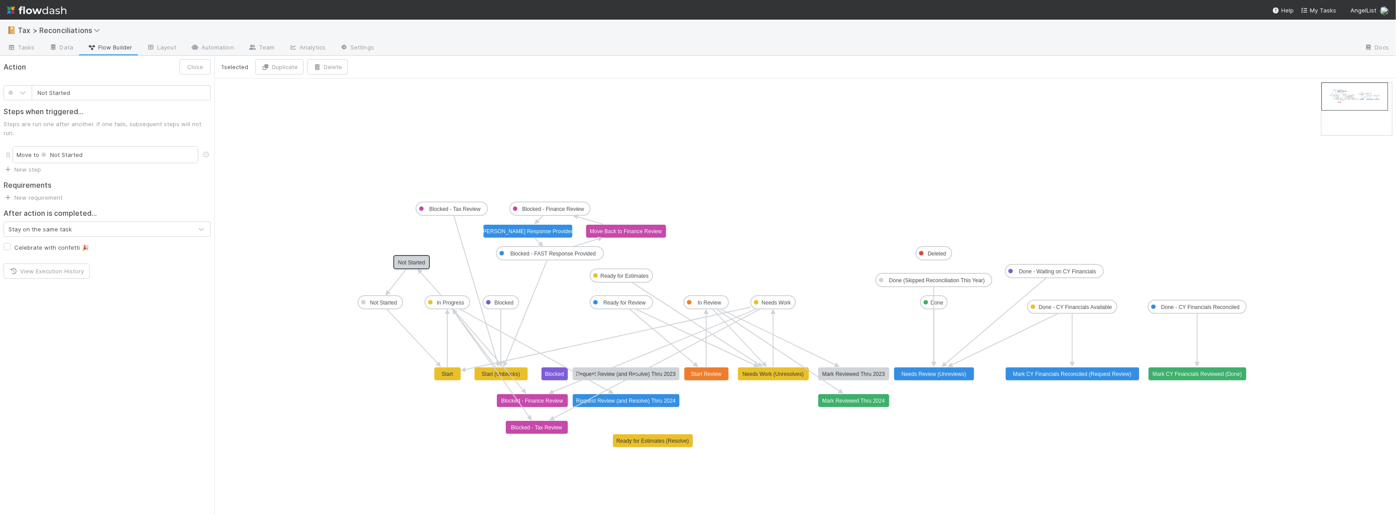
click at [420, 263] on text "Not Started" at bounding box center [411, 263] width 27 height 6
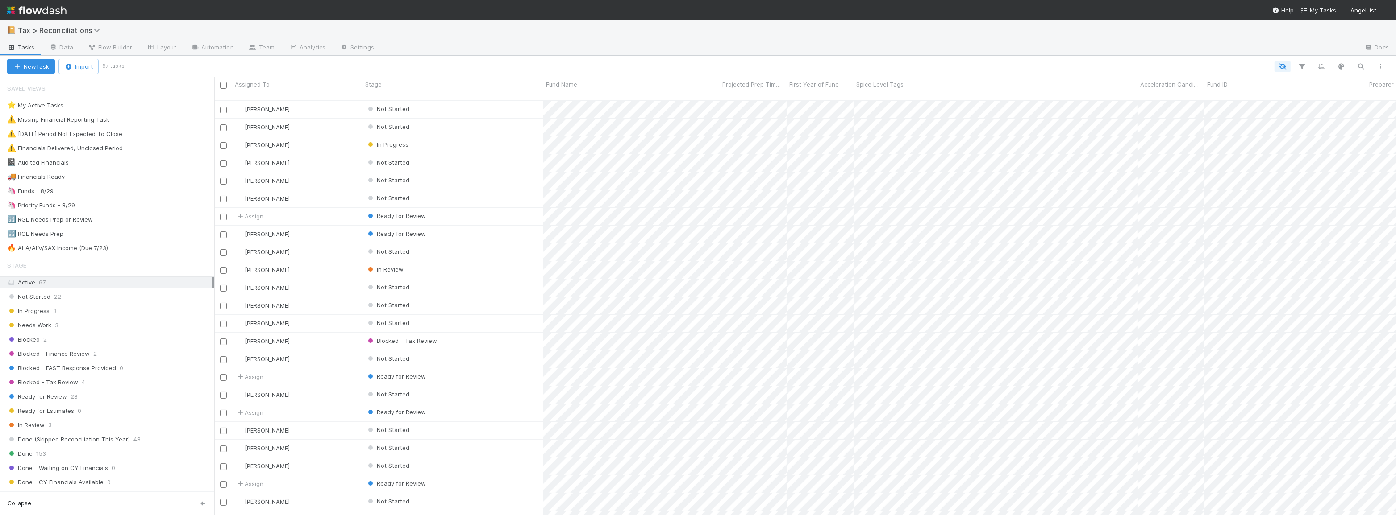
scroll to position [416, 1175]
click at [262, 48] on link "Team" at bounding box center [261, 48] width 41 height 14
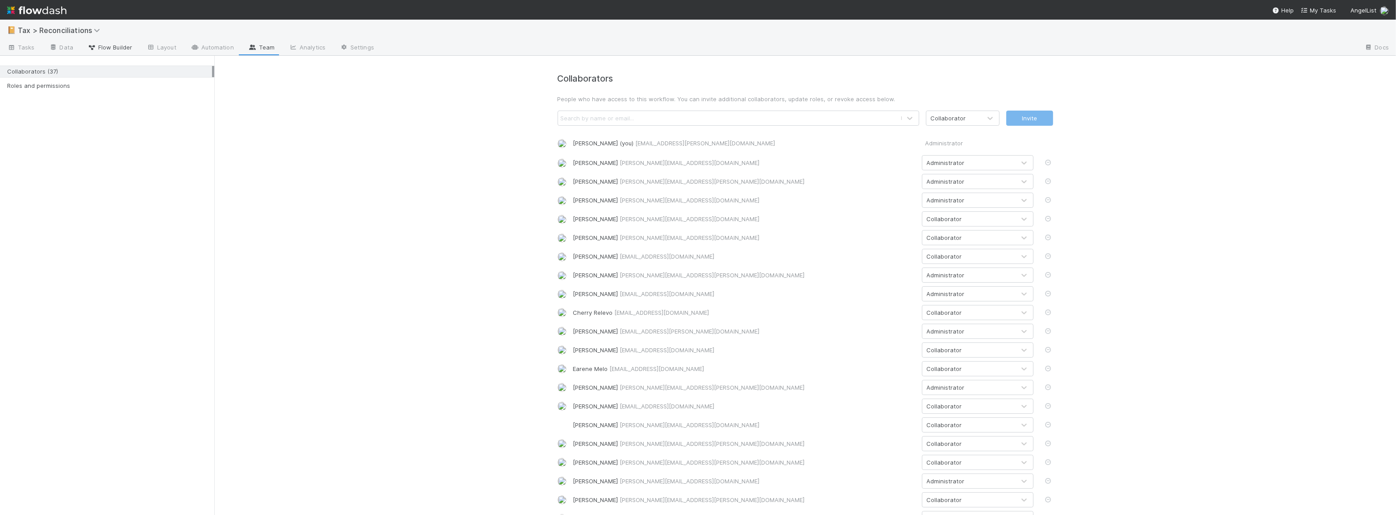
click at [106, 49] on span "Flow Builder" at bounding box center [109, 47] width 45 height 9
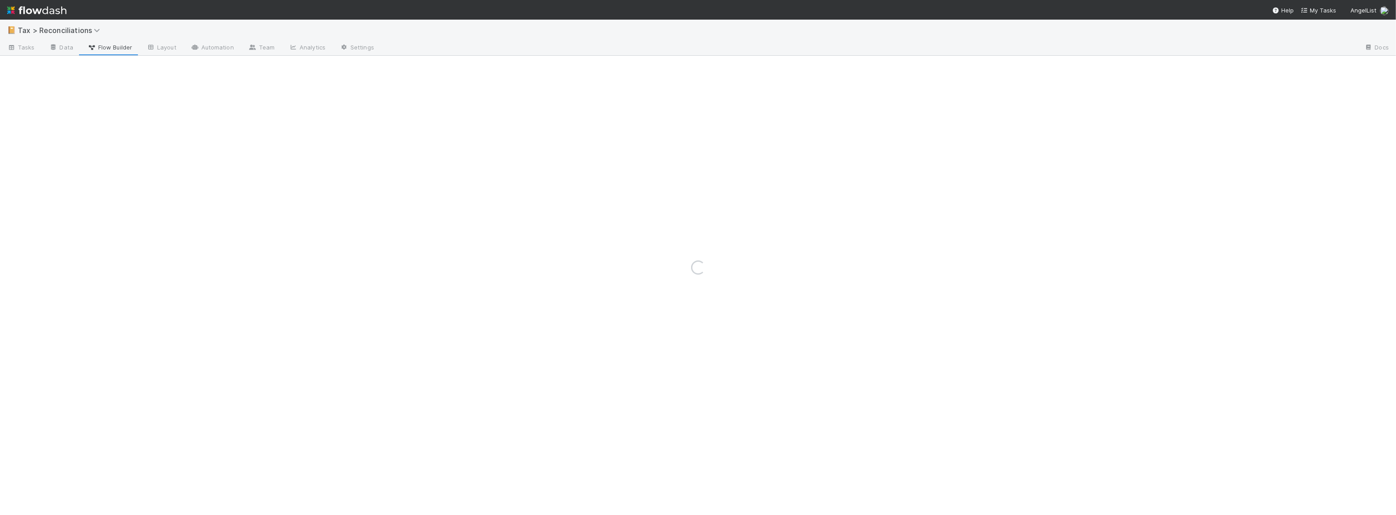
click at [66, 47] on div "Loading..." at bounding box center [698, 268] width 1396 height 496
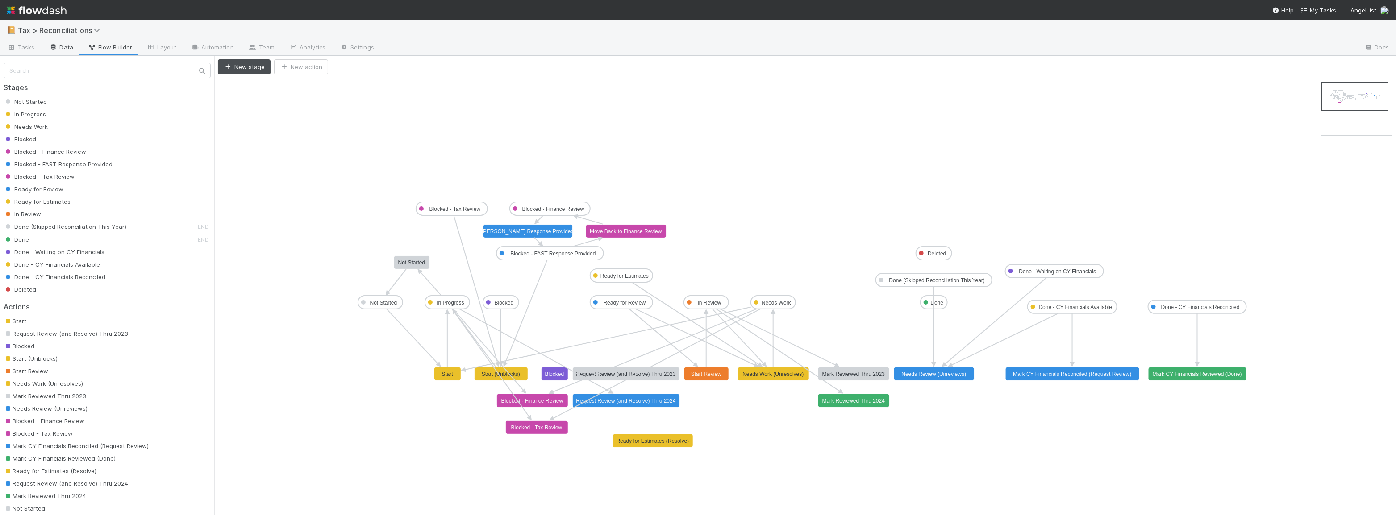
click at [66, 49] on link "Data" at bounding box center [61, 48] width 38 height 14
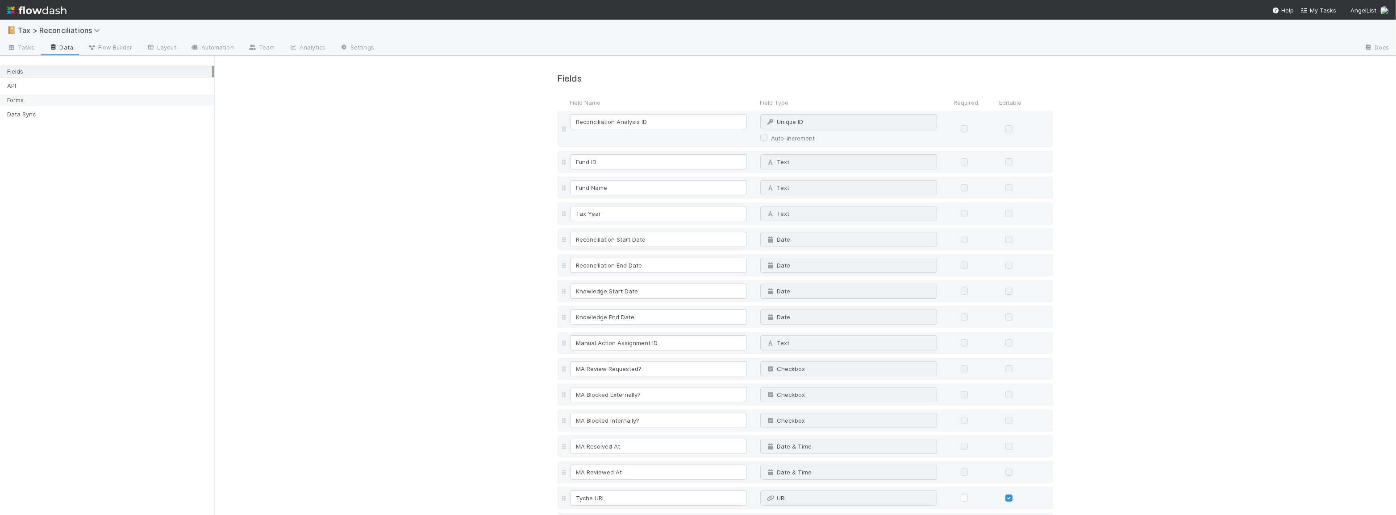
click at [91, 101] on div "Forms" at bounding box center [109, 100] width 205 height 11
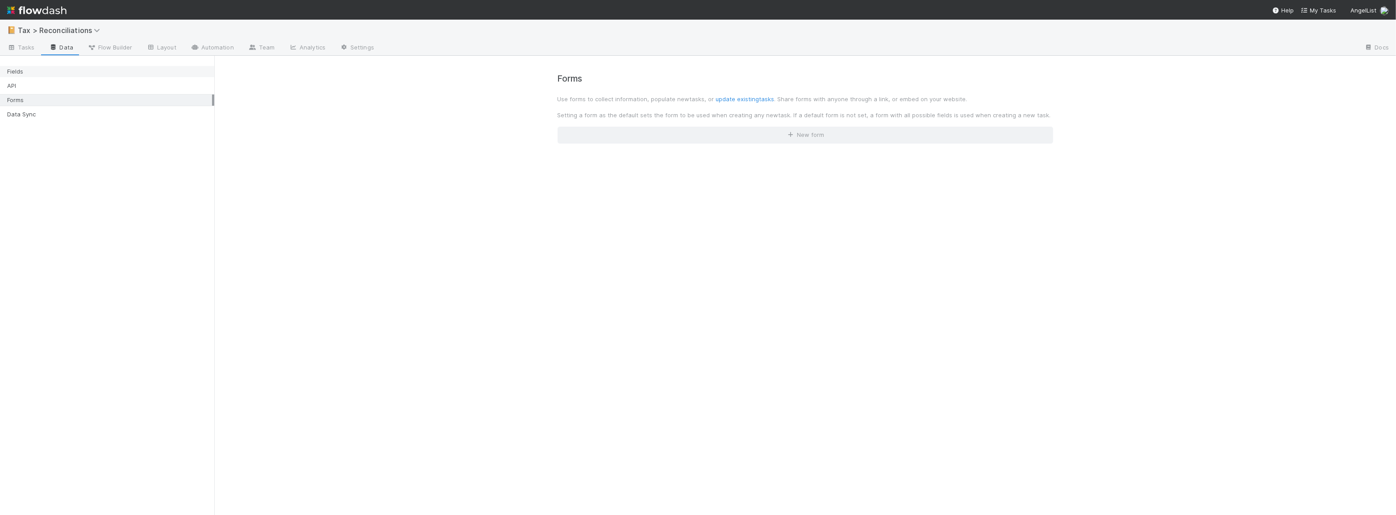
click at [76, 71] on div "Fields" at bounding box center [109, 71] width 205 height 11
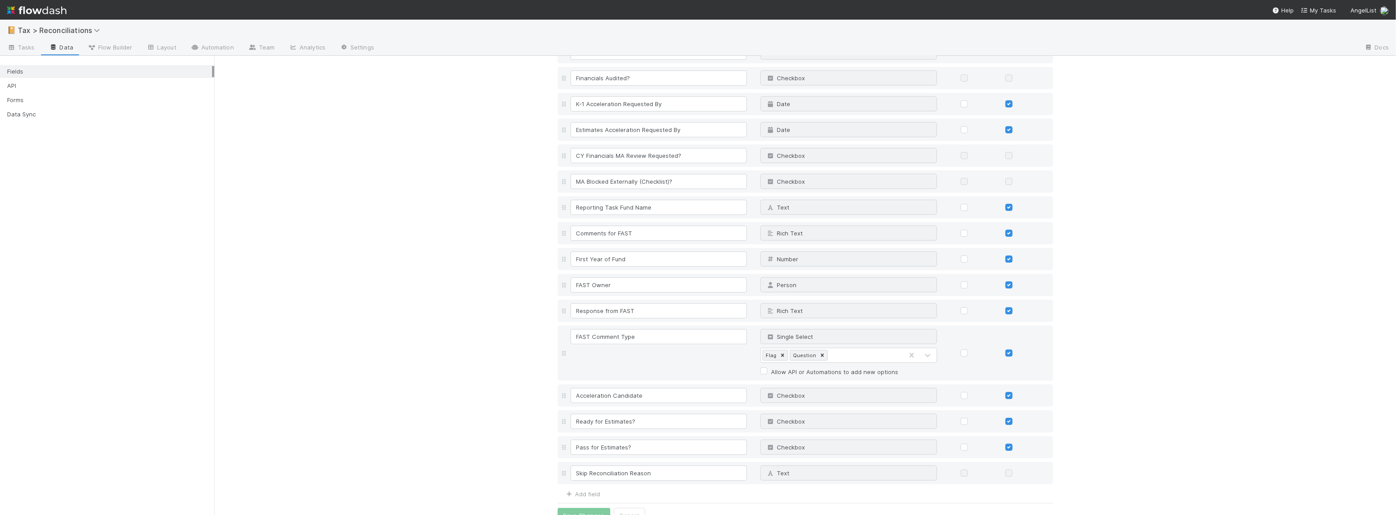
scroll to position [1407, 0]
click at [575, 489] on link "Add field" at bounding box center [583, 492] width 36 height 7
type input "R"
type input "c"
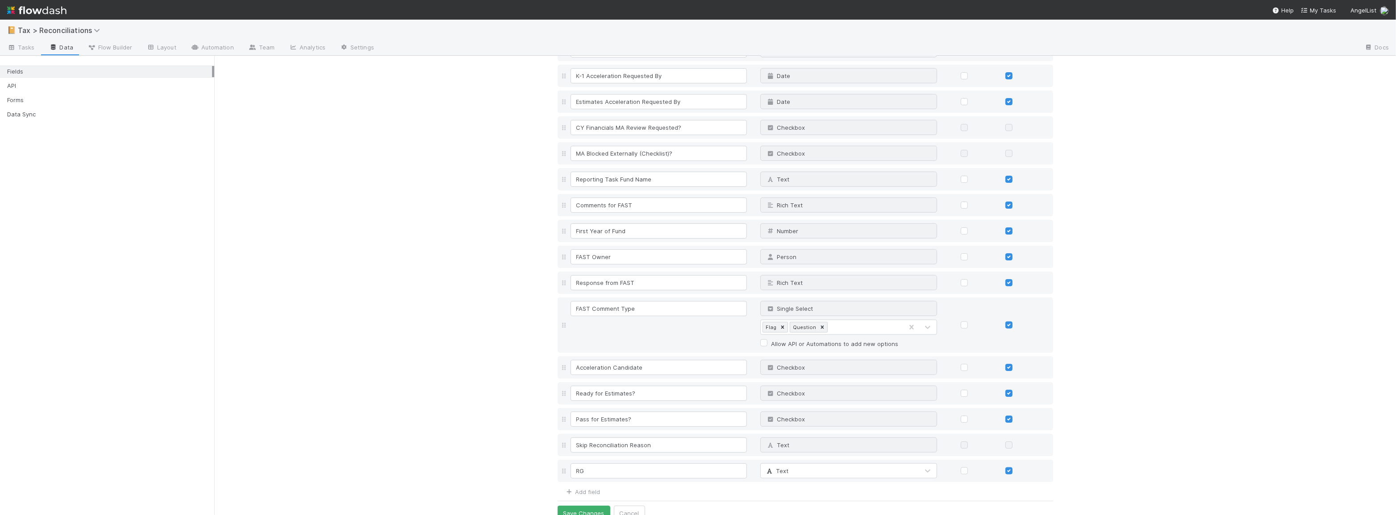
type input "R"
type input "Tyche RGL Update Required"
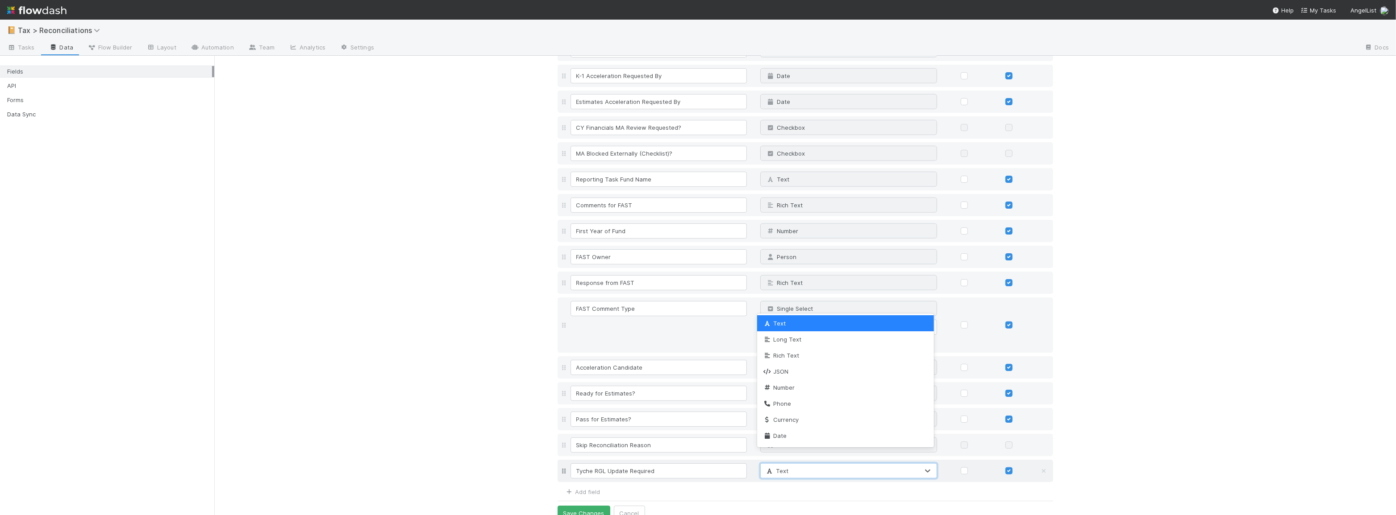
click at [863, 464] on div "Text" at bounding box center [839, 471] width 158 height 14
type input "c"
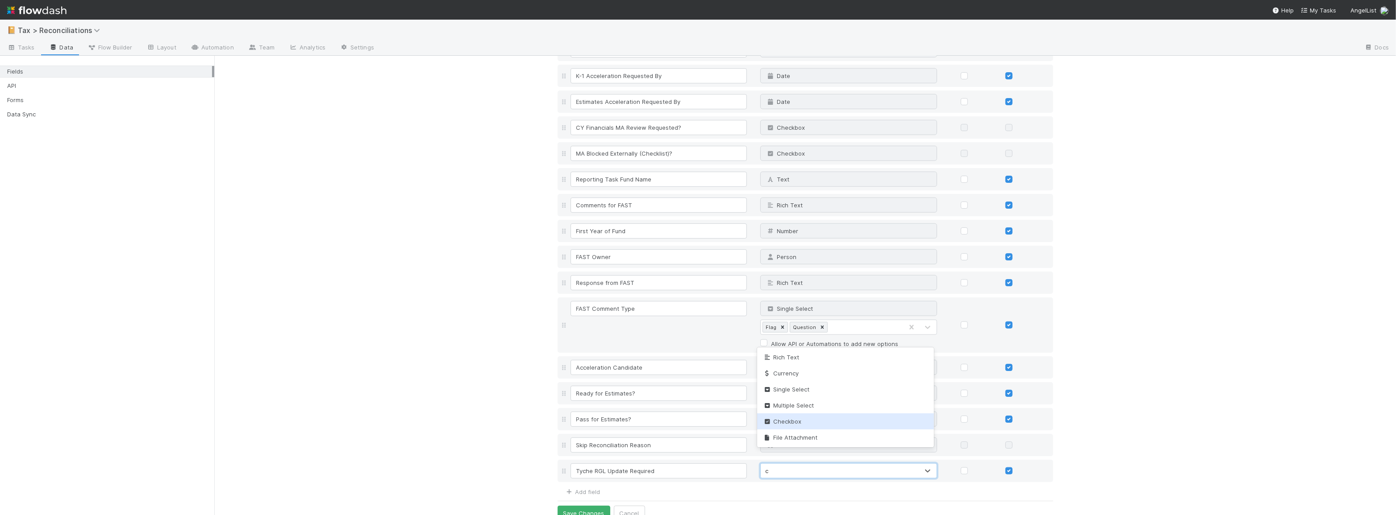
click at [855, 425] on div "Checkbox" at bounding box center [845, 422] width 177 height 16
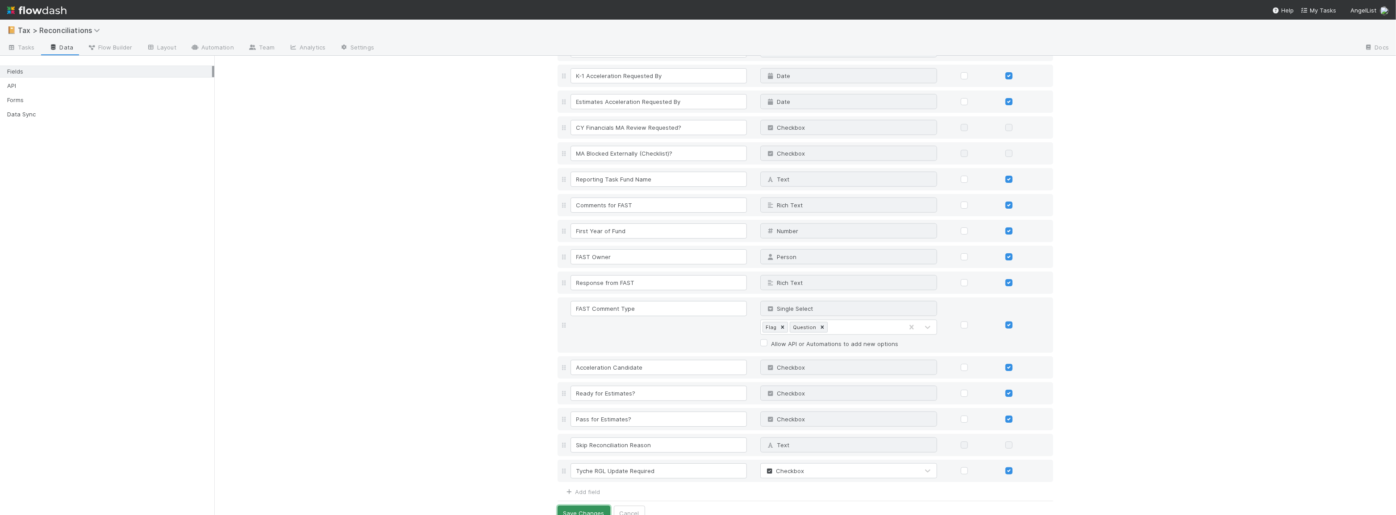
click at [582, 506] on button "Save Changes" at bounding box center [583, 513] width 53 height 15
click at [28, 46] on span "Tasks" at bounding box center [21, 47] width 28 height 9
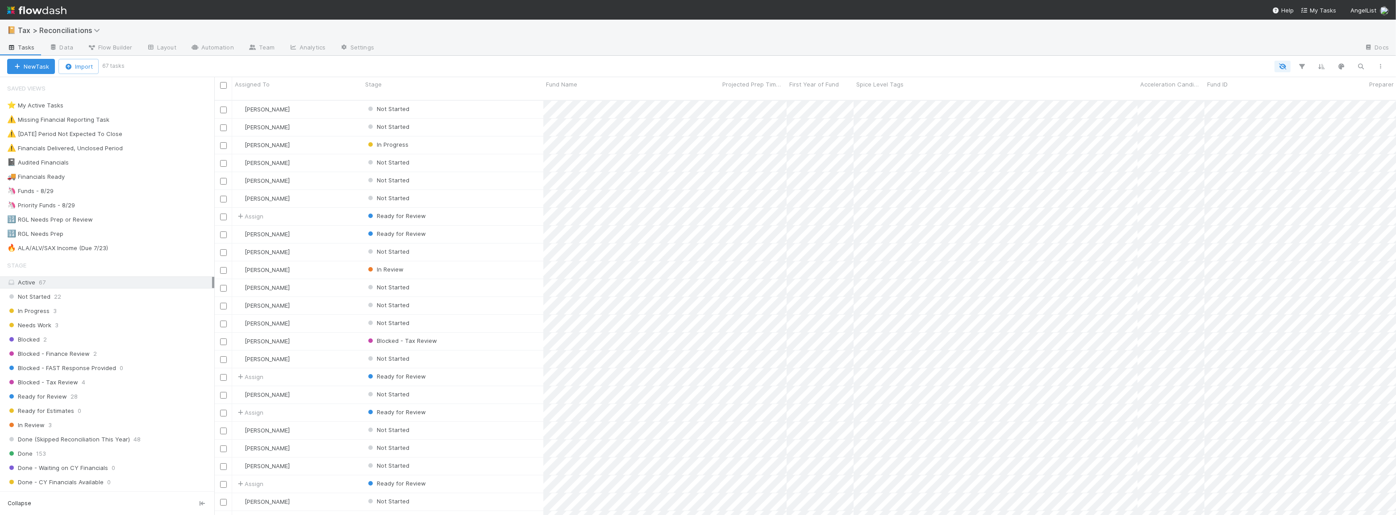
scroll to position [416, 1175]
click at [45, 191] on div "🦄 Funds - 8/29" at bounding box center [30, 191] width 46 height 11
click at [483, 120] on div "Not Started" at bounding box center [452, 127] width 181 height 17
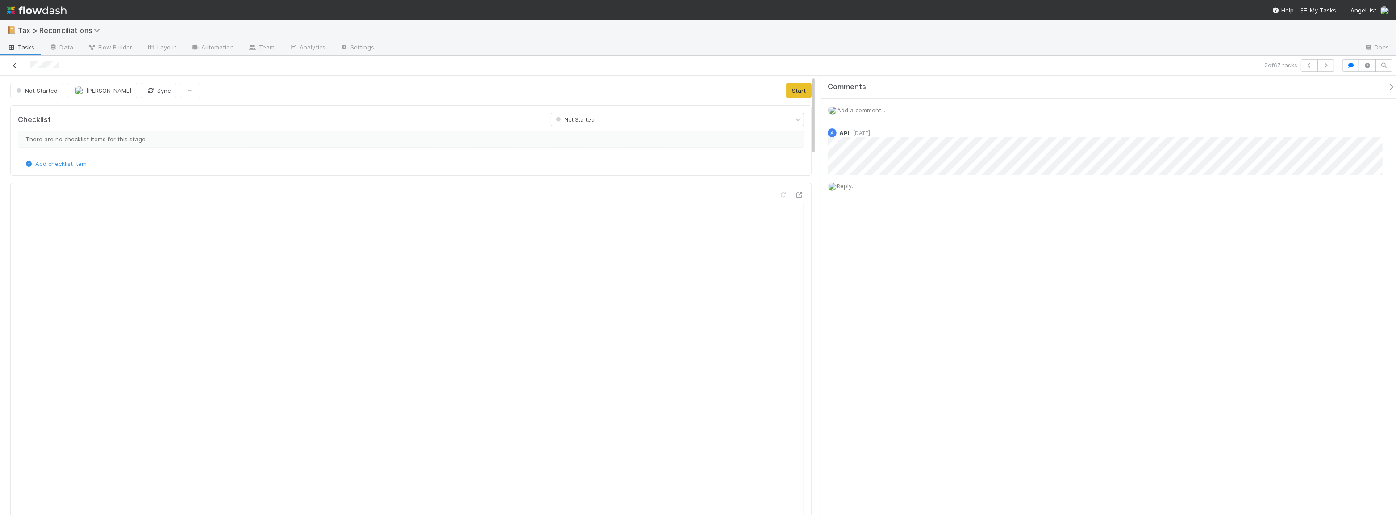
click at [10, 67] on icon at bounding box center [14, 66] width 9 height 6
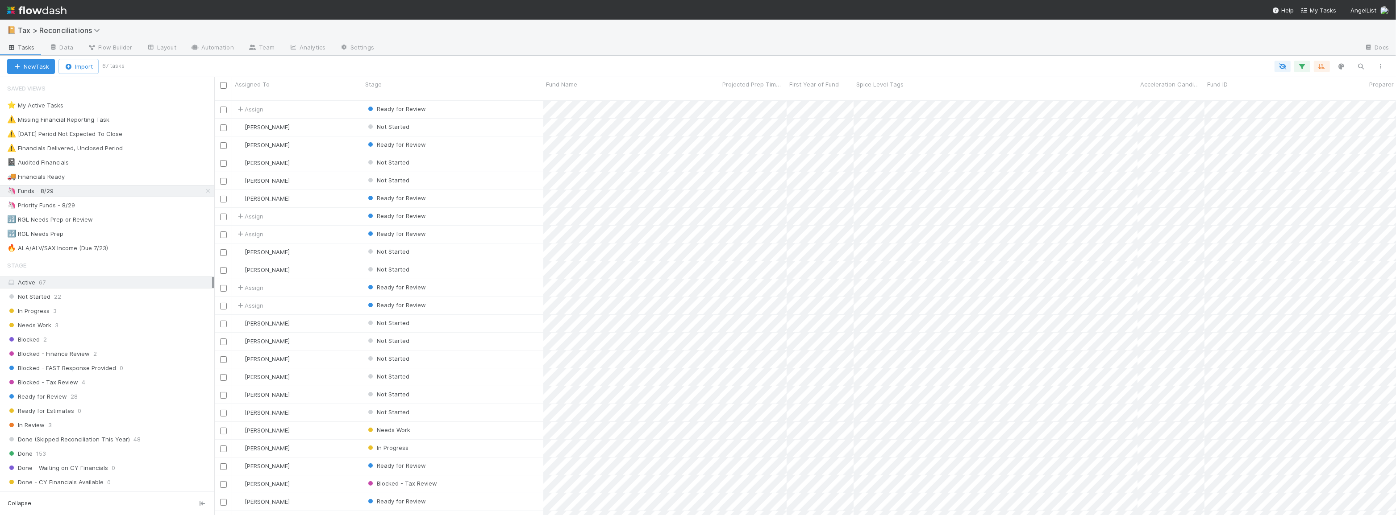
scroll to position [416, 1175]
click at [1377, 66] on icon "button" at bounding box center [1380, 66] width 9 height 5
click at [170, 44] on div "View as list Comments Export view to CSV" at bounding box center [698, 257] width 1396 height 515
click at [169, 48] on link "Layout" at bounding box center [161, 48] width 44 height 14
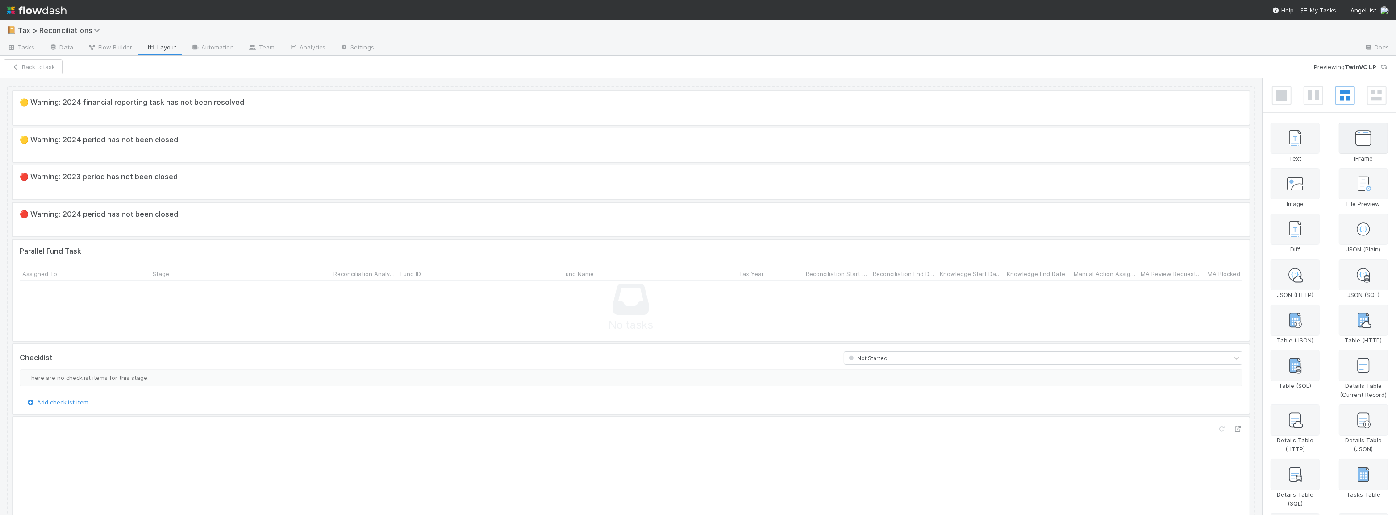
click at [1372, 147] on div at bounding box center [1362, 138] width 49 height 31
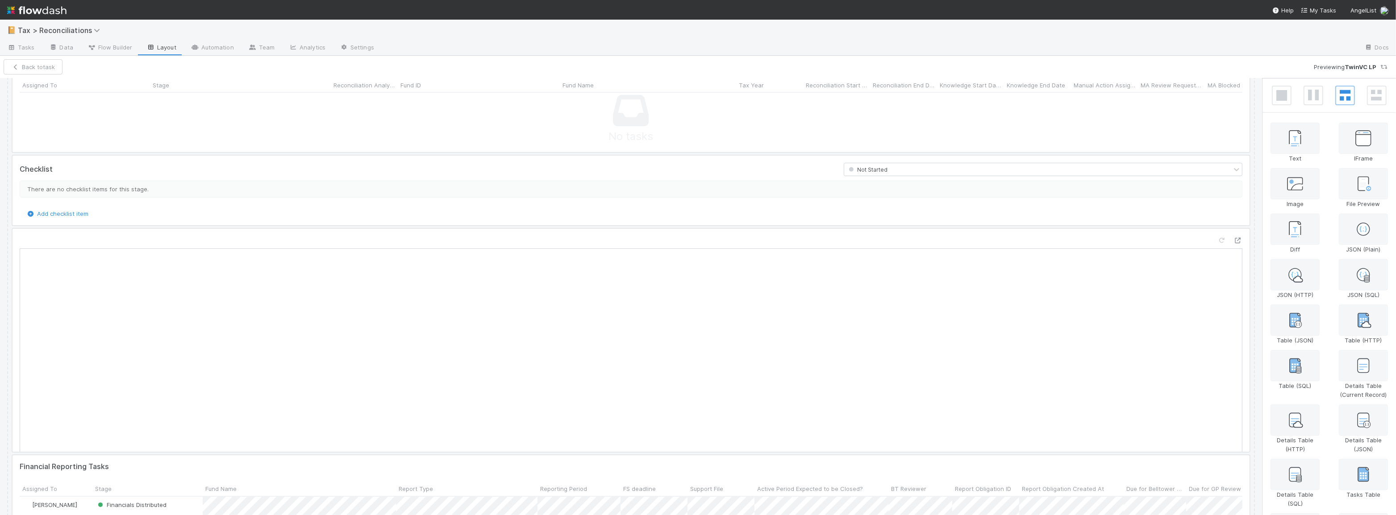
scroll to position [243, 0]
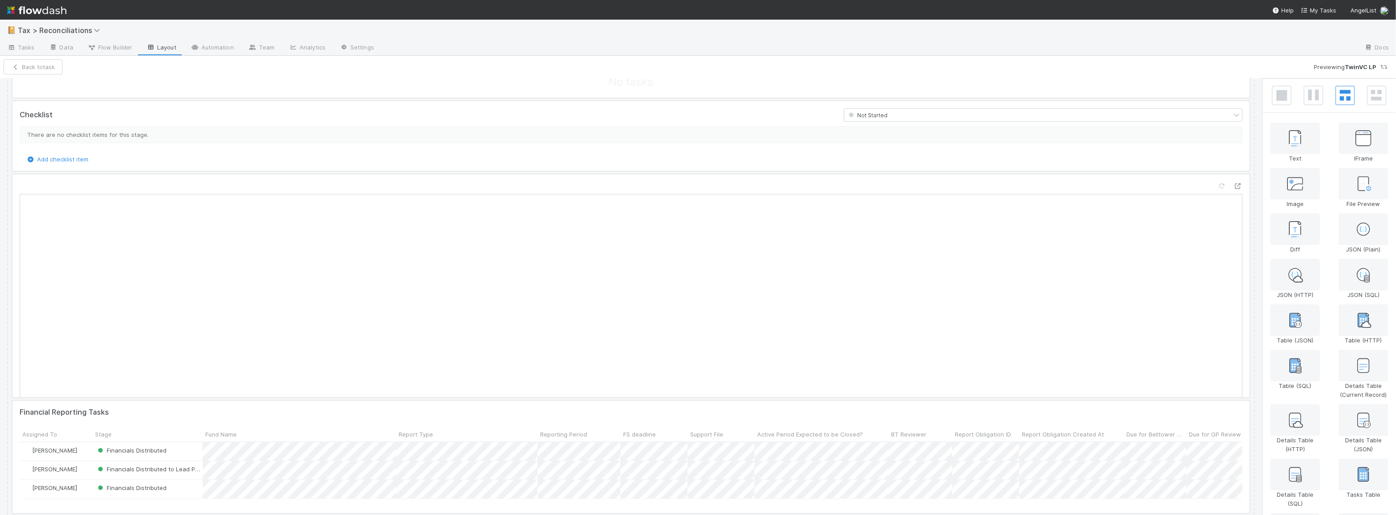
click at [921, 245] on div at bounding box center [630, 285] width 1237 height 223
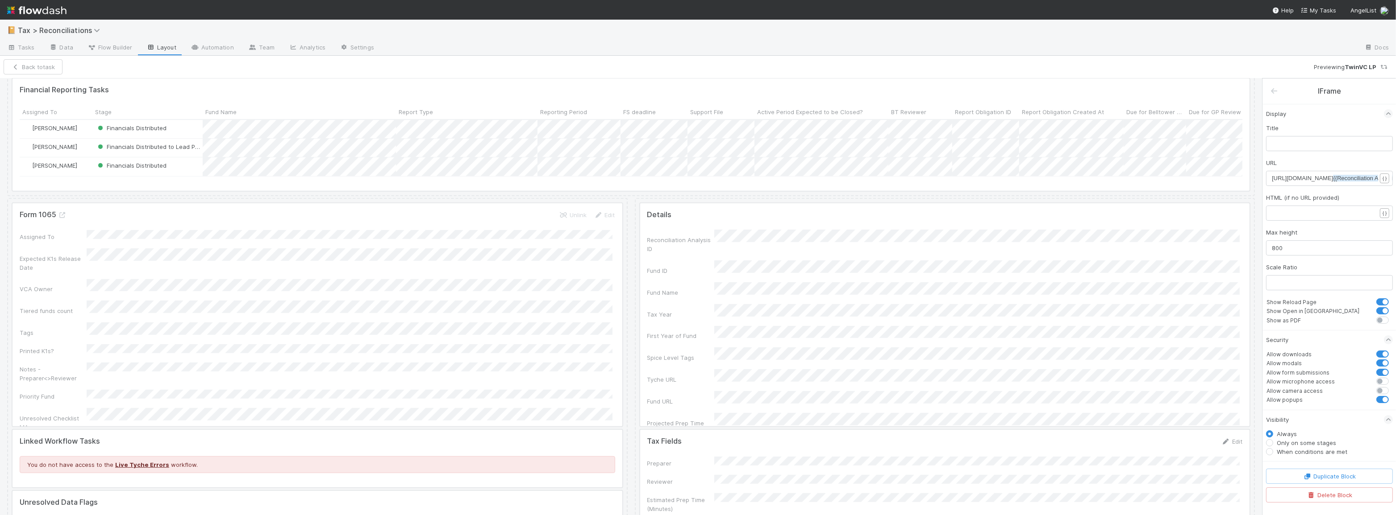
scroll to position [568, 0]
click at [957, 265] on div at bounding box center [945, 313] width 610 height 223
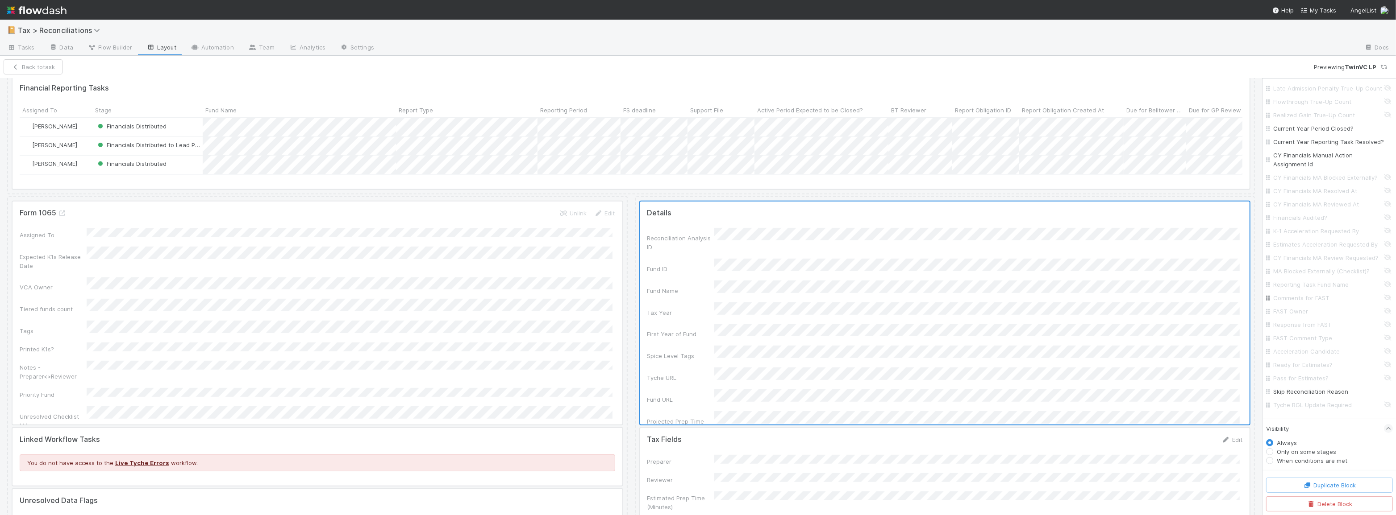
scroll to position [720, 0]
click at [1298, 407] on input "Tyche RGL Update Required" at bounding box center [1331, 405] width 117 height 9
checkbox input "true"
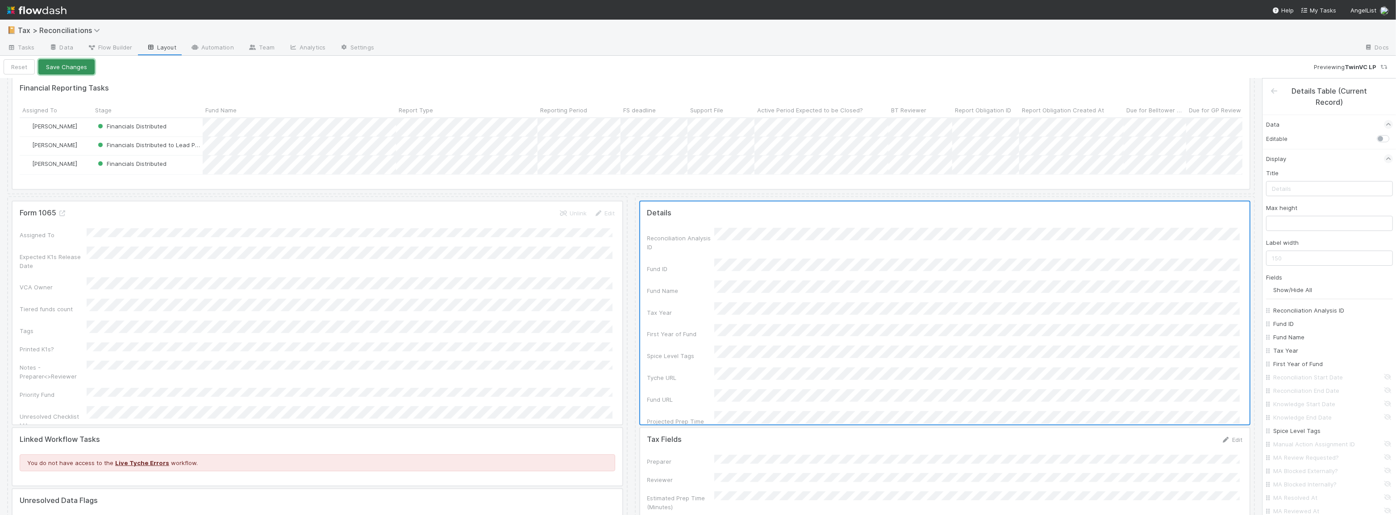
click at [62, 68] on button "Save Changes" at bounding box center [66, 66] width 56 height 15
click at [32, 46] on span "Tasks" at bounding box center [21, 47] width 28 height 9
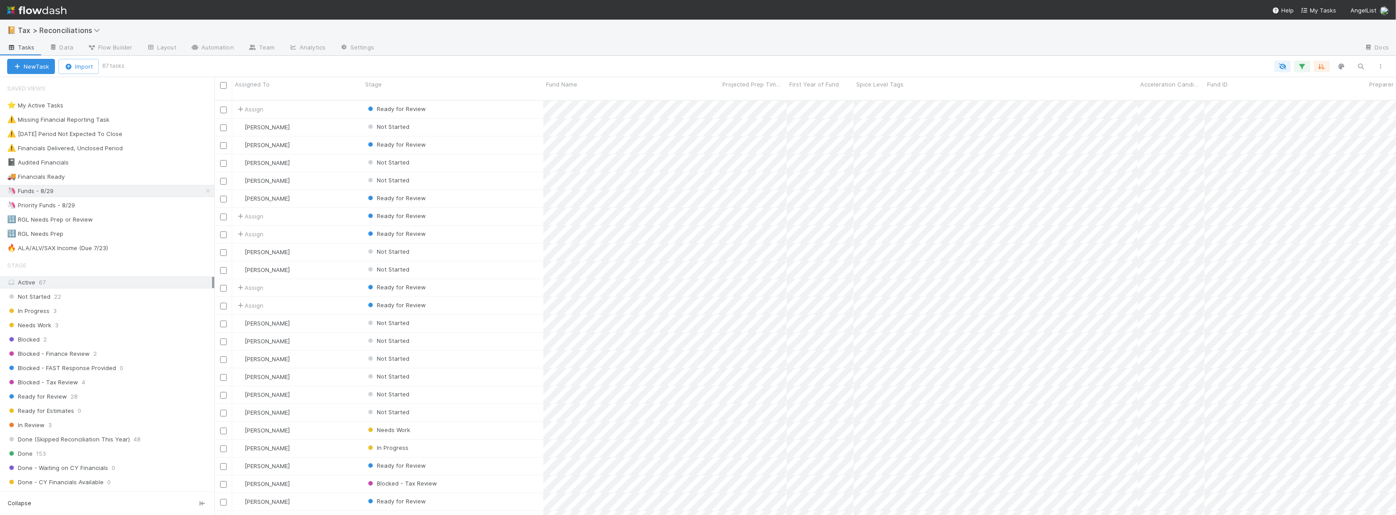
scroll to position [416, 1175]
click at [522, 120] on div "Not Started" at bounding box center [452, 127] width 181 height 17
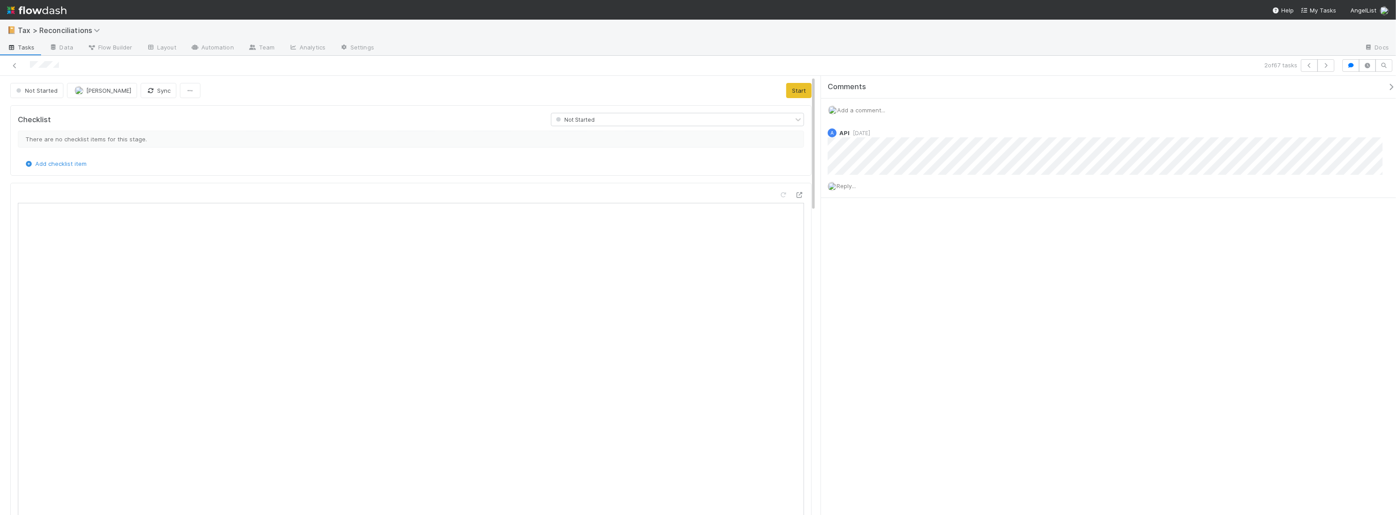
scroll to position [175, 373]
drag, startPoint x: 1352, startPoint y: 62, endPoint x: 1081, endPoint y: 199, distance: 303.0
click at [1352, 63] on icon "button" at bounding box center [1350, 65] width 9 height 5
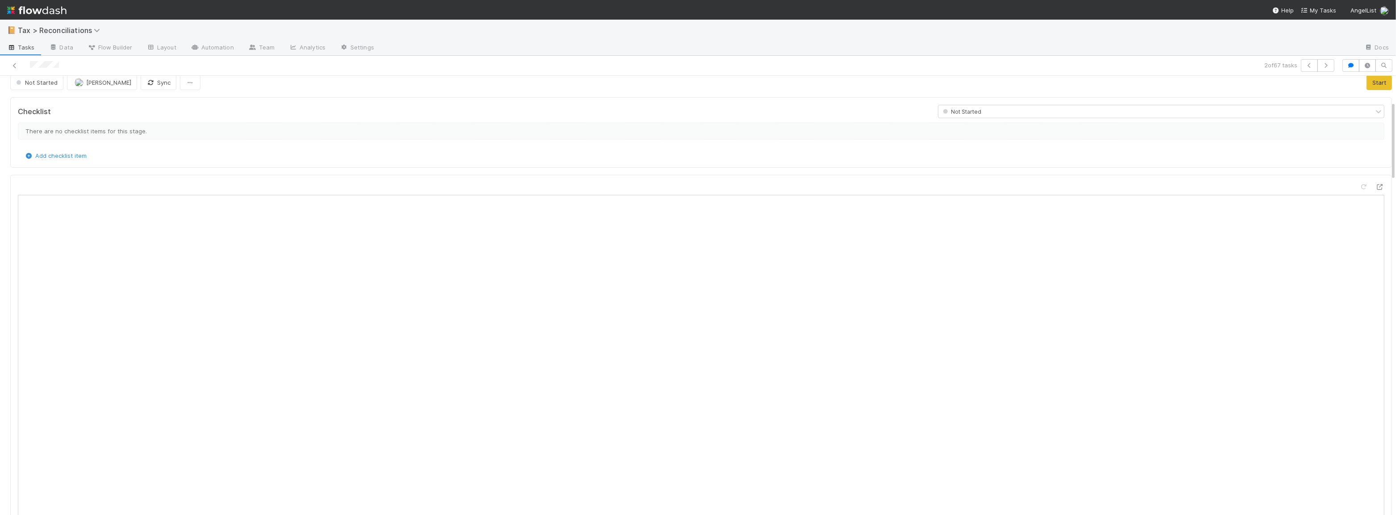
scroll to position [0, 0]
click at [15, 64] on icon at bounding box center [14, 66] width 9 height 6
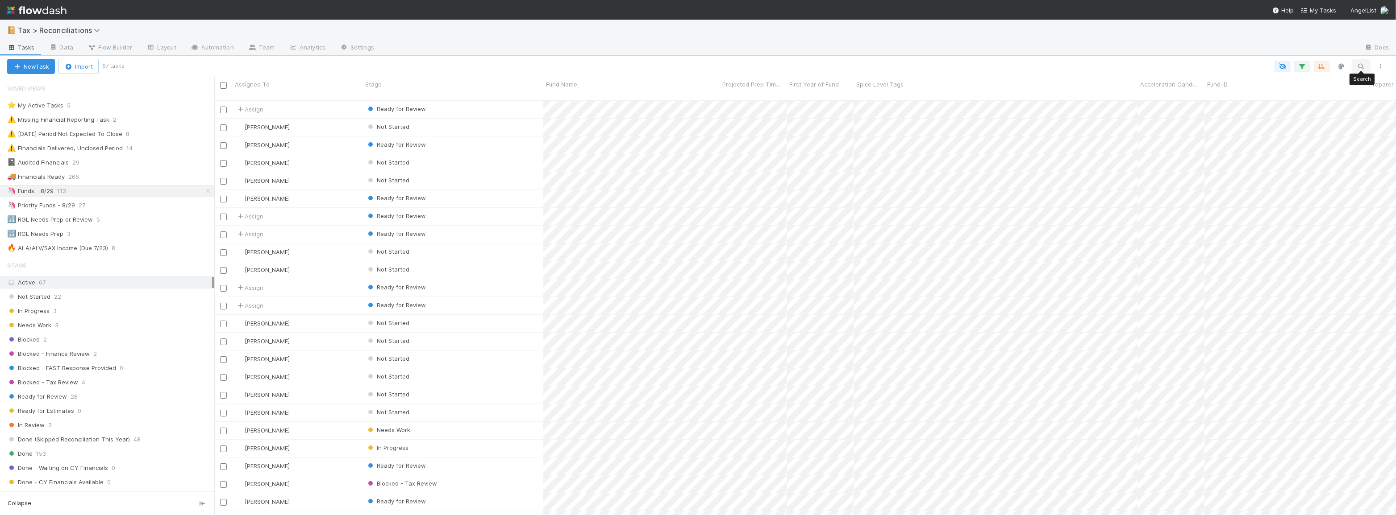
click at [1358, 66] on icon "button" at bounding box center [1360, 66] width 9 height 8
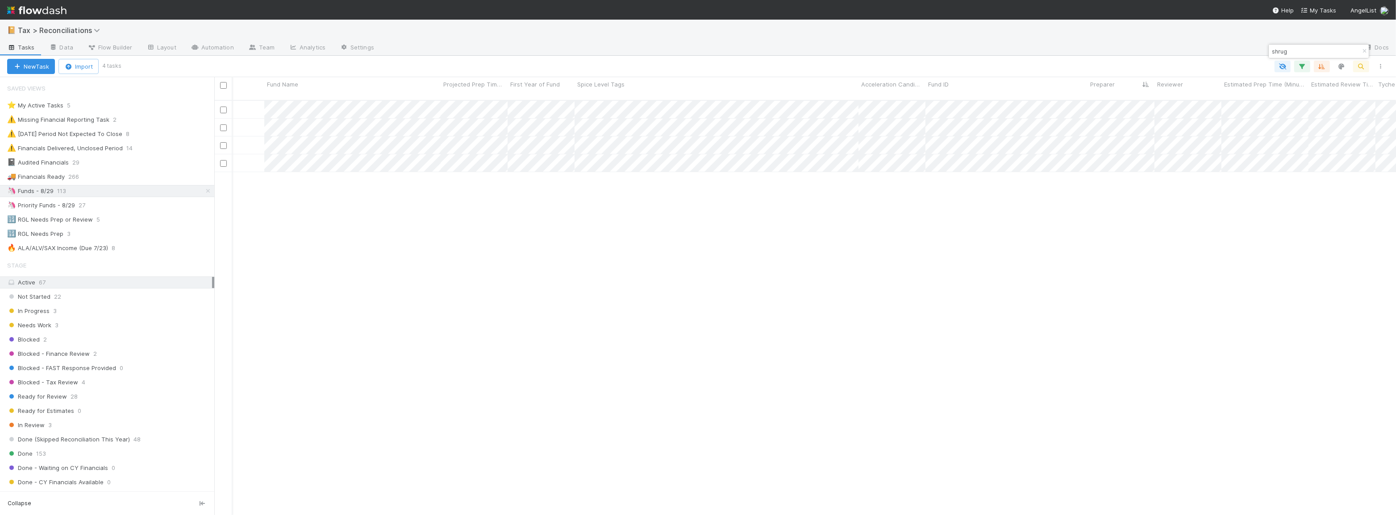
scroll to position [0, 108]
type input "shrug"
drag, startPoint x: 532, startPoint y: 467, endPoint x: 665, endPoint y: 412, distance: 144.0
click at [525, 466] on div "Helen Vo Blocked 19 1 3 15 1/28/25, 8:45:55 AM 7/3/25, 2:20:48 PM 8 Helen Vo Bl…" at bounding box center [804, 312] width 1181 height 422
click at [1366, 49] on icon "button" at bounding box center [1363, 51] width 9 height 5
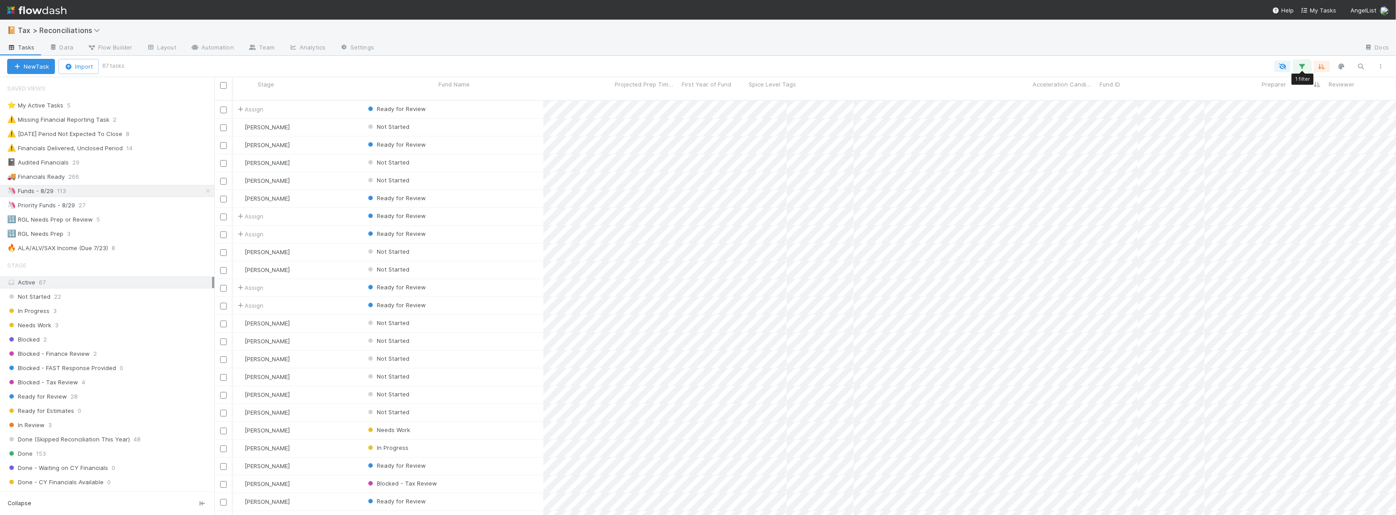
click at [1300, 66] on icon "button" at bounding box center [1301, 66] width 9 height 8
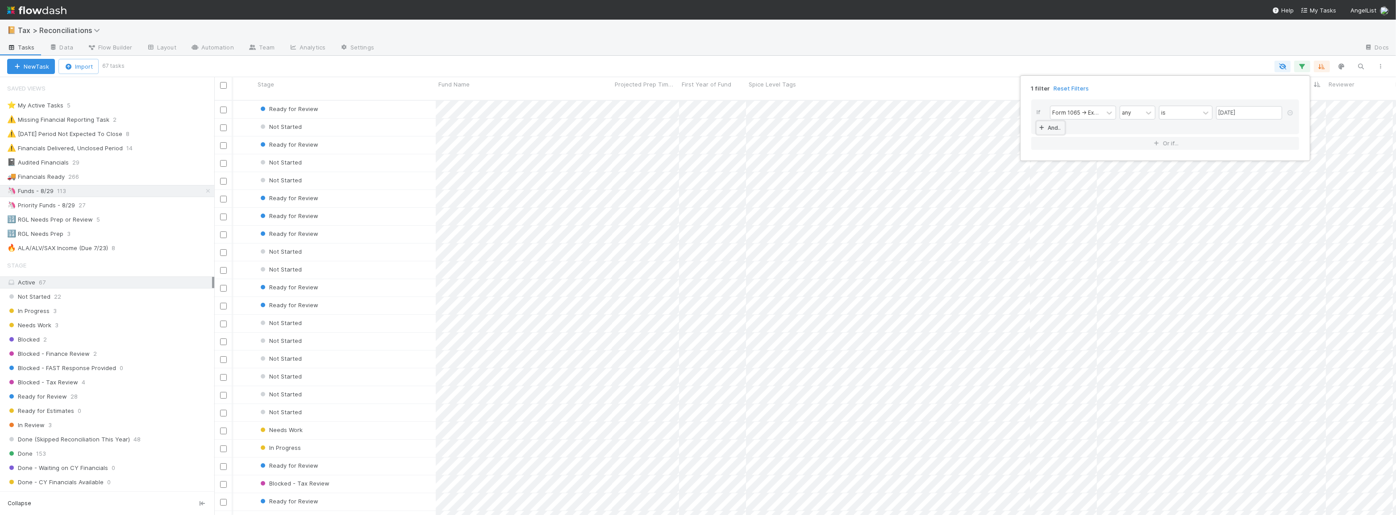
click at [1052, 131] on link "And.." at bounding box center [1050, 127] width 28 height 13
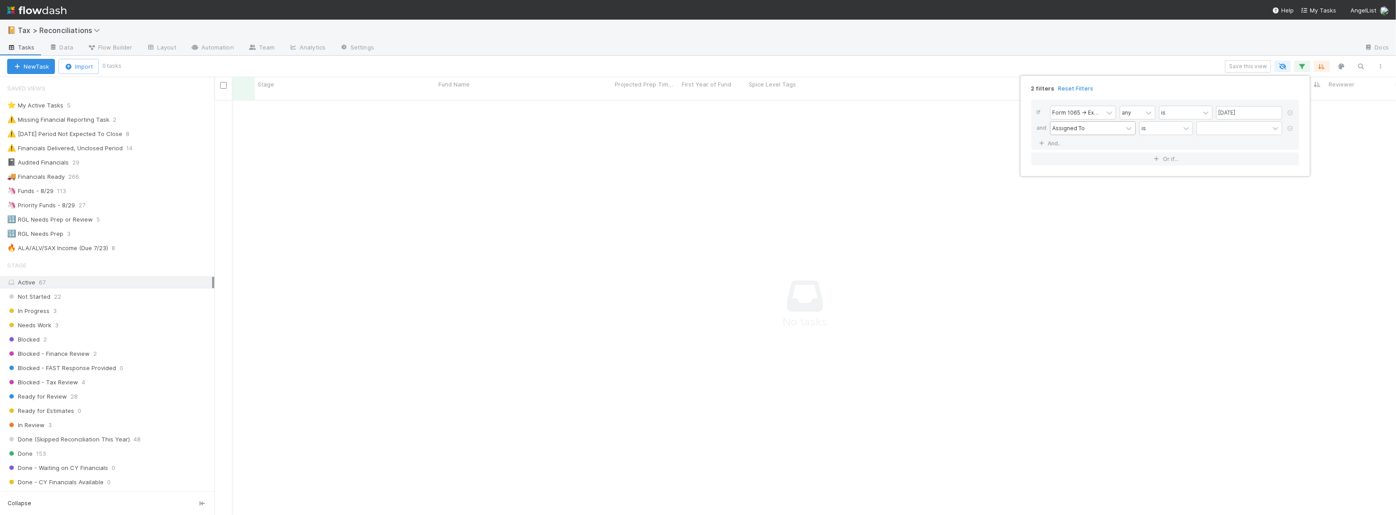
click at [1076, 133] on div "Assigned To" at bounding box center [1086, 128] width 72 height 13
type input "aud"
click at [1084, 147] on div "Financials Audited?" at bounding box center [1093, 147] width 86 height 15
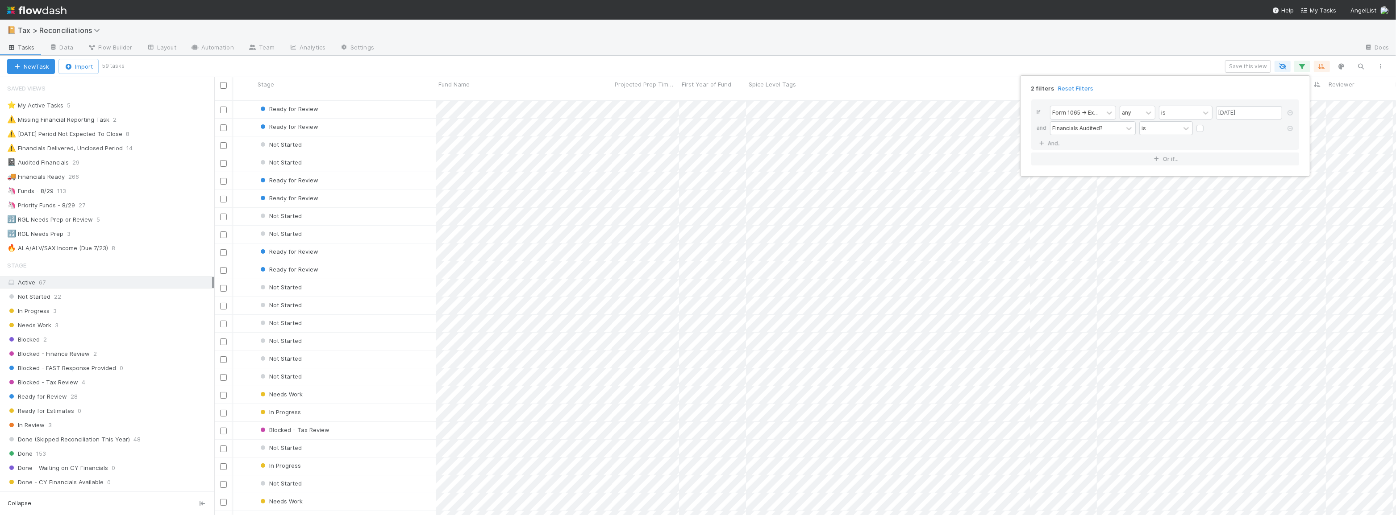
click at [1207, 124] on label at bounding box center [1207, 124] width 0 height 0
click at [1196, 129] on input "checkbox" at bounding box center [1199, 130] width 7 height 13
checkbox input "true"
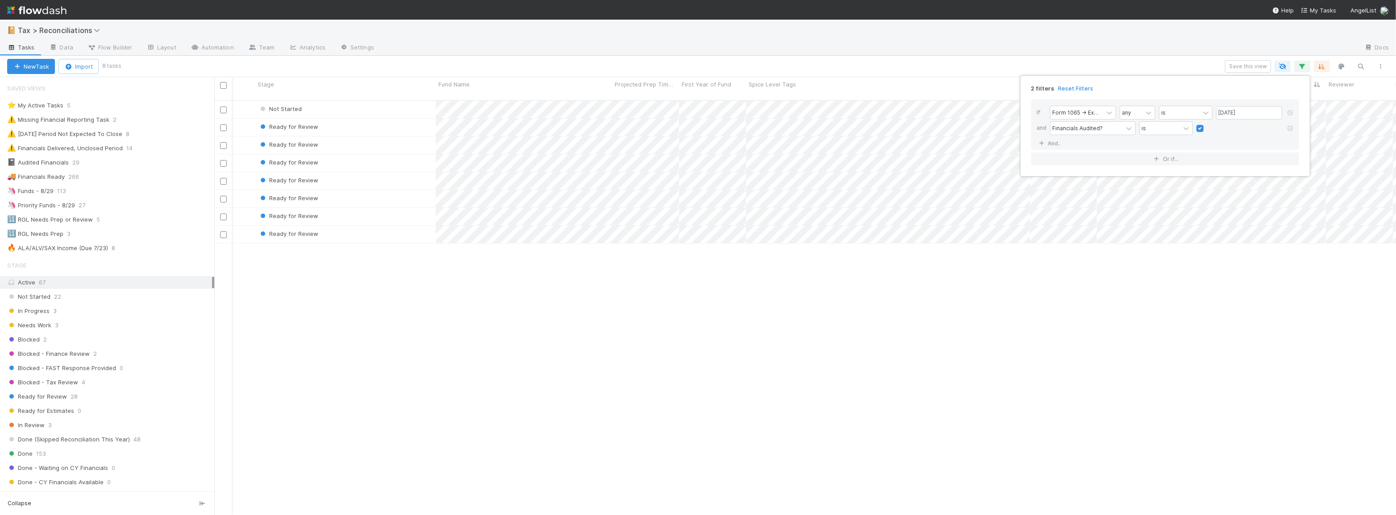
click at [975, 62] on div "2 filters Reset Filters If Form 1065 -> Expected K1s Release Date any is 08/29/…" at bounding box center [698, 257] width 1396 height 515
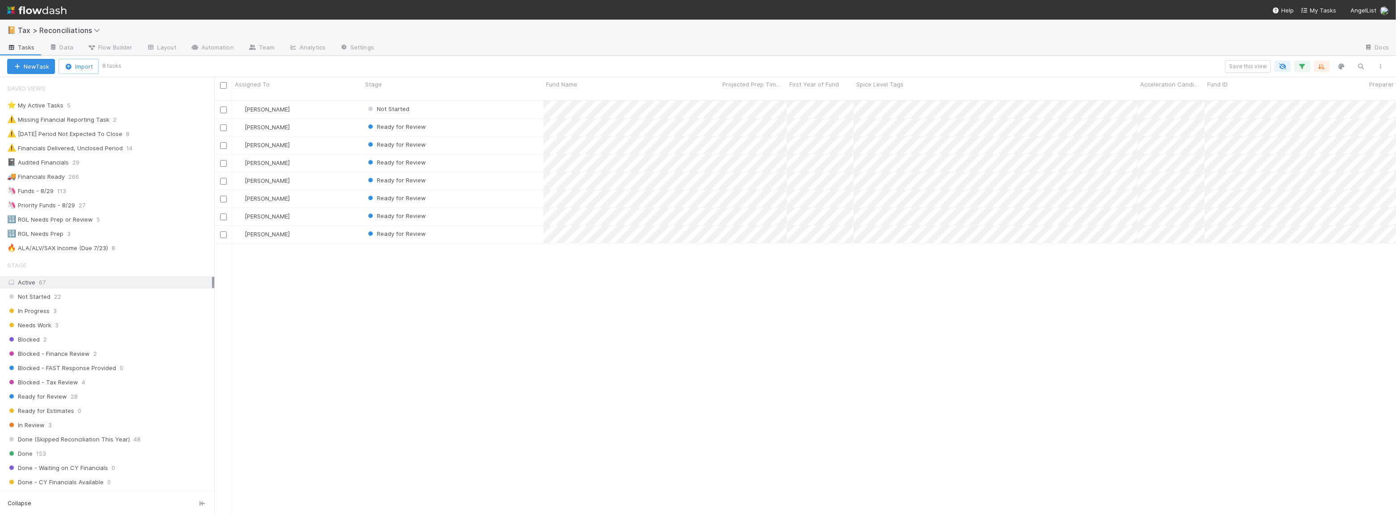
click at [877, 301] on div "Blake Hall Not Started 3 1 0 33 1/28/25, 8:46:32 AM 7/3/25, 2:19:58 PM 6 Blake …" at bounding box center [804, 312] width 1181 height 422
click at [106, 208] on div "🦄 Priority Funds - 8/29 27" at bounding box center [110, 205] width 207 height 11
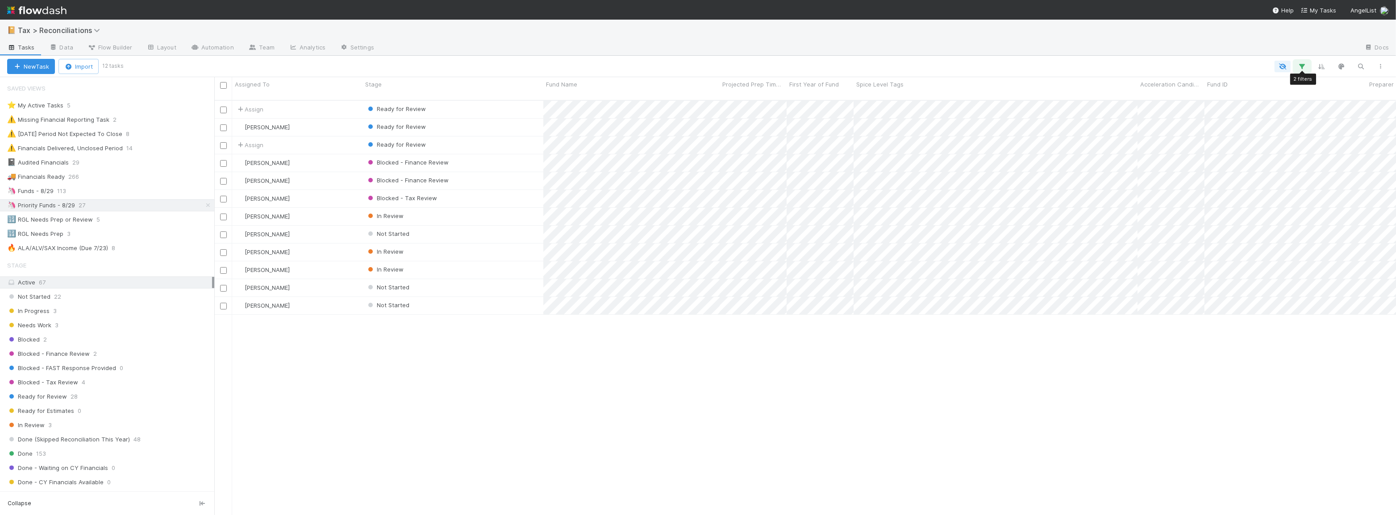
click at [1300, 66] on icon "button" at bounding box center [1301, 66] width 9 height 8
click at [1089, 46] on div "2 filters Reset Filters If Form 1065 -> Expected K1s Release Date any is 08/29/…" at bounding box center [698, 257] width 1396 height 515
click at [1362, 68] on icon "button" at bounding box center [1360, 66] width 9 height 8
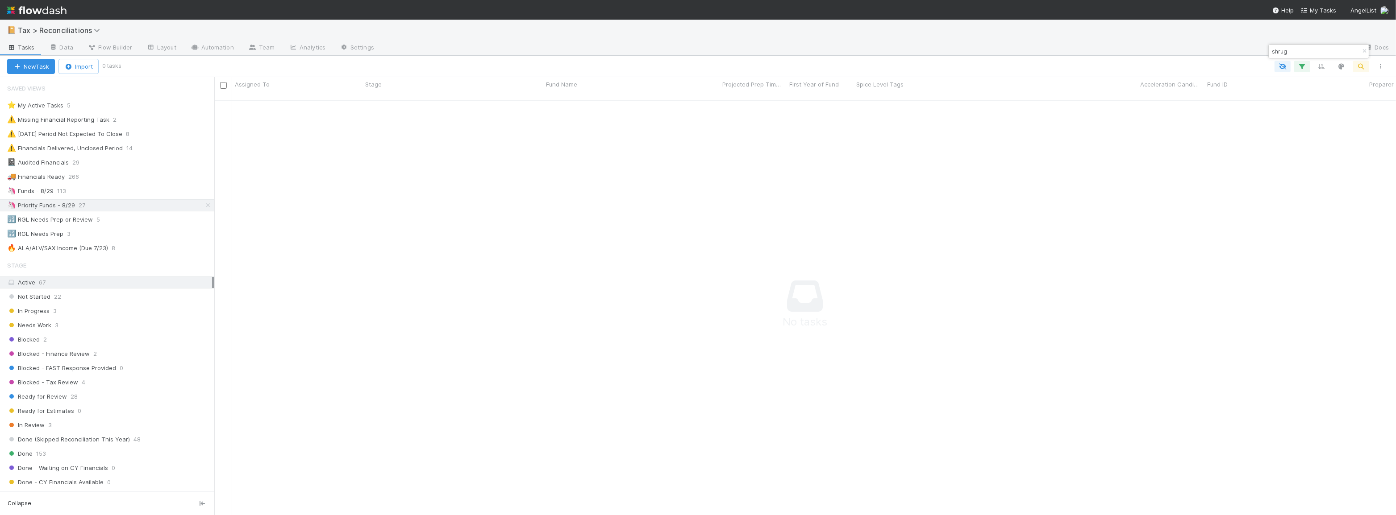
scroll to position [410, 1175]
type input "shrug"
click at [1298, 67] on icon "button" at bounding box center [1301, 66] width 9 height 8
click at [1287, 131] on icon at bounding box center [1289, 128] width 9 height 5
click at [1118, 53] on div "1 filter Reset Filters If Form 1065 -> Expected K1s Release Date any is 08/29/2…" at bounding box center [698, 257] width 1396 height 515
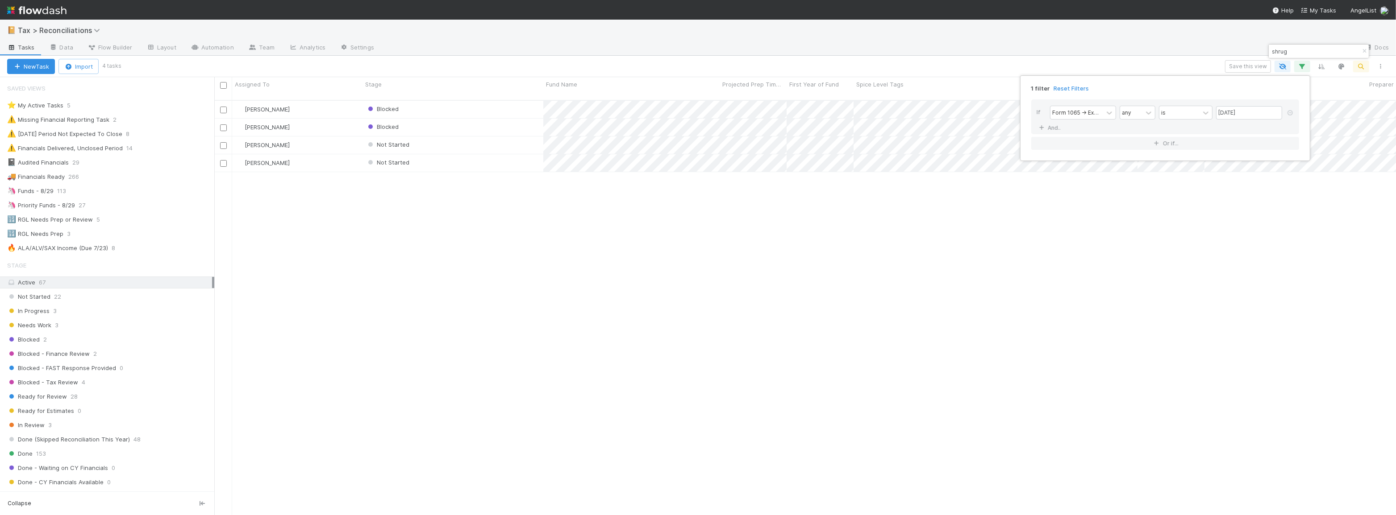
click at [1299, 52] on div "1 filter Reset Filters If Form 1065 -> Expected K1s Release Date any is 08/29/2…" at bounding box center [698, 257] width 1396 height 515
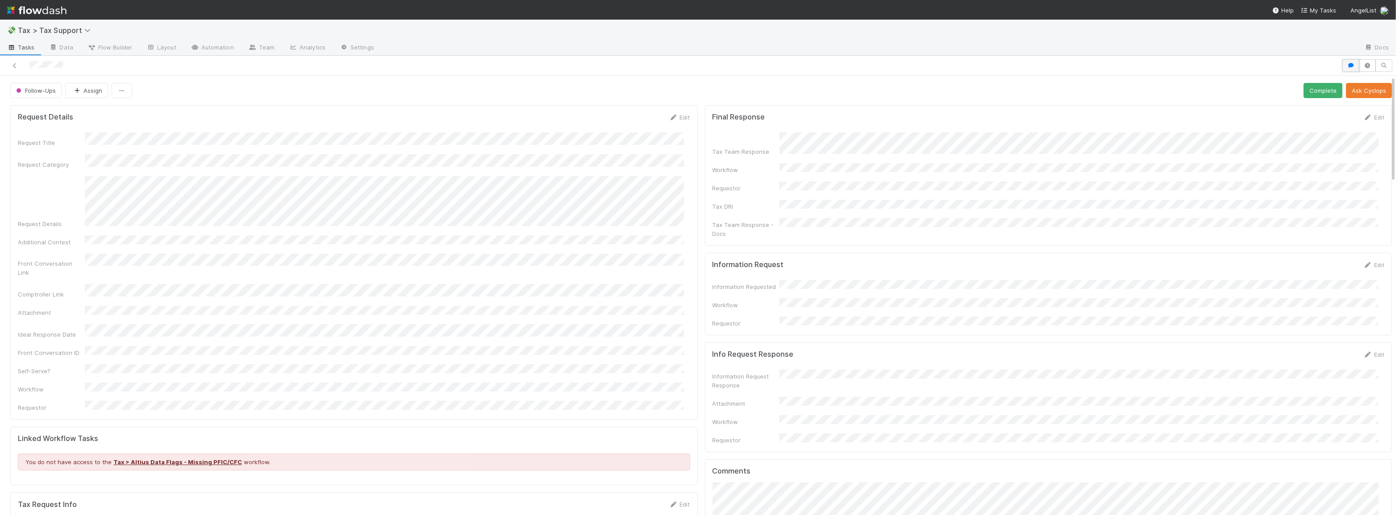
click at [1346, 67] on icon "button" at bounding box center [1350, 65] width 9 height 5
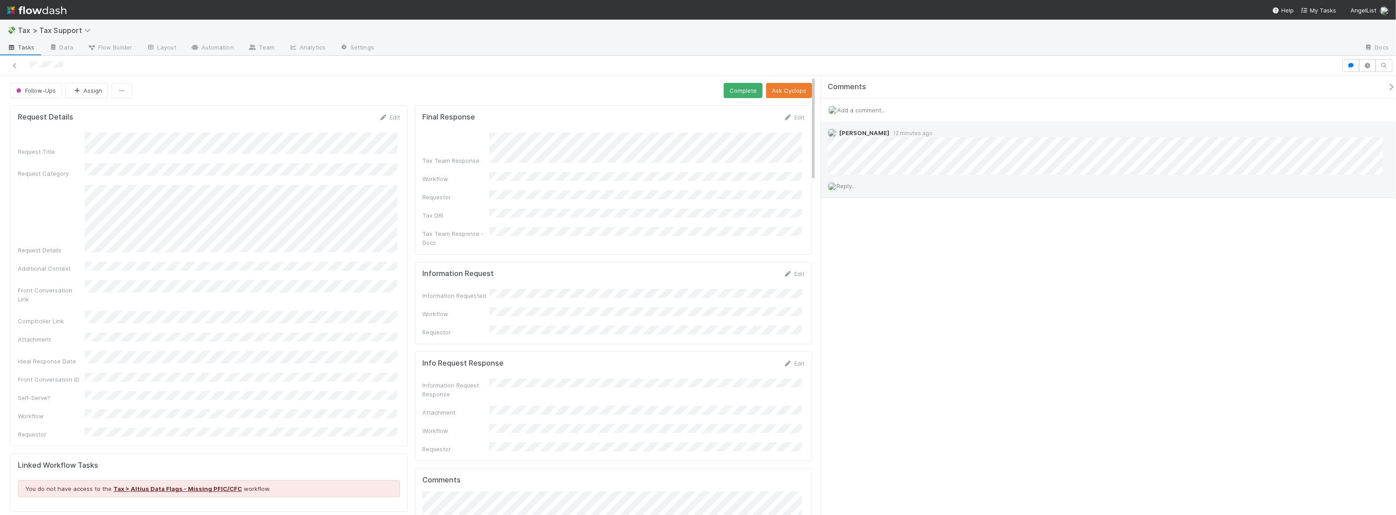
click at [853, 186] on span "Reply..." at bounding box center [845, 186] width 19 height 7
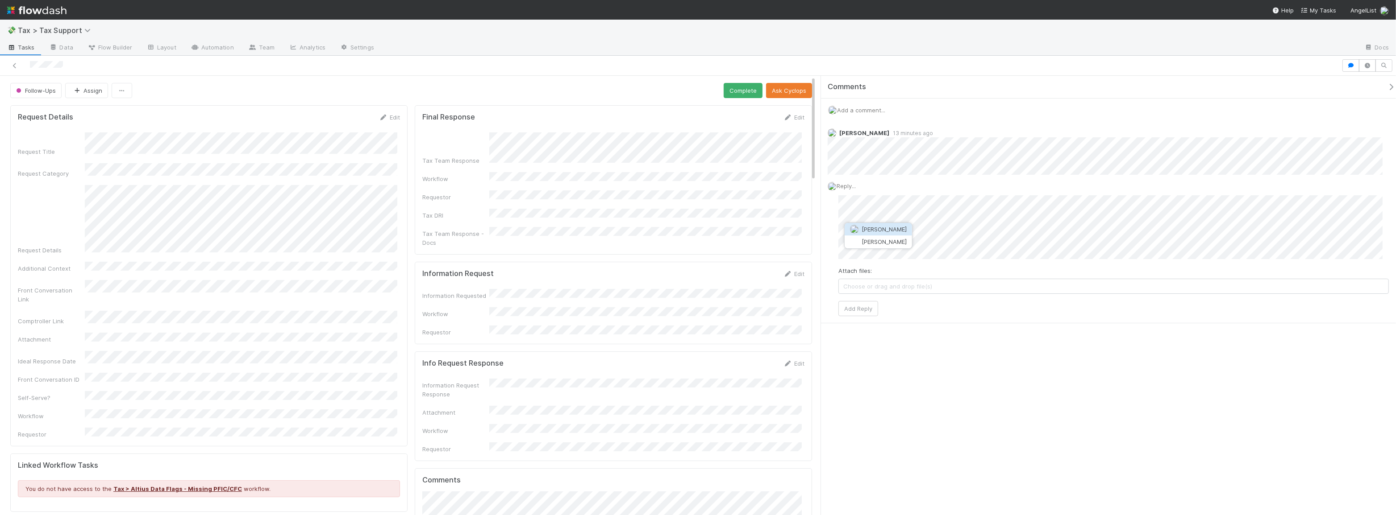
click at [878, 227] on span "[PERSON_NAME]" at bounding box center [883, 229] width 45 height 7
click at [1044, 244] on span "[PERSON_NAME]" at bounding box center [1028, 242] width 45 height 7
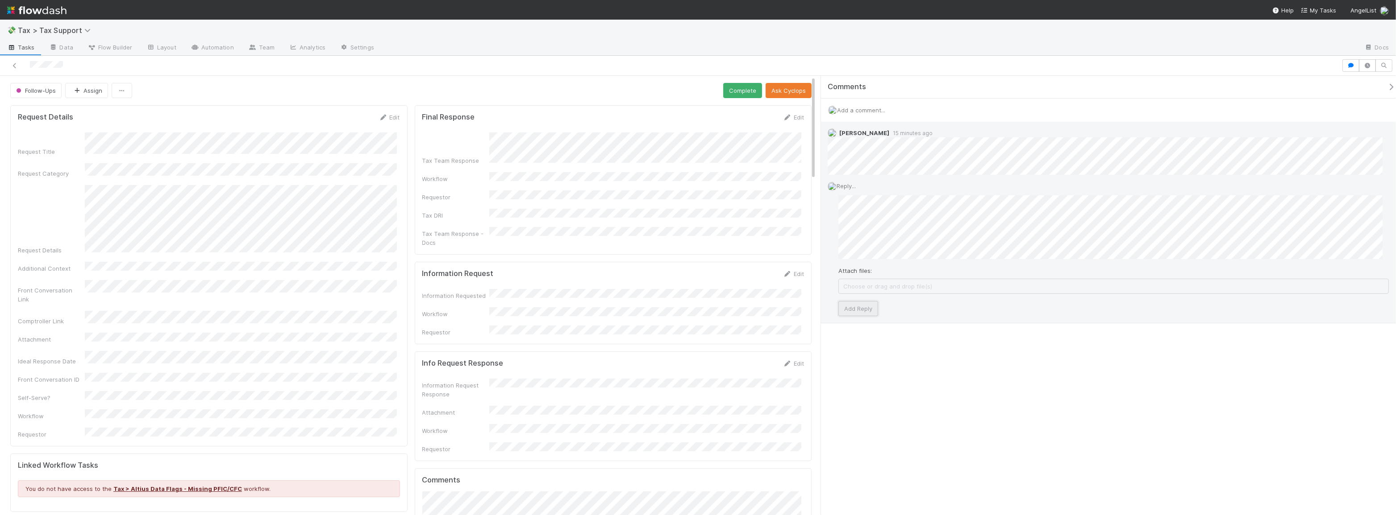
click at [872, 306] on button "Add Reply" at bounding box center [858, 308] width 40 height 15
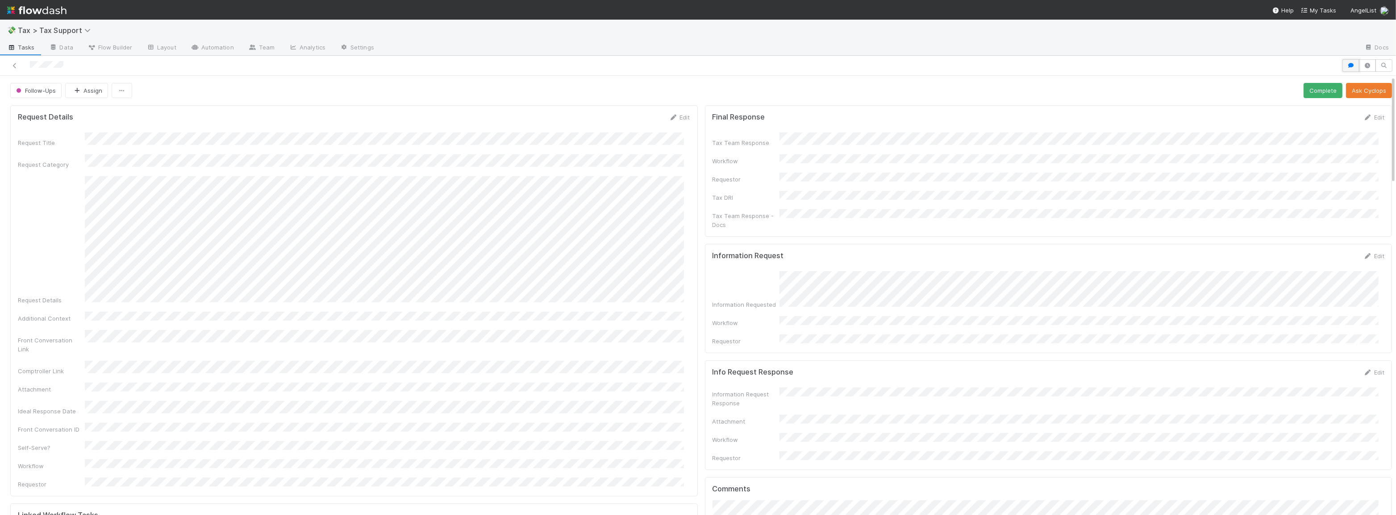
click at [1346, 66] on icon "button" at bounding box center [1350, 65] width 9 height 5
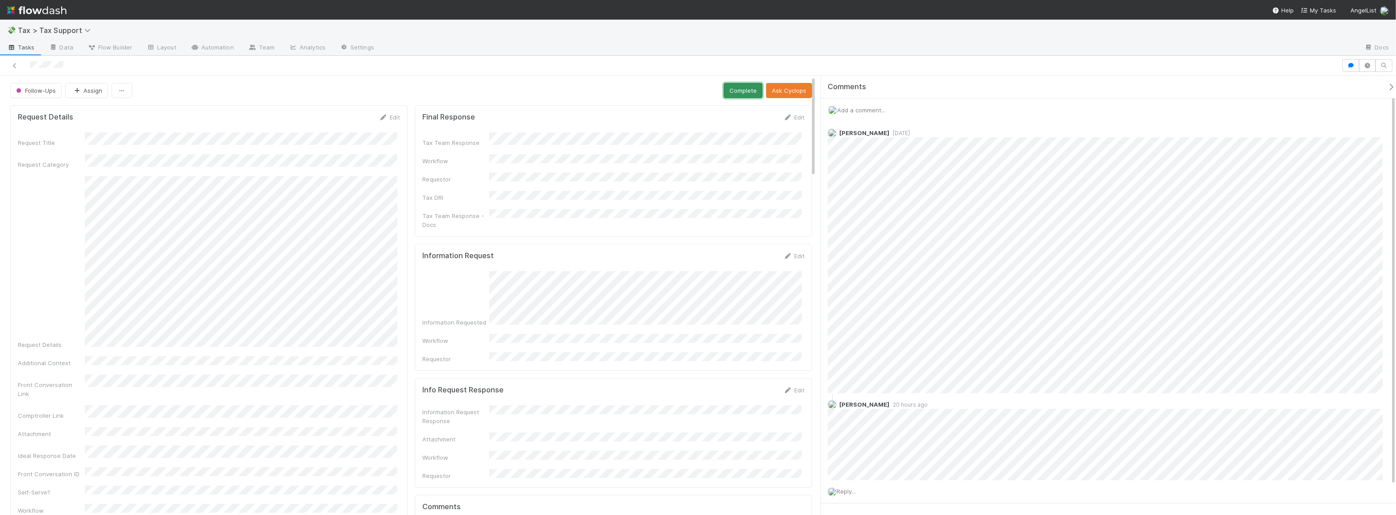
click at [726, 91] on button "Complete" at bounding box center [742, 90] width 39 height 15
click at [16, 67] on icon at bounding box center [14, 66] width 9 height 6
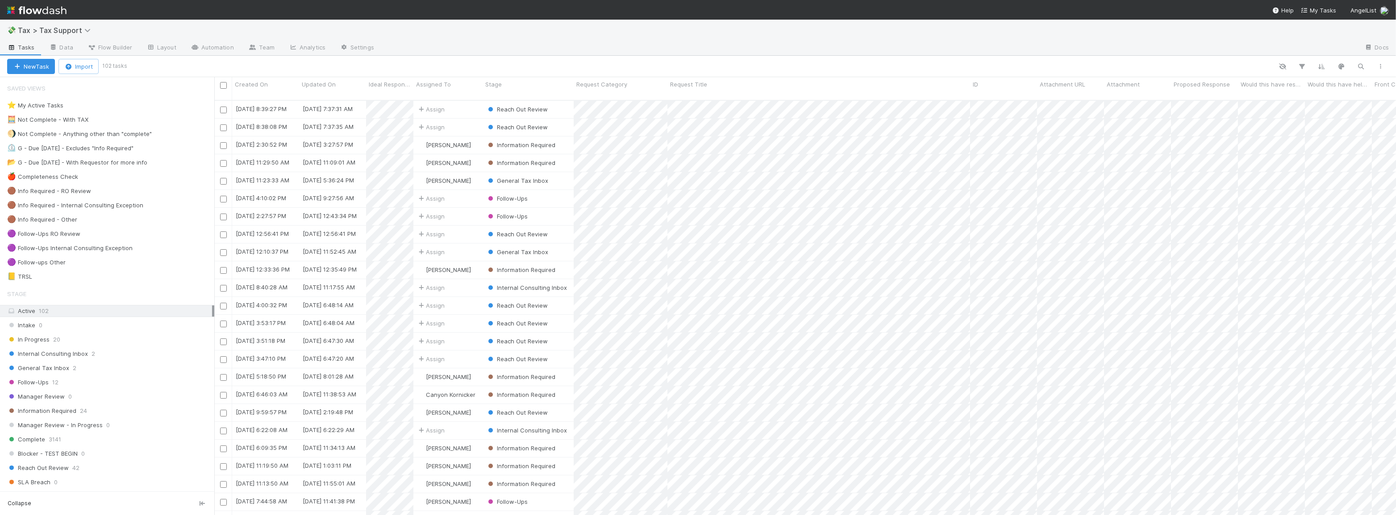
scroll to position [416, 1175]
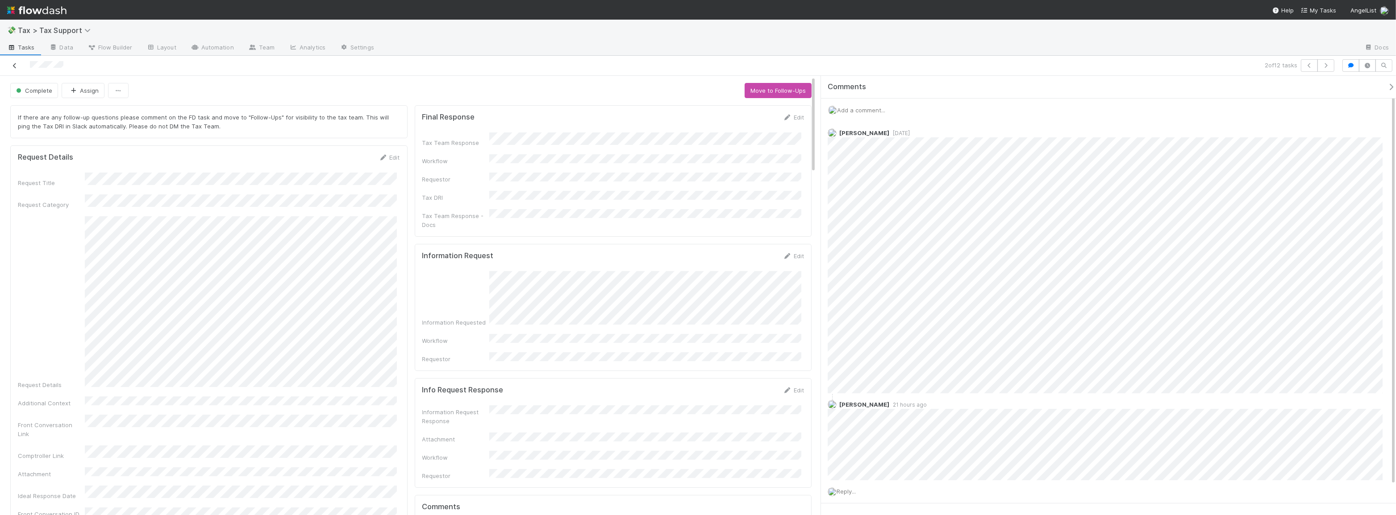
click at [13, 63] on icon at bounding box center [14, 66] width 9 height 6
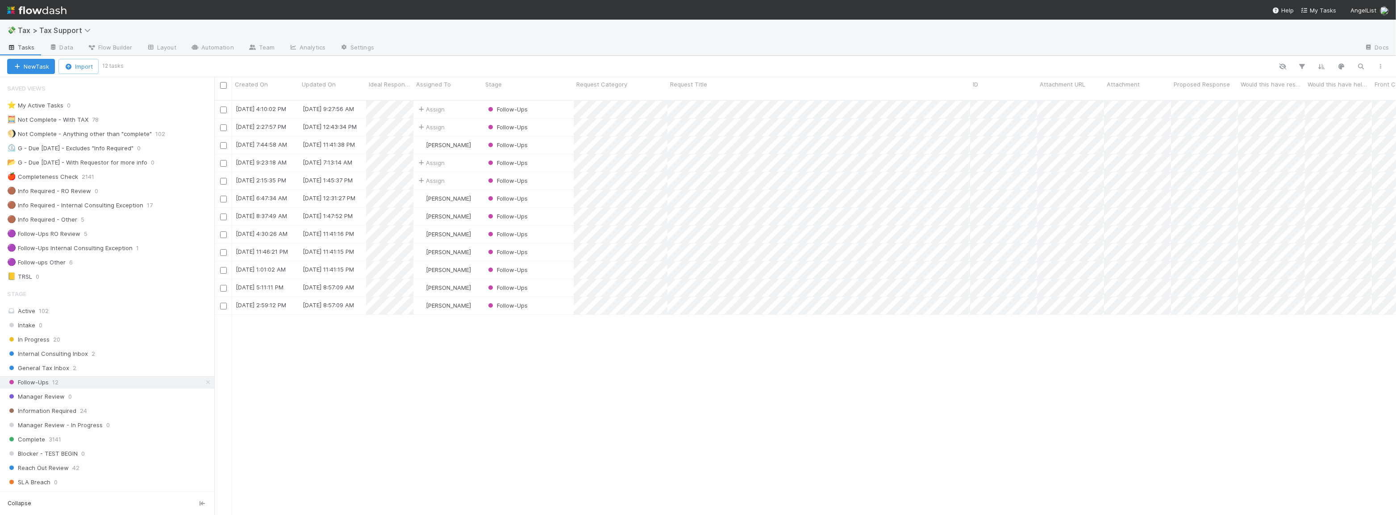
scroll to position [7, 6]
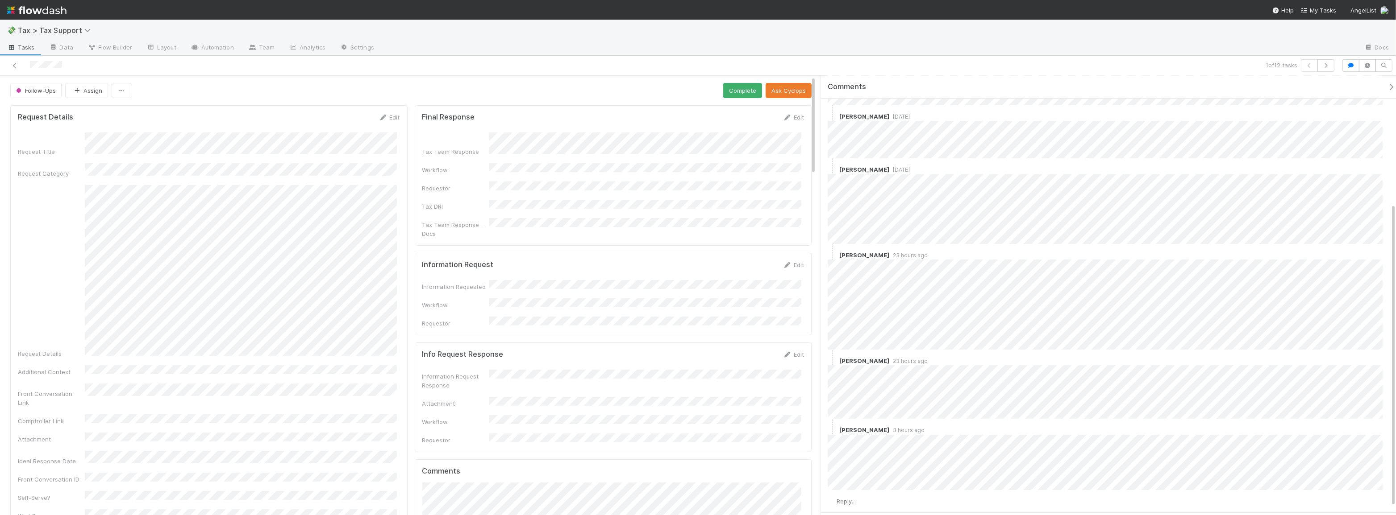
scroll to position [195, 0]
click at [845, 458] on span "Reply..." at bounding box center [845, 461] width 19 height 7
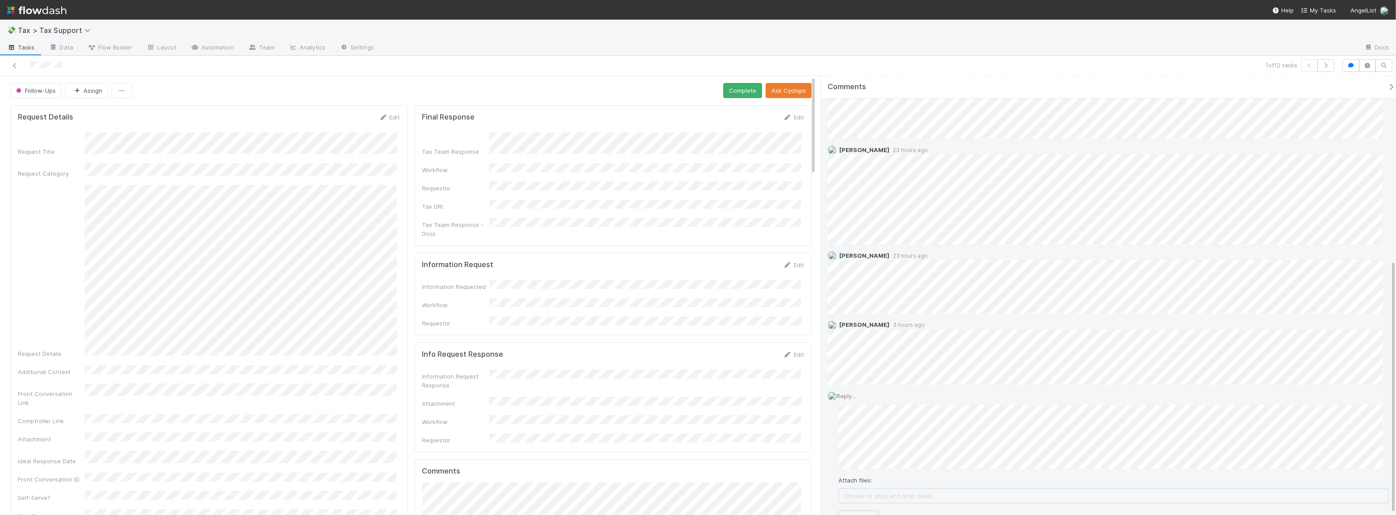
scroll to position [320, 0]
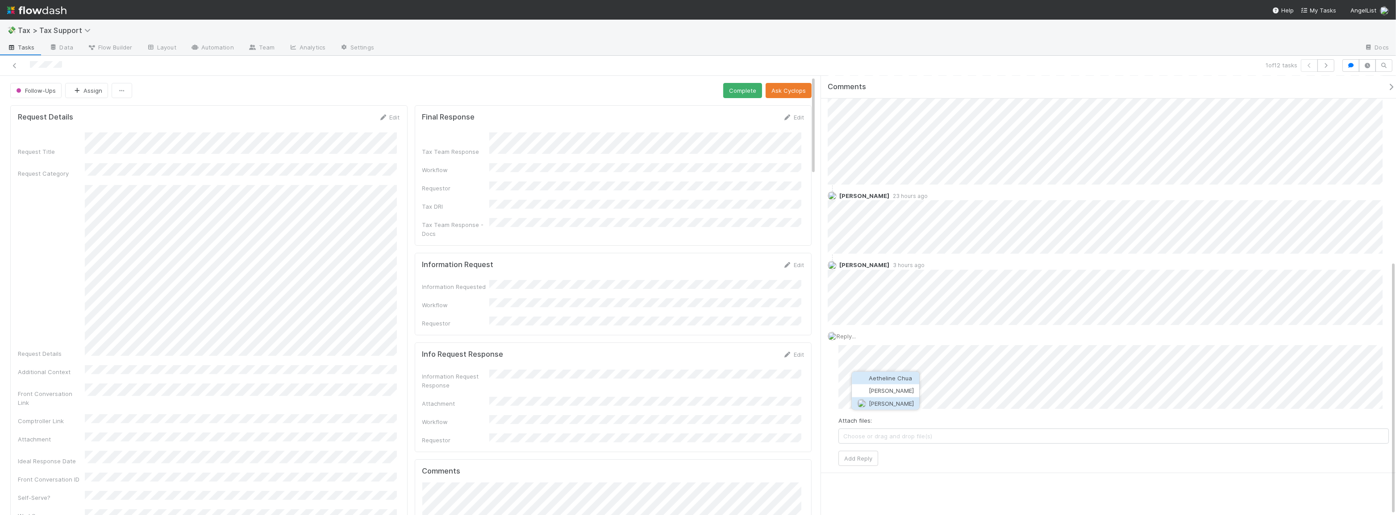
click at [883, 404] on span "[PERSON_NAME]" at bounding box center [890, 403] width 45 height 7
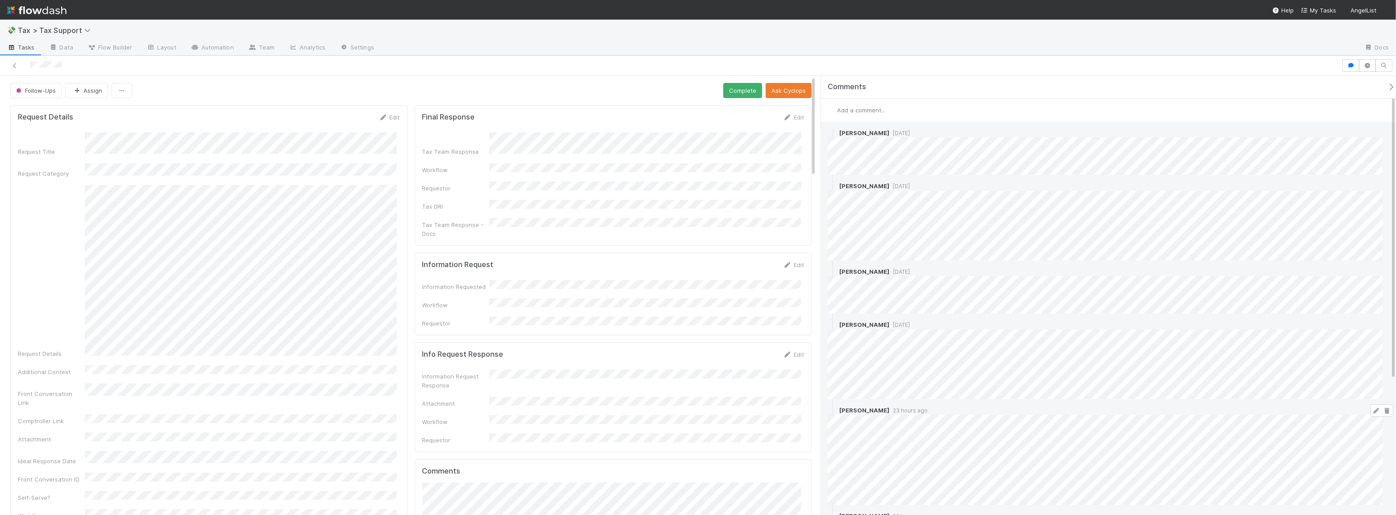
scroll to position [195, 0]
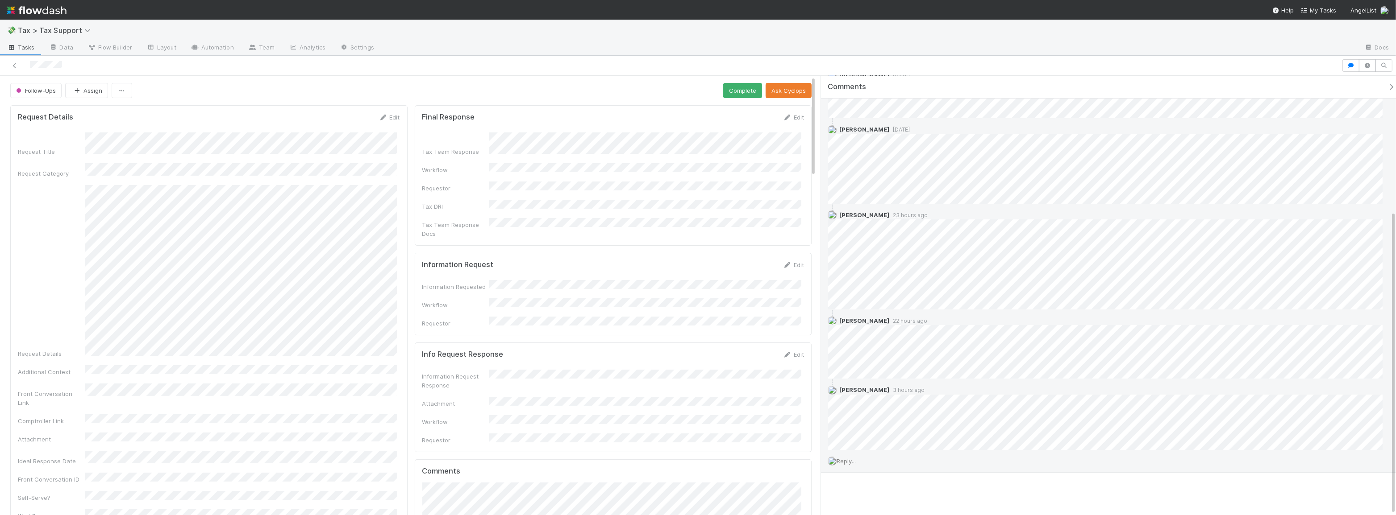
click at [845, 458] on span "Reply..." at bounding box center [845, 461] width 19 height 7
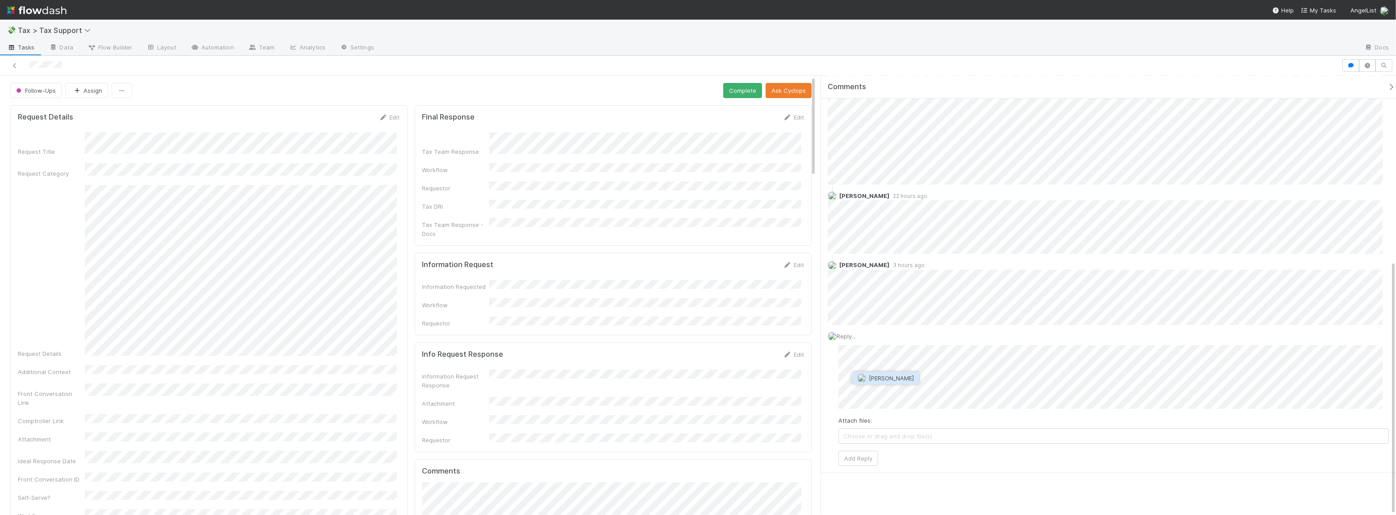
click at [887, 379] on span "[PERSON_NAME]" at bounding box center [890, 378] width 45 height 7
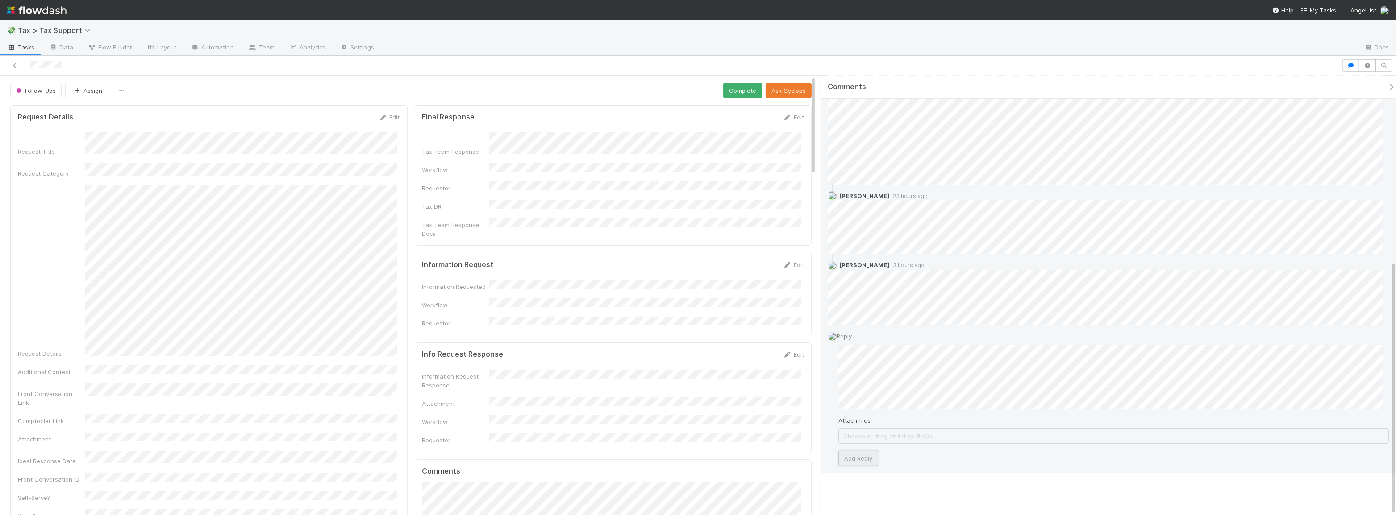
click at [852, 455] on button "Add Reply" at bounding box center [858, 458] width 40 height 15
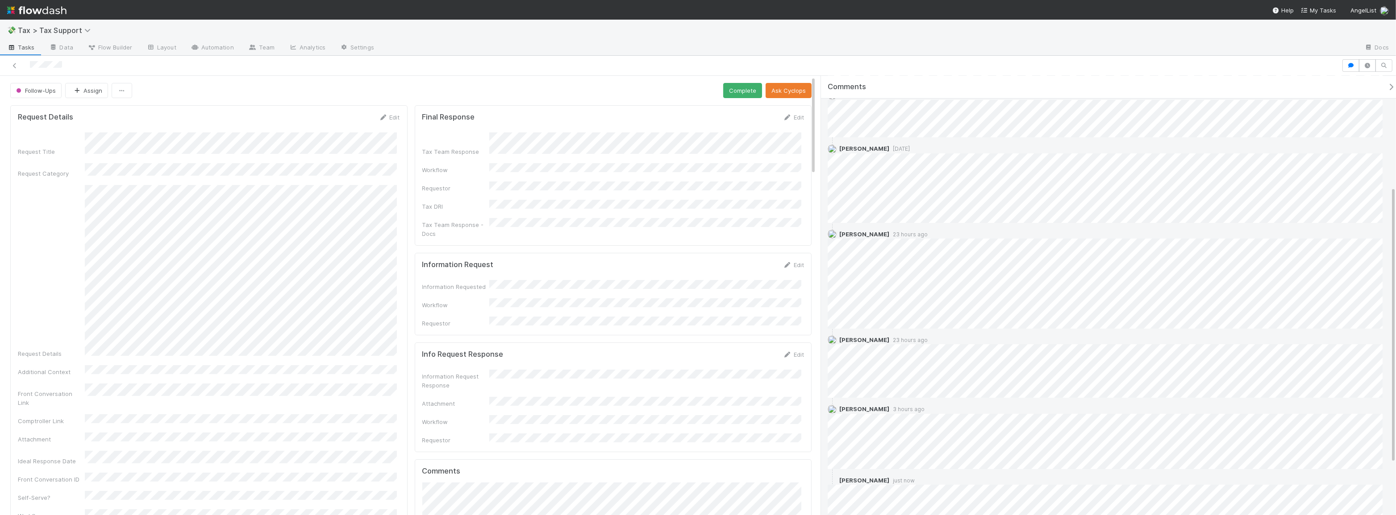
scroll to position [0, 0]
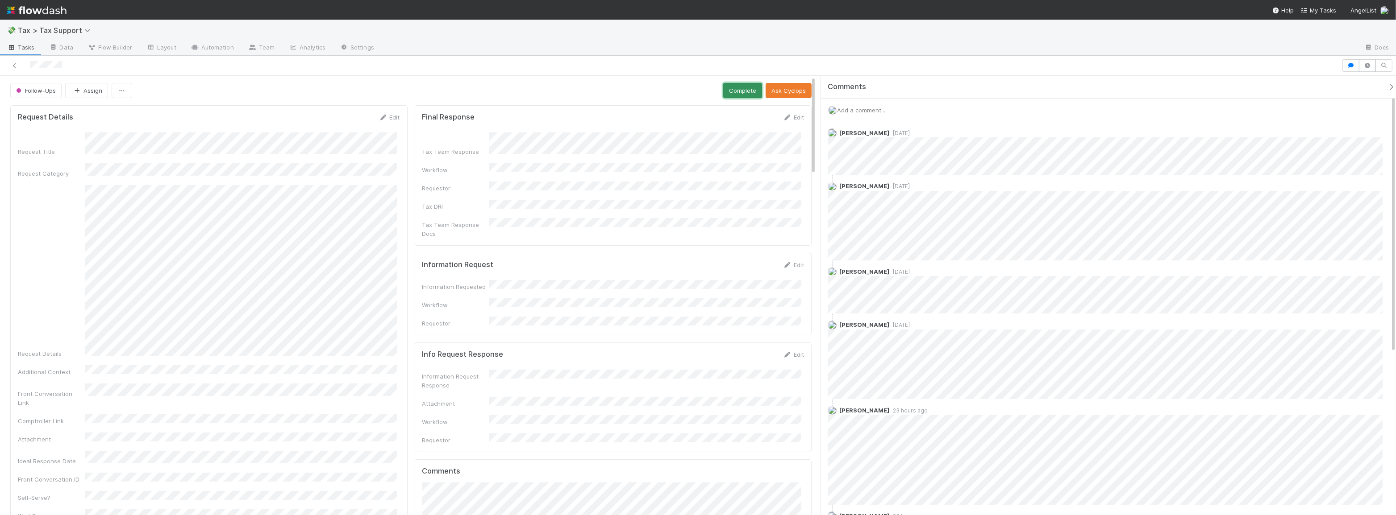
click at [729, 86] on button "Complete" at bounding box center [742, 90] width 39 height 15
